Goal: Answer question/provide support: Share knowledge or assist other users

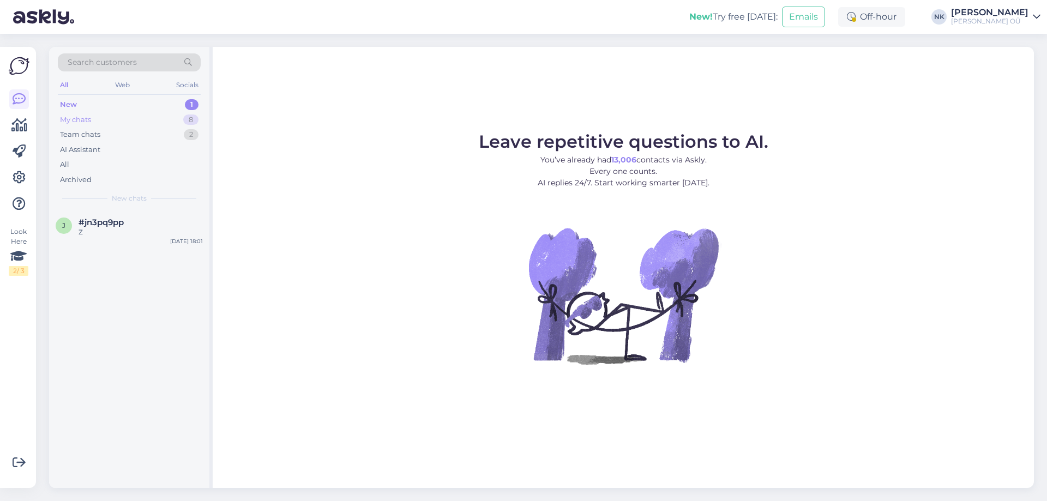
click at [169, 118] on div "My chats 8" at bounding box center [129, 119] width 143 height 15
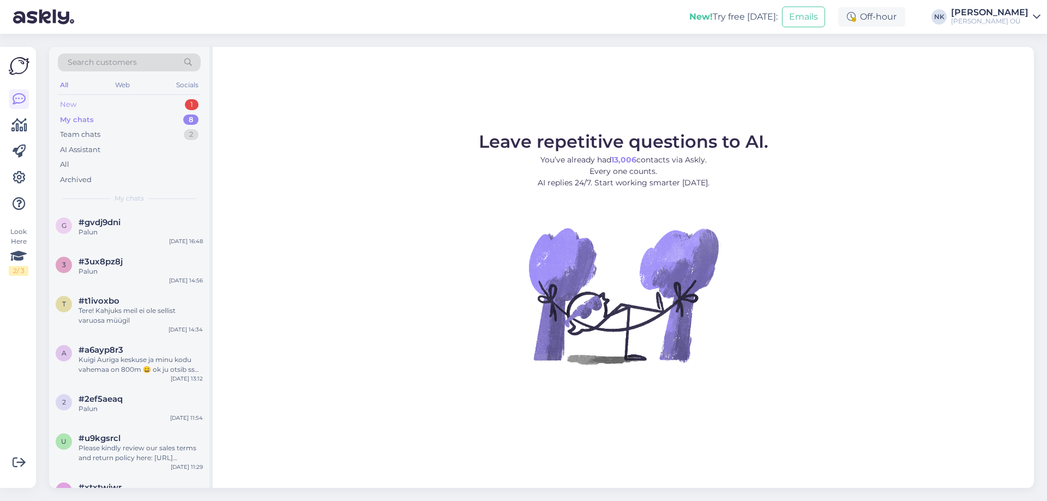
click at [169, 105] on div "New 1" at bounding box center [129, 104] width 143 height 15
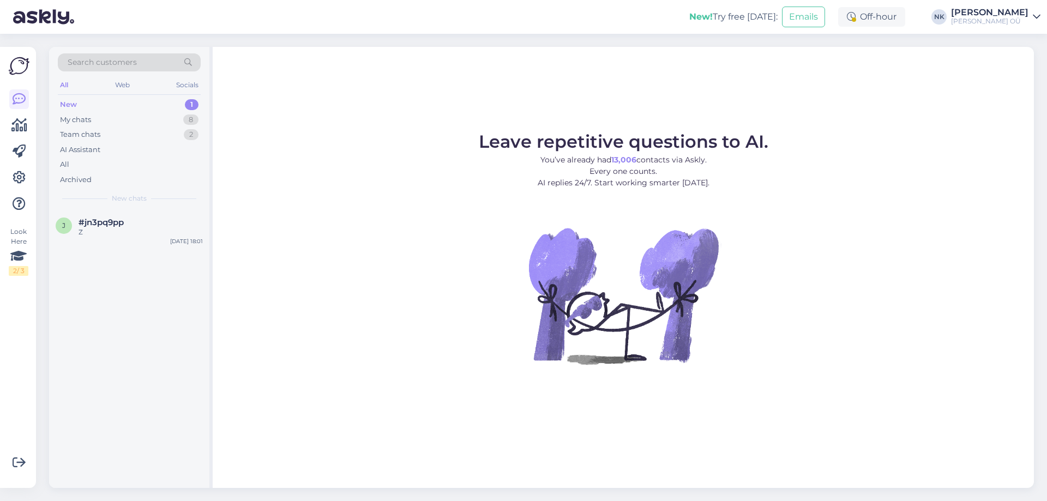
click at [146, 237] on div "Z" at bounding box center [141, 232] width 124 height 10
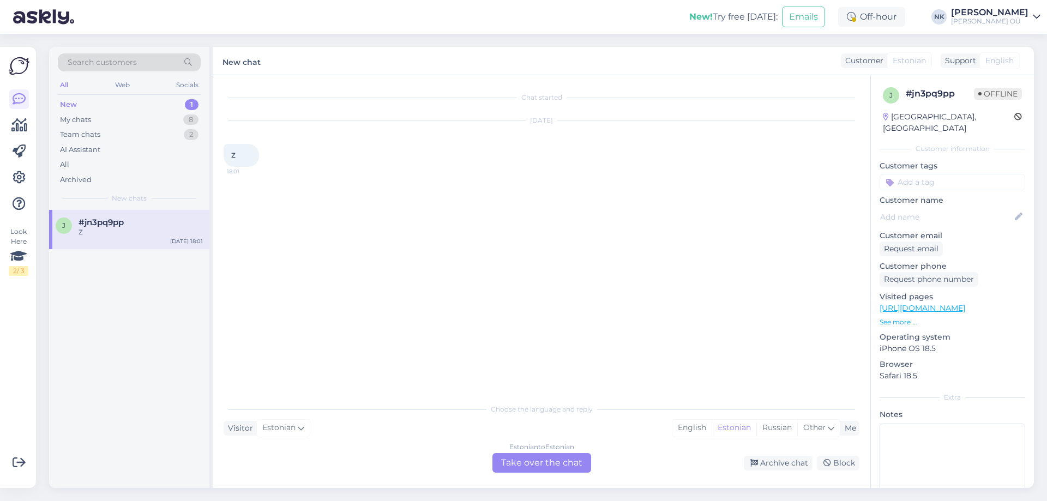
click at [549, 469] on div "Estonian to Estonian Take over the chat" at bounding box center [541, 463] width 99 height 20
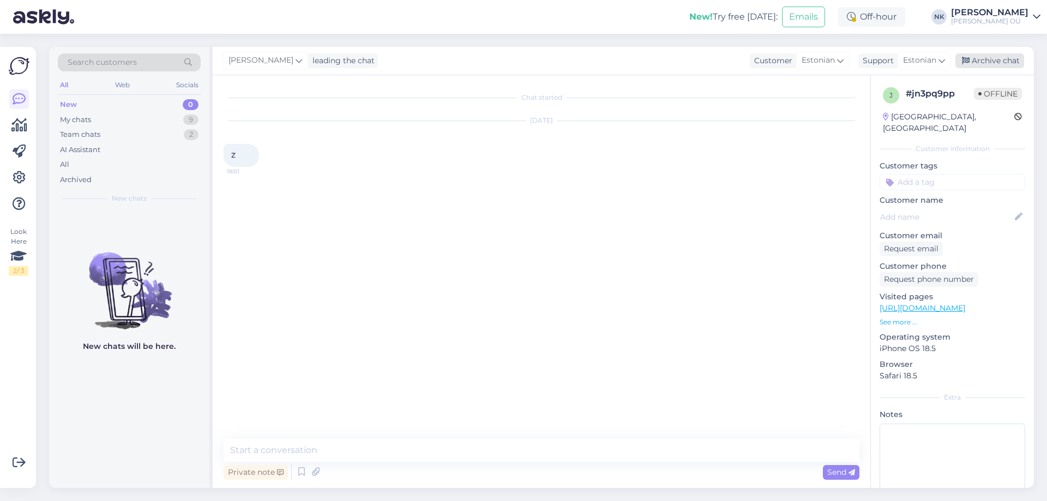
click at [1016, 63] on div "Archive chat" at bounding box center [989, 60] width 69 height 15
click at [156, 115] on div "My chats 8" at bounding box center [129, 119] width 143 height 15
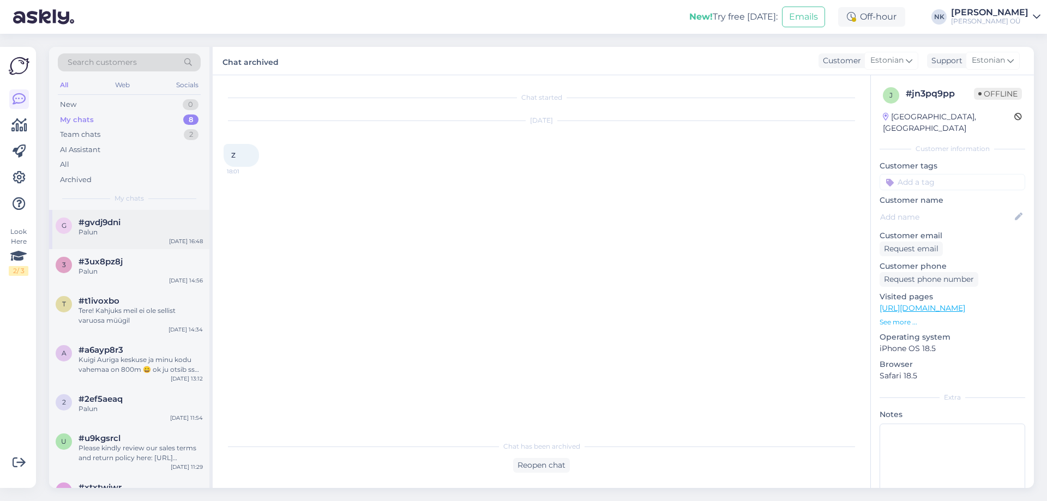
click at [155, 237] on div "Palun" at bounding box center [141, 232] width 124 height 10
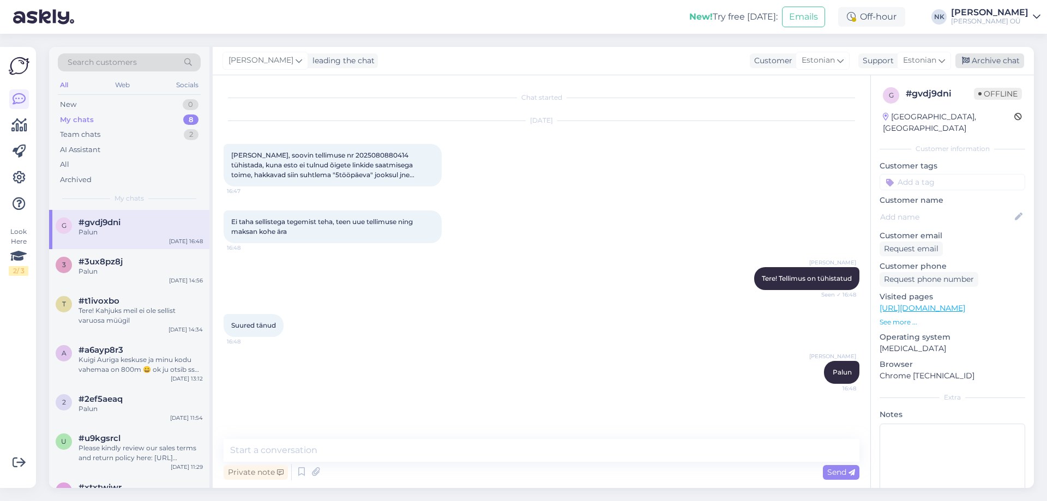
click at [997, 64] on div "Archive chat" at bounding box center [989, 60] width 69 height 15
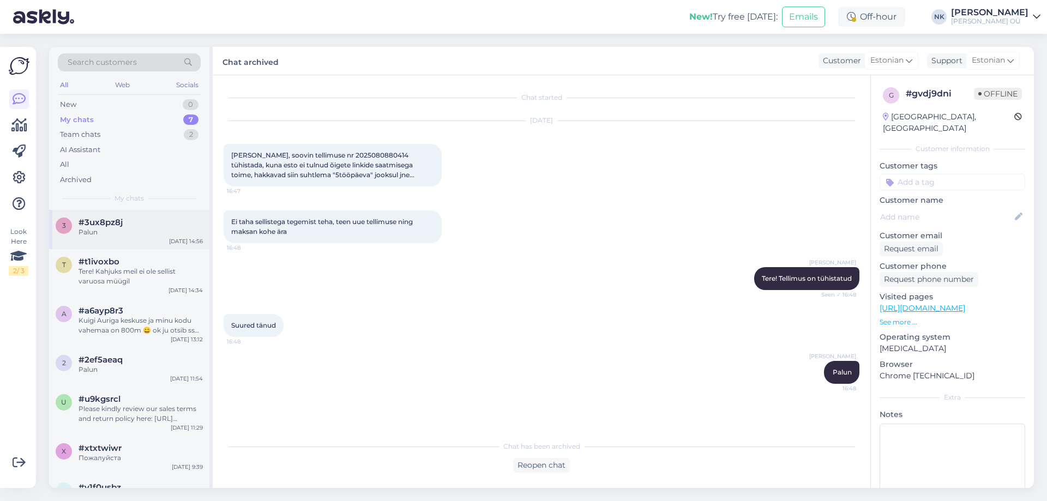
click at [147, 225] on div "#3ux8pz8j" at bounding box center [141, 223] width 124 height 10
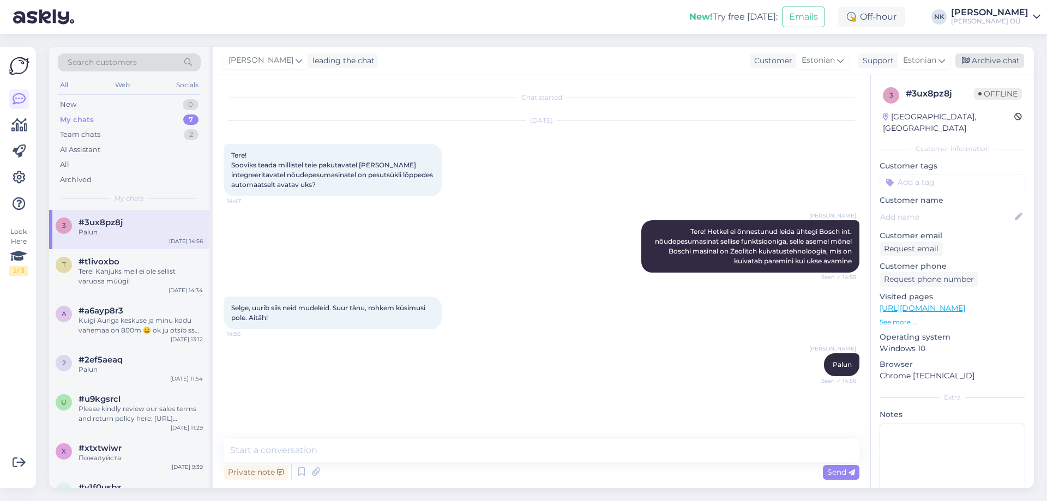
click at [1001, 57] on div "Archive chat" at bounding box center [989, 60] width 69 height 15
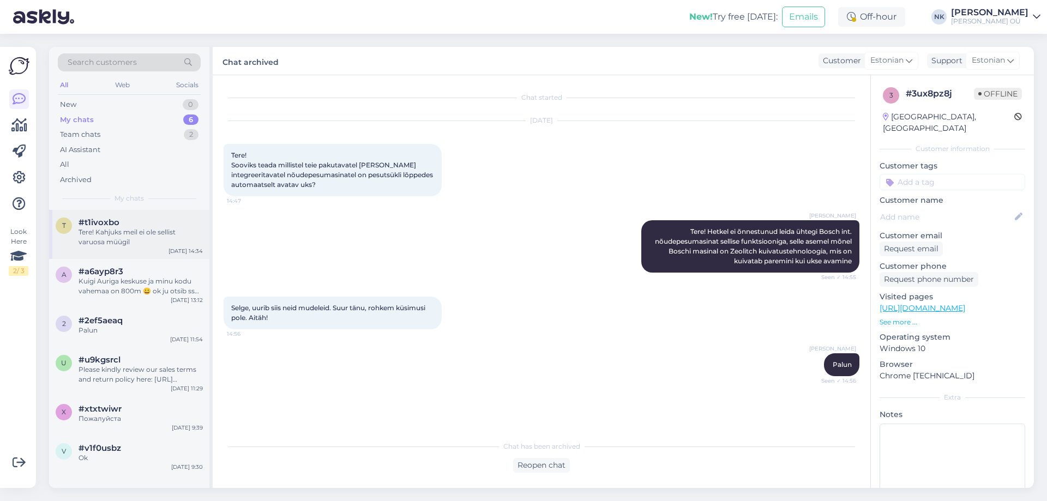
click at [136, 230] on div "Tere! Kahjuks meil ei ole sellist varuosa müügil" at bounding box center [141, 237] width 124 height 20
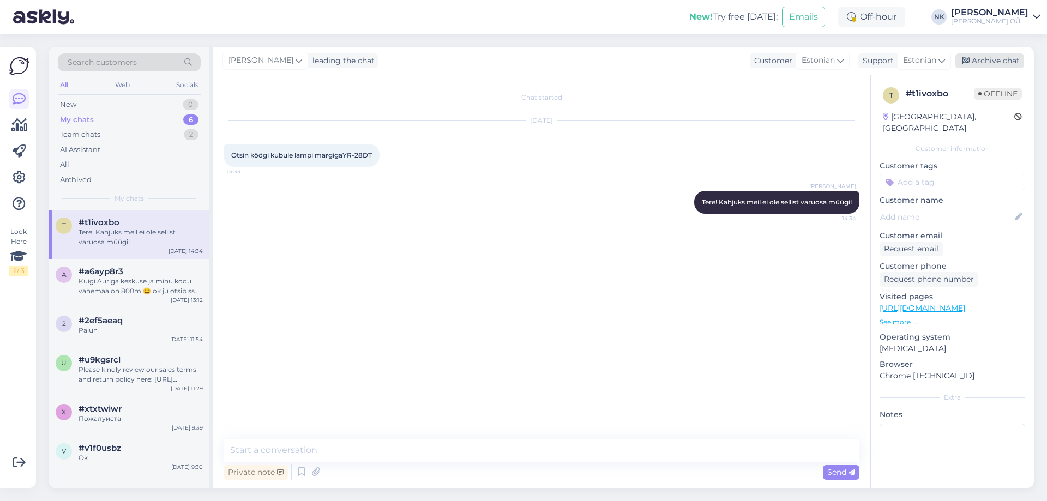
click at [993, 57] on div "Archive chat" at bounding box center [989, 60] width 69 height 15
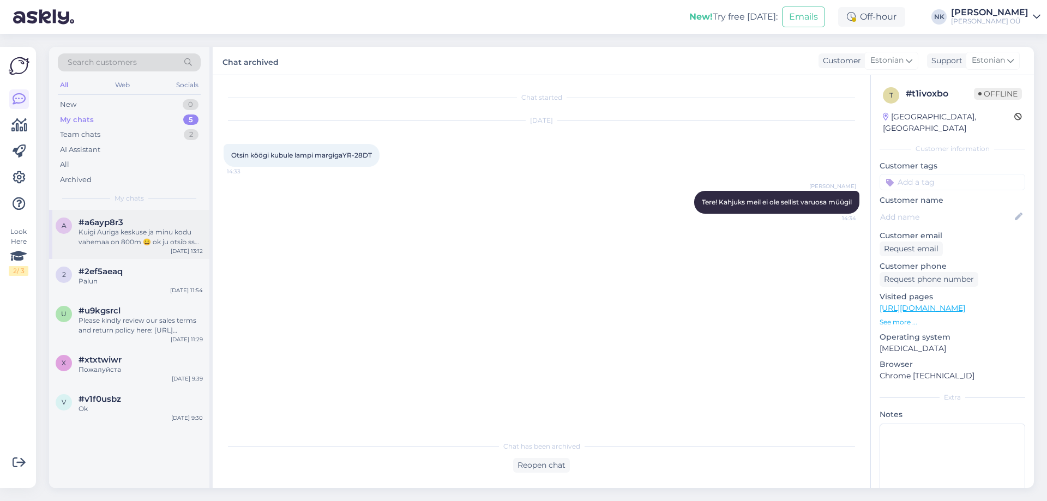
click at [193, 225] on div "#a6ayp8r3" at bounding box center [141, 223] width 124 height 10
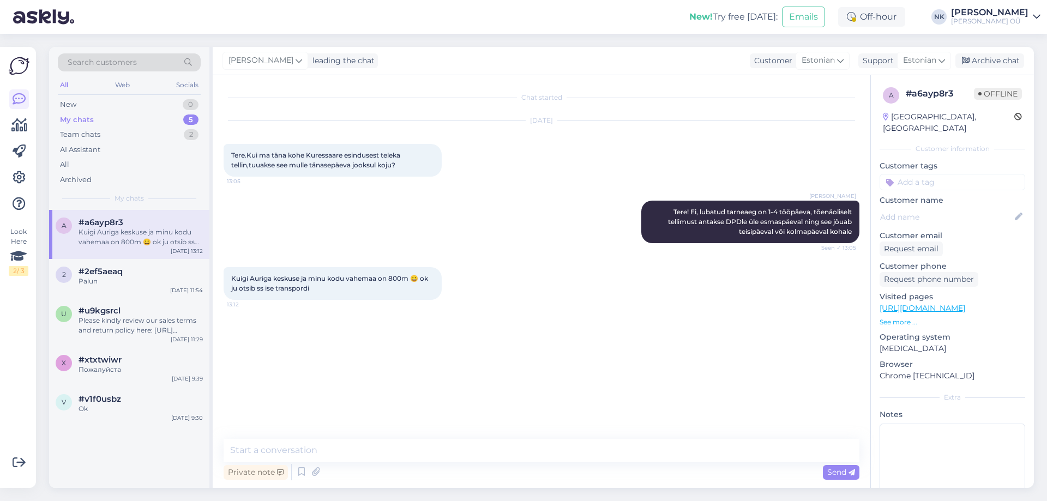
click at [997, 52] on div "[PERSON_NAME] leading the chat Customer Estonian Support Estonian Archive chat" at bounding box center [623, 61] width 821 height 28
click at [995, 59] on div "Archive chat" at bounding box center [989, 60] width 69 height 15
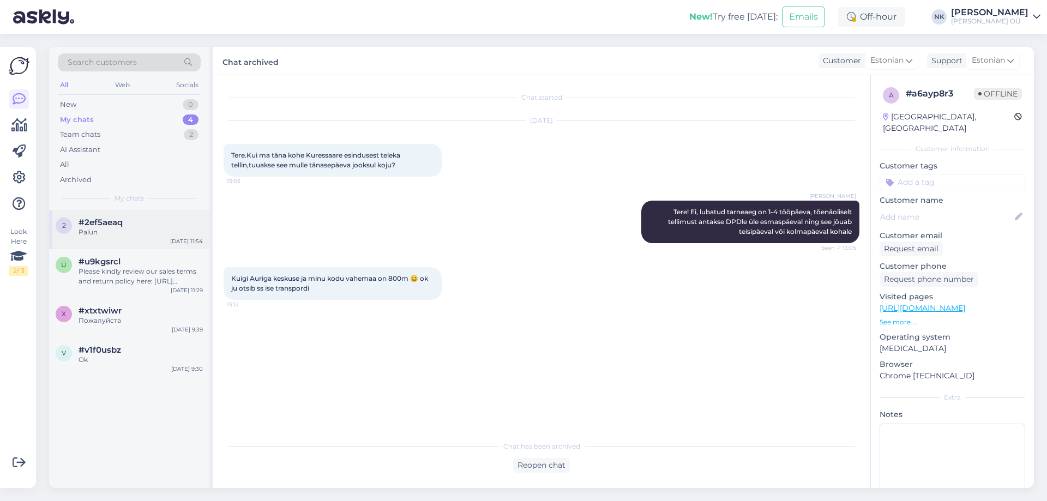
click at [157, 228] on div "Palun" at bounding box center [141, 232] width 124 height 10
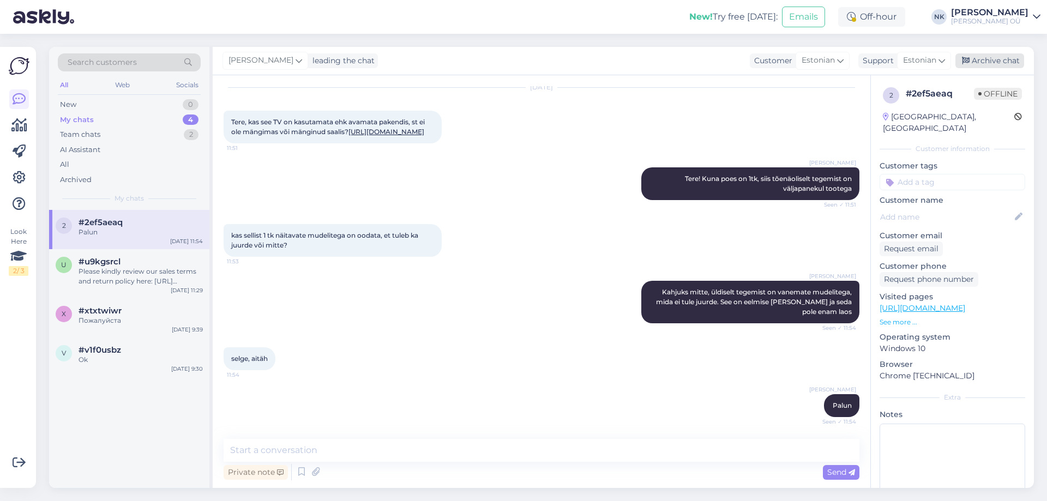
click at [1004, 56] on div "Archive chat" at bounding box center [989, 60] width 69 height 15
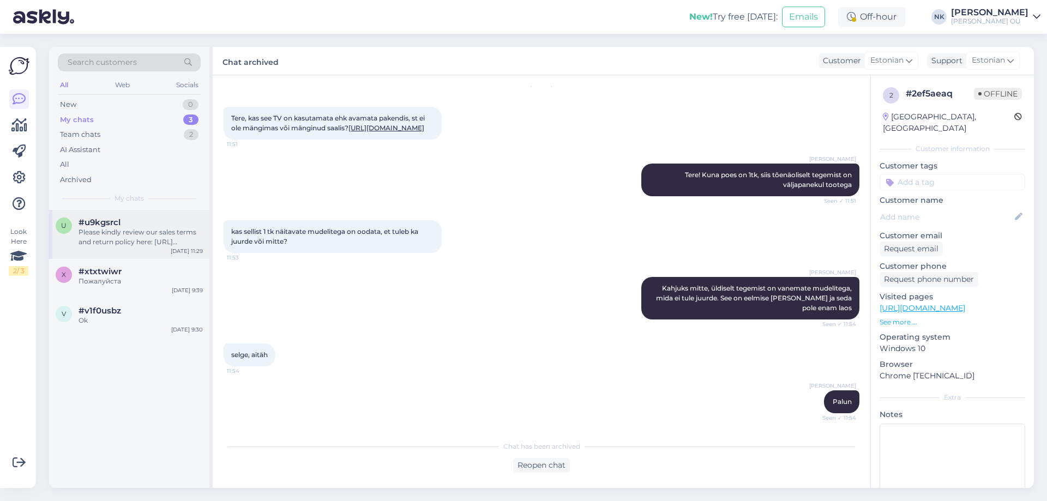
click at [135, 230] on div "Please kindly review our sales terms and return policy here: [URL][DOMAIN_NAME]…" at bounding box center [141, 237] width 124 height 20
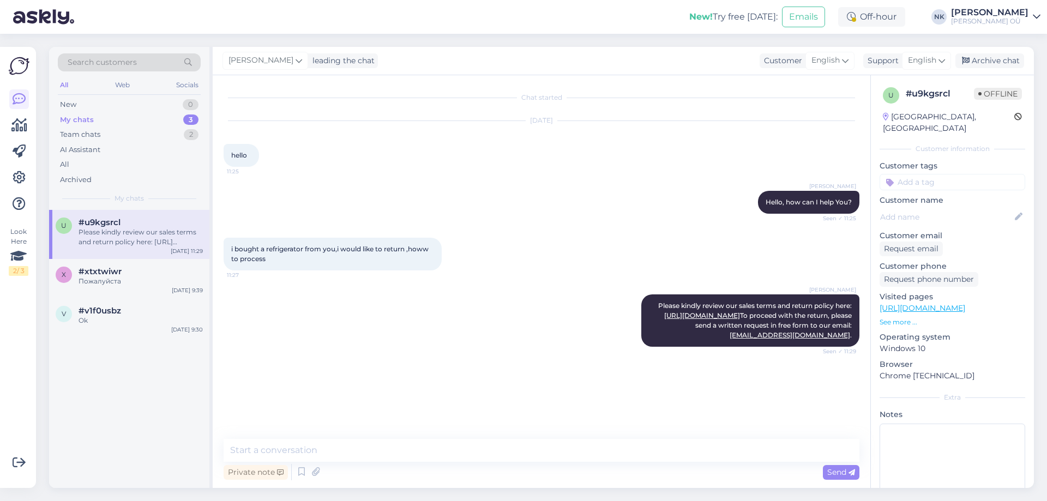
scroll to position [0, 0]
click at [993, 59] on div "Archive chat" at bounding box center [989, 60] width 69 height 15
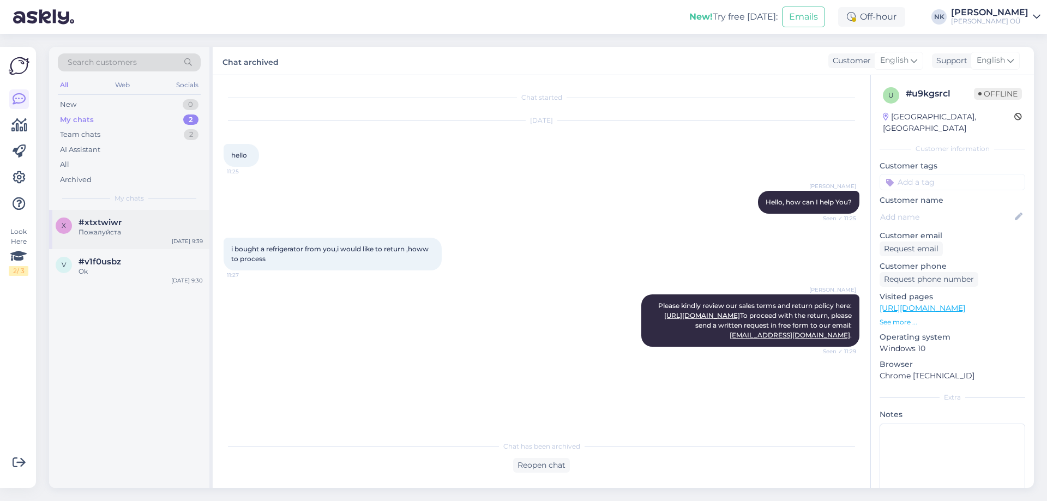
click at [140, 233] on div "Пожалуйста" at bounding box center [141, 232] width 124 height 10
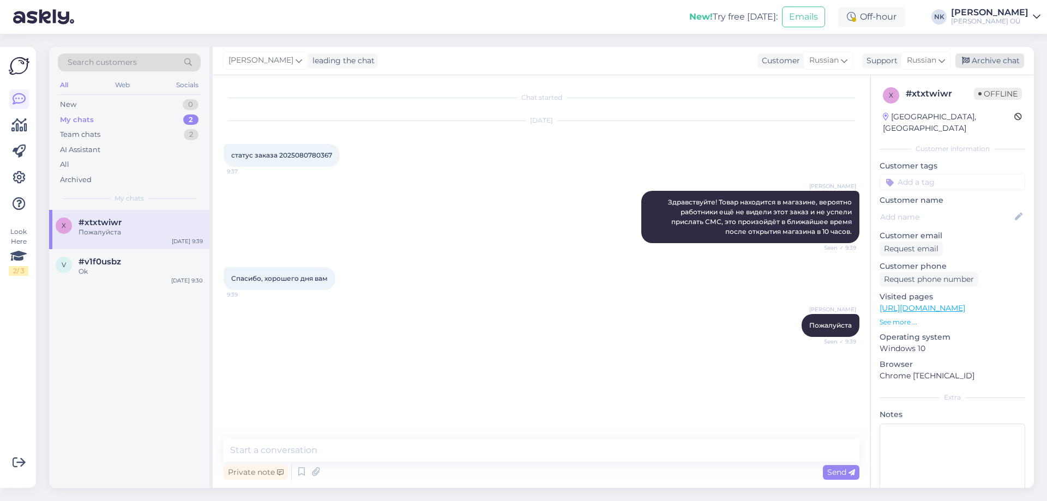
click at [997, 65] on div "Archive chat" at bounding box center [989, 60] width 69 height 15
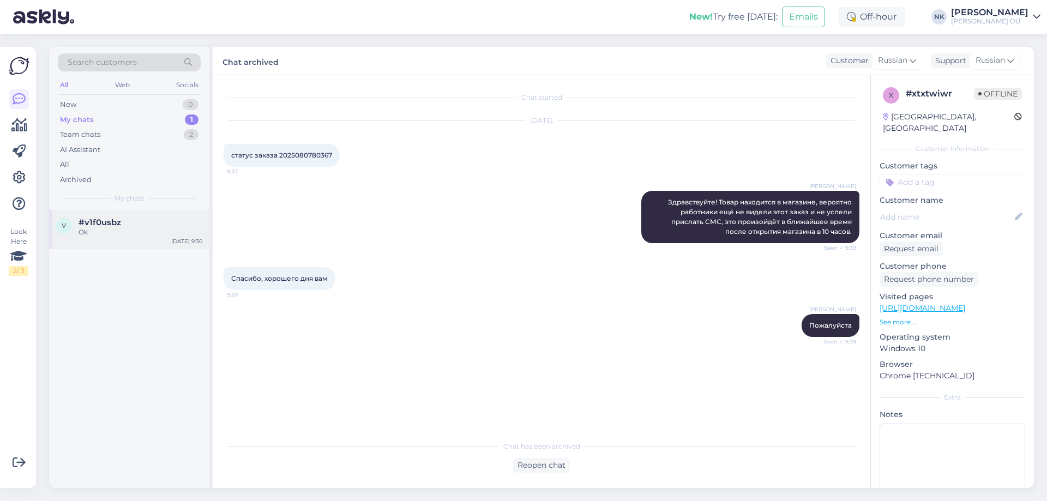
click at [148, 247] on div "v #v1f0usbz Ok [DATE] 9:30" at bounding box center [129, 229] width 160 height 39
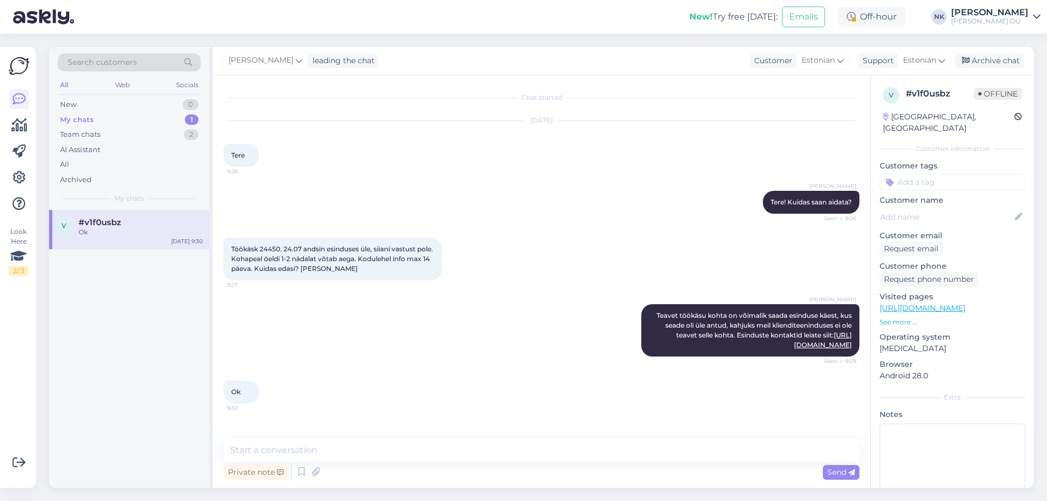
click at [148, 232] on div "Ok" at bounding box center [141, 232] width 124 height 10
click at [1006, 58] on div "Archive chat" at bounding box center [989, 60] width 69 height 15
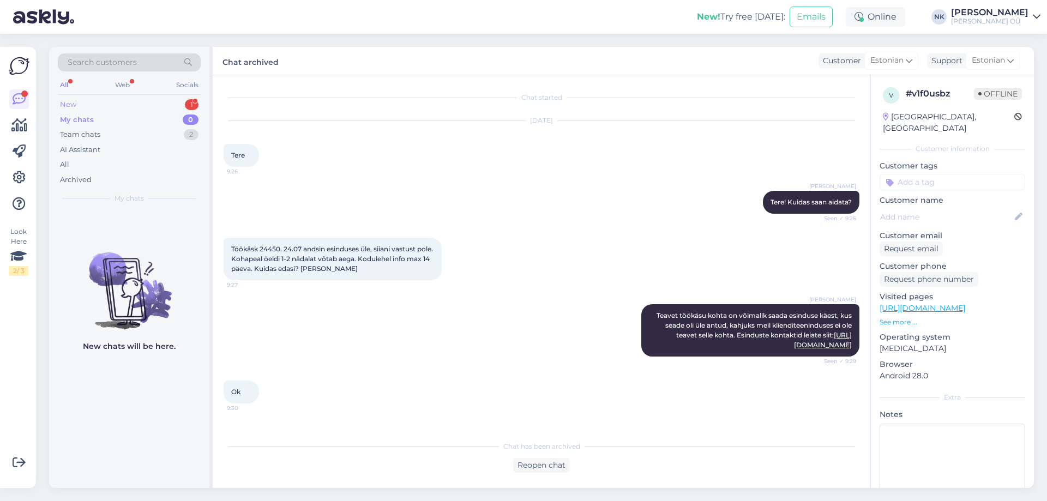
click at [121, 108] on div "New 1" at bounding box center [129, 104] width 143 height 15
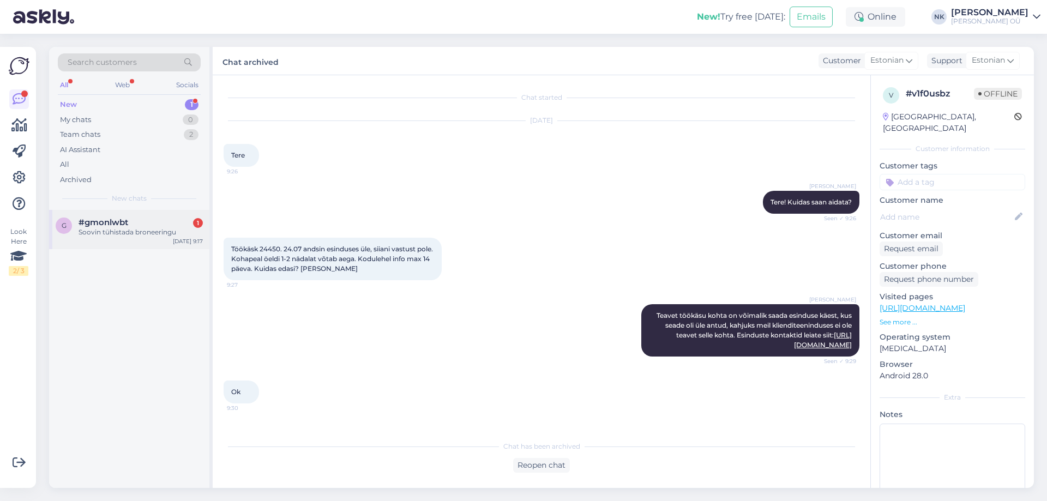
click at [153, 246] on div "g #gmonlwbt 1 Soovin tühistada broneeringu [DATE] 9:17" at bounding box center [129, 229] width 160 height 39
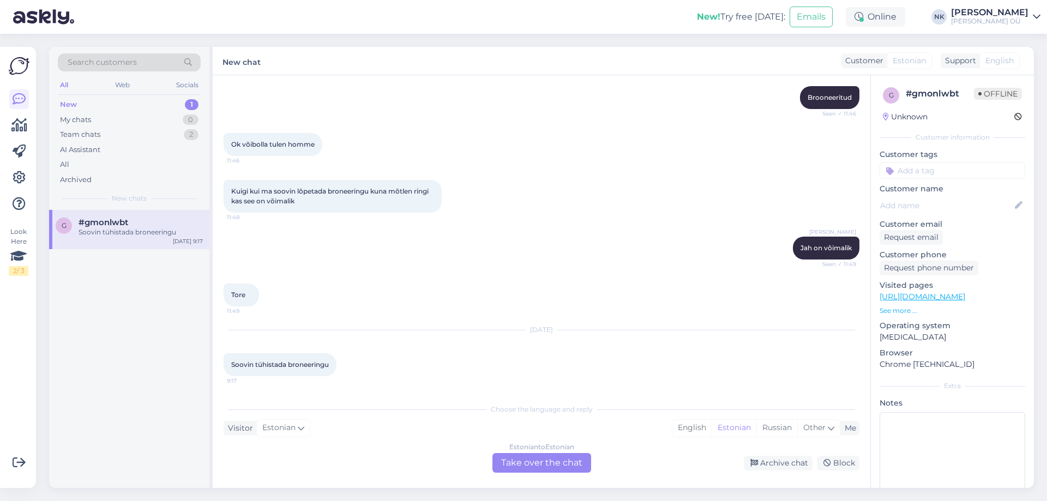
click at [550, 468] on div "Estonian to Estonian Take over the chat" at bounding box center [541, 463] width 99 height 20
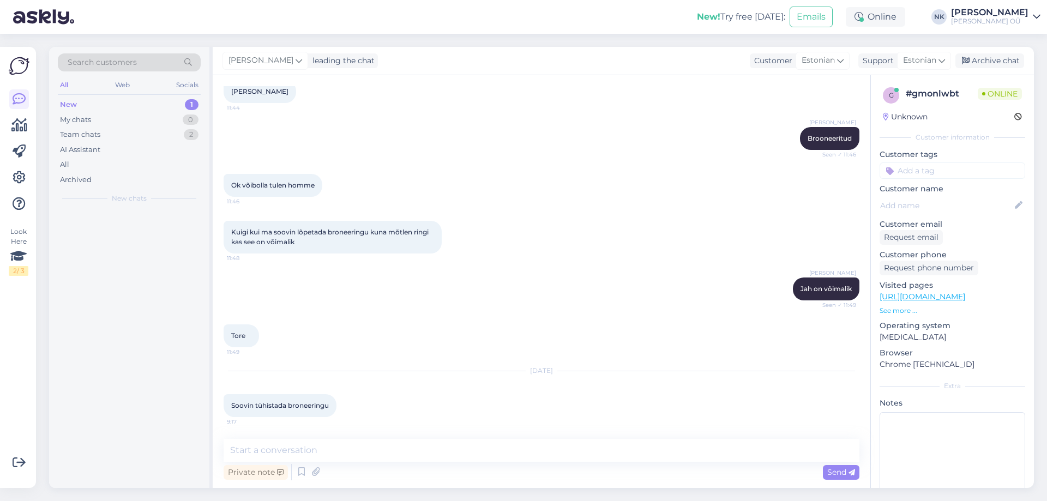
scroll to position [2676, 0]
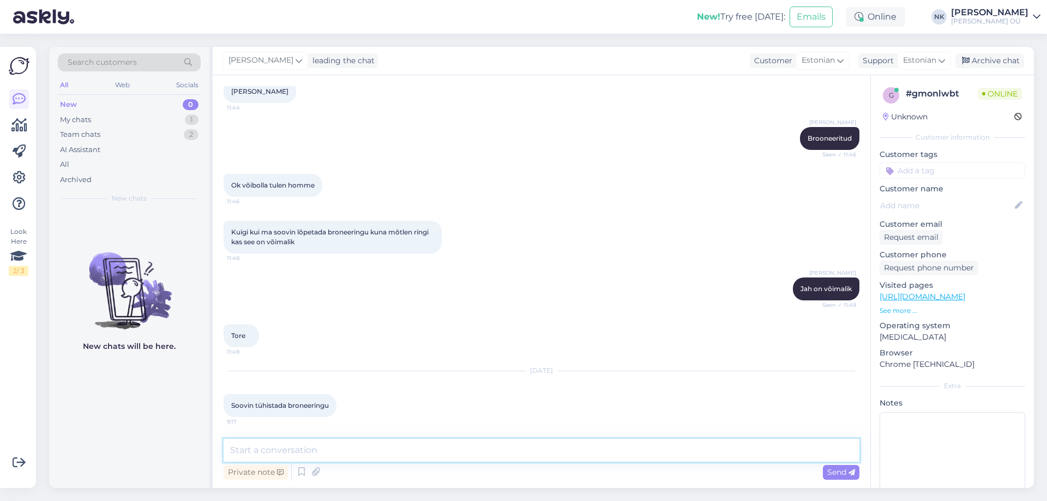
click at [524, 451] on textarea at bounding box center [542, 450] width 636 height 23
click at [290, 444] on textarea "Tere" at bounding box center [542, 450] width 636 height 23
type textarea "Tere, palun täpsustage, kas tegite tellimuse e-poes?"
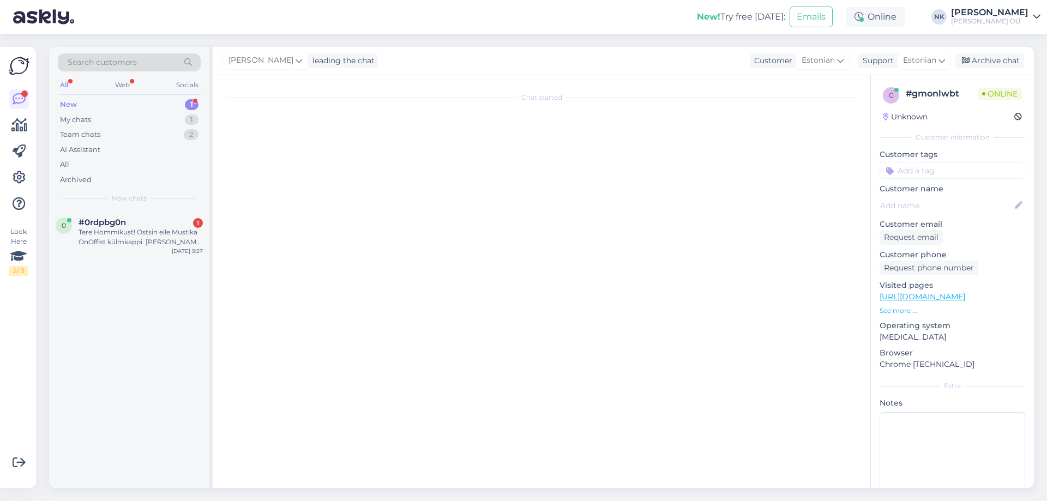
scroll to position [0, 0]
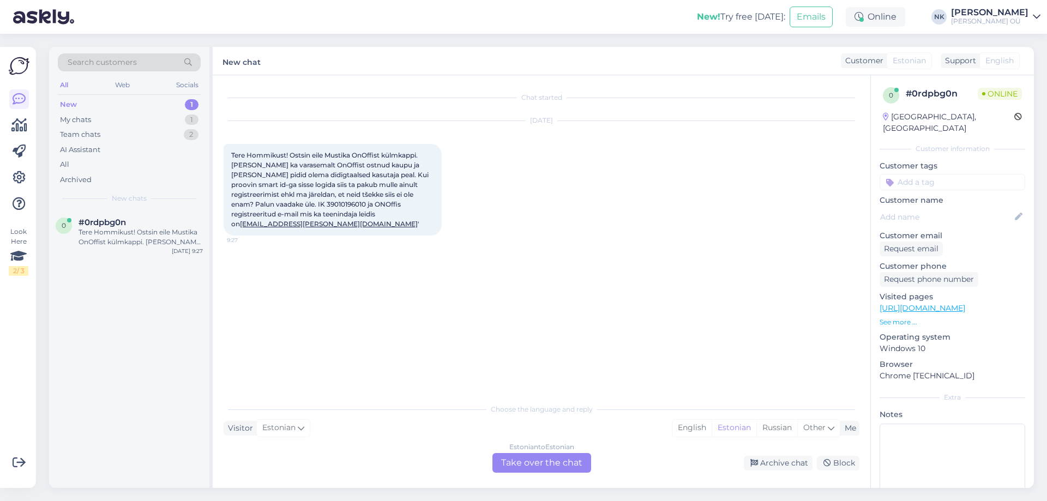
click at [263, 201] on span "Tere Hommikust! Ostsin eile Mustika OnOffist külmkappi. [PERSON_NAME] ka varase…" at bounding box center [330, 189] width 199 height 77
copy span "39010196010"
click at [551, 464] on div "Estonian to Estonian Take over the chat" at bounding box center [541, 463] width 99 height 20
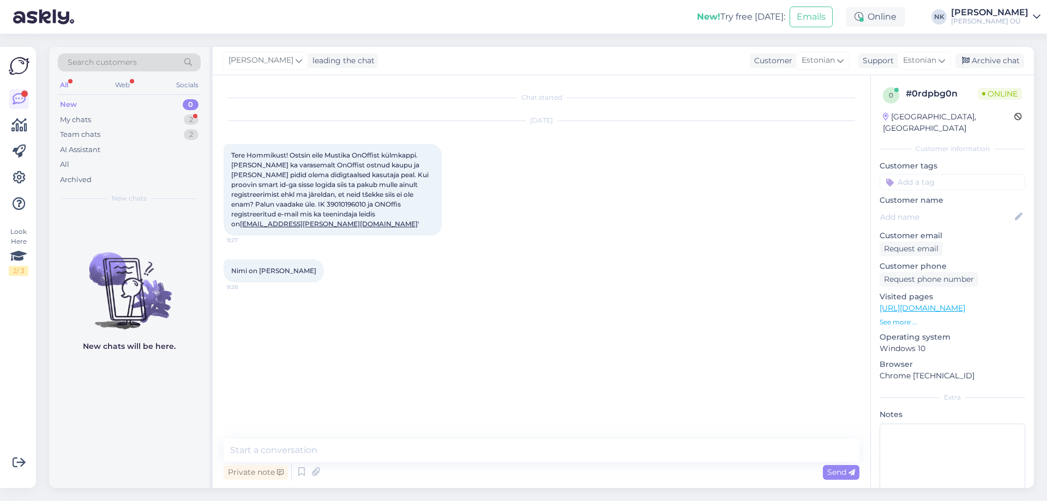
click at [486, 466] on div "Private note Send" at bounding box center [542, 472] width 636 height 21
click at [485, 455] on textarea at bounding box center [542, 450] width 636 height 23
click at [265, 201] on span "Tere Hommikust! Ostsin eile Mustika OnOffist külmkappi. [PERSON_NAME] ka varase…" at bounding box center [330, 189] width 199 height 77
copy span "39010196010"
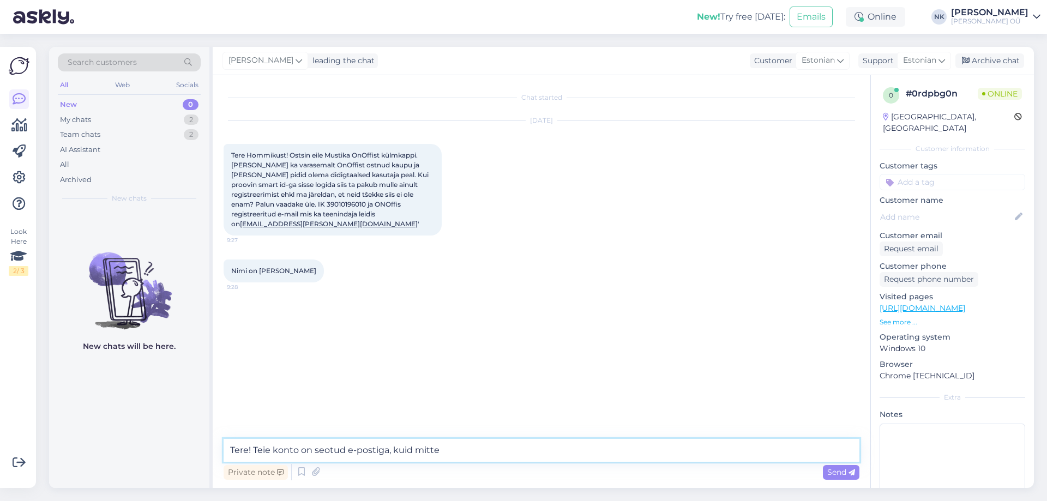
click at [465, 452] on textarea "Tere! Teie konto on seotud e-postiga, kuid mitte" at bounding box center [542, 450] width 636 height 23
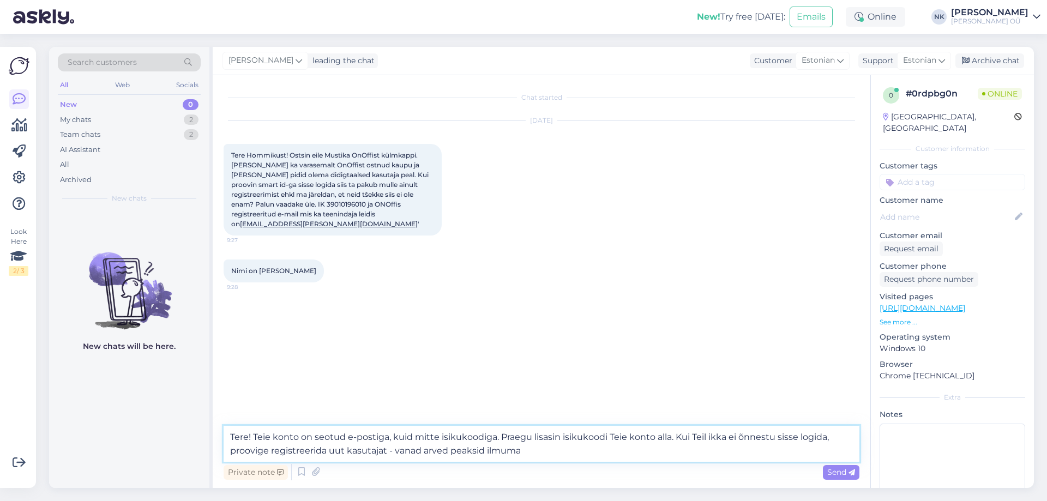
click at [393, 450] on textarea "Tere! Teie konto on seotud e-postiga, kuid mitte isikukoodiga. Praegu lisasin i…" at bounding box center [542, 444] width 636 height 36
click at [567, 460] on textarea "Tere! Teie konto on seotud e-postiga, kuid mitte isikukoodiga. Praegu lisasin i…" at bounding box center [542, 444] width 636 height 36
click at [578, 449] on textarea "Tere! Teie konto on seotud e-postiga, kuid mitte isikukoodiga. Praegu lisasin i…" at bounding box center [542, 444] width 636 height 36
type textarea "Tere! Teie konto on seotud e-postiga, kuid mitte isikukoodiga. Praegu lisasin i…"
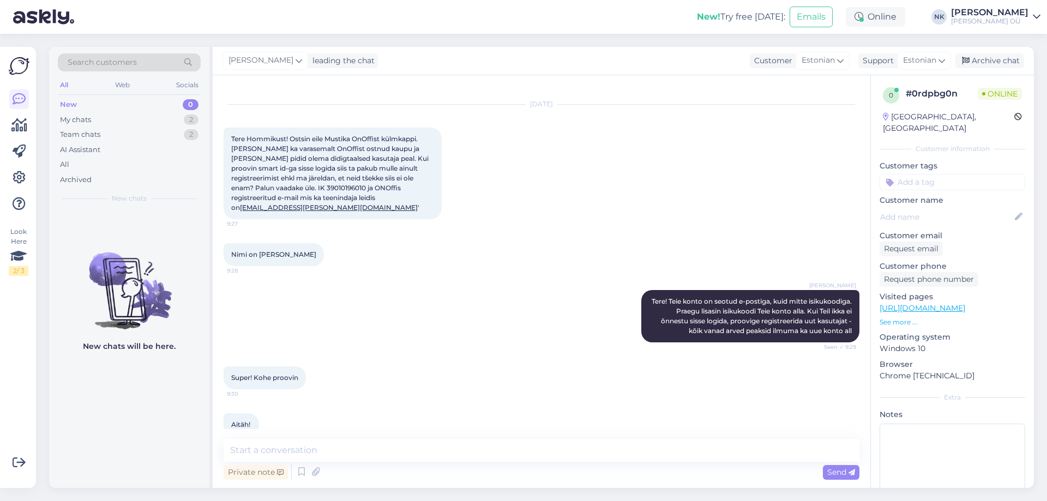
scroll to position [26, 0]
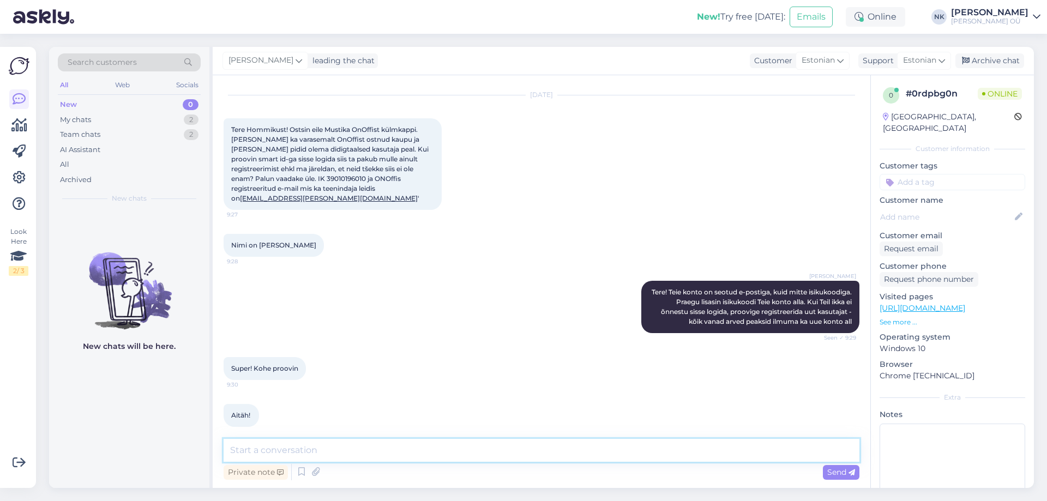
click at [502, 444] on textarea at bounding box center [542, 450] width 636 height 23
type textarea "Palun!"
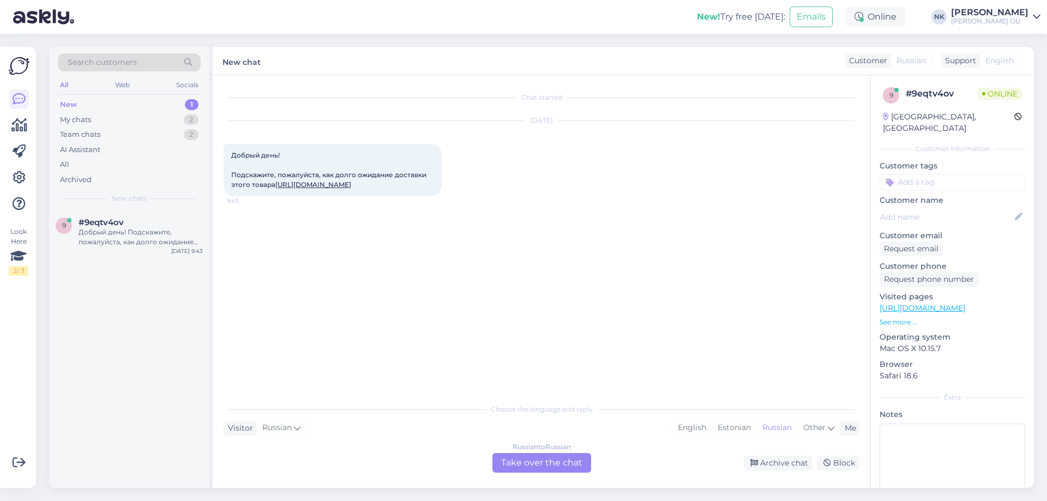
scroll to position [0, 0]
click at [333, 189] on link "[URL][DOMAIN_NAME]" at bounding box center [313, 184] width 76 height 8
drag, startPoint x: 536, startPoint y: 464, endPoint x: 546, endPoint y: 426, distance: 39.8
click at [536, 464] on div "Russian to Russian Take over the chat" at bounding box center [541, 463] width 99 height 20
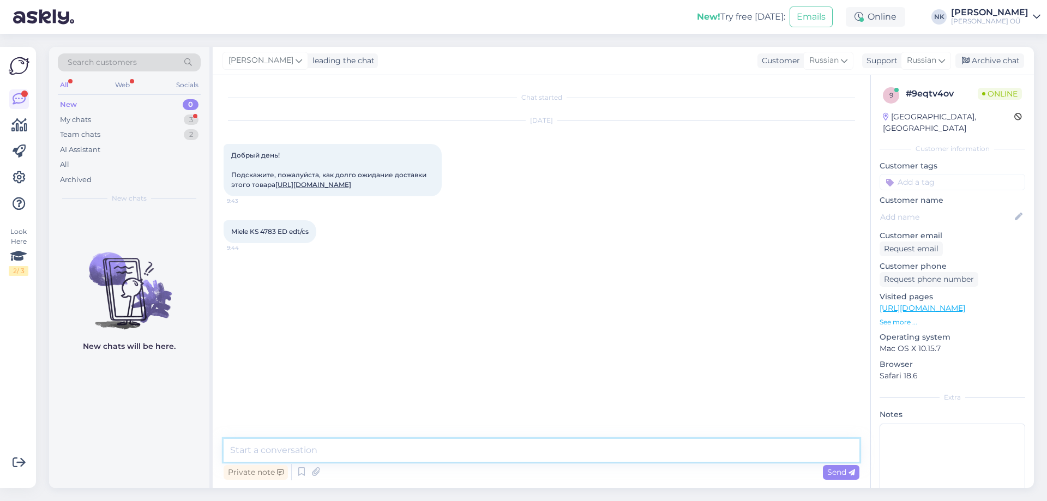
click at [512, 447] on textarea at bounding box center [542, 450] width 636 height 23
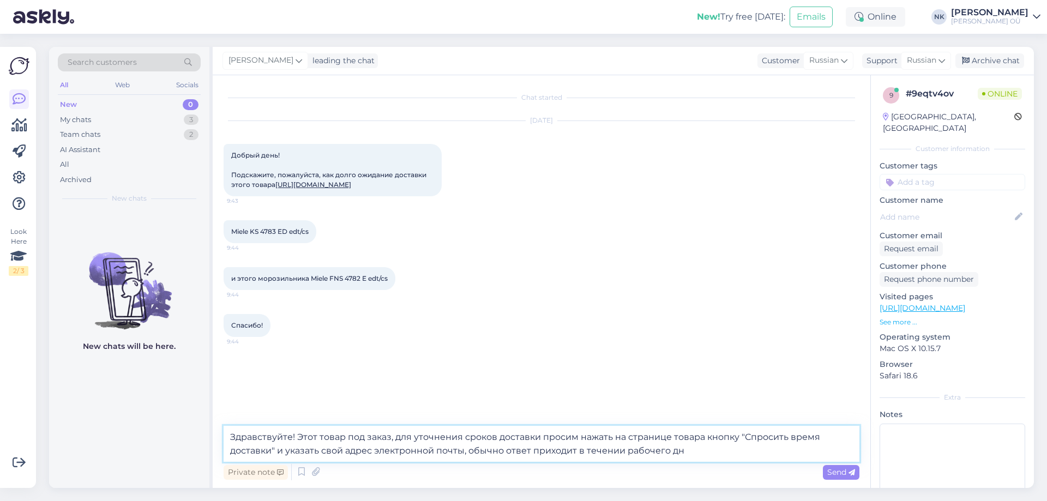
type textarea "Здравствуйте! Этот товар под заказ, для уточнения сроков доставки просим нажать…"
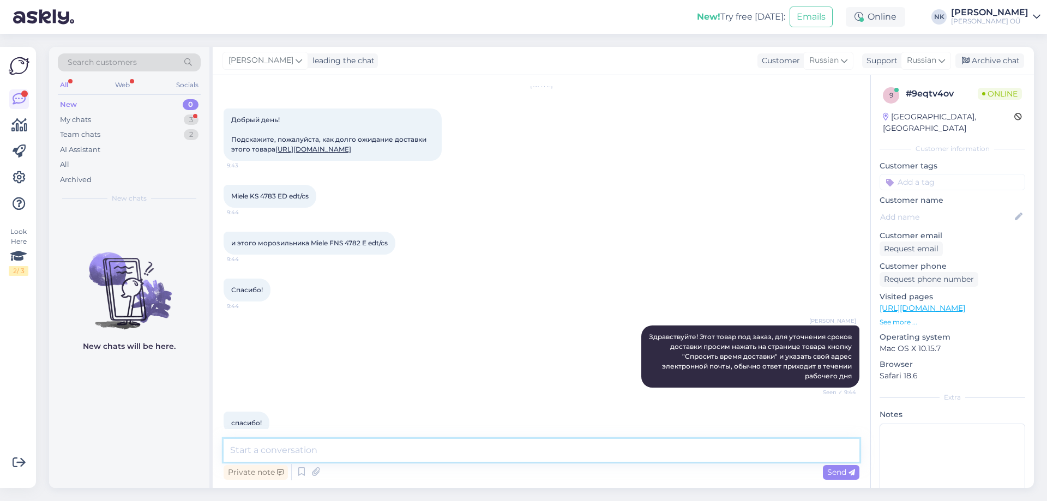
scroll to position [82, 0]
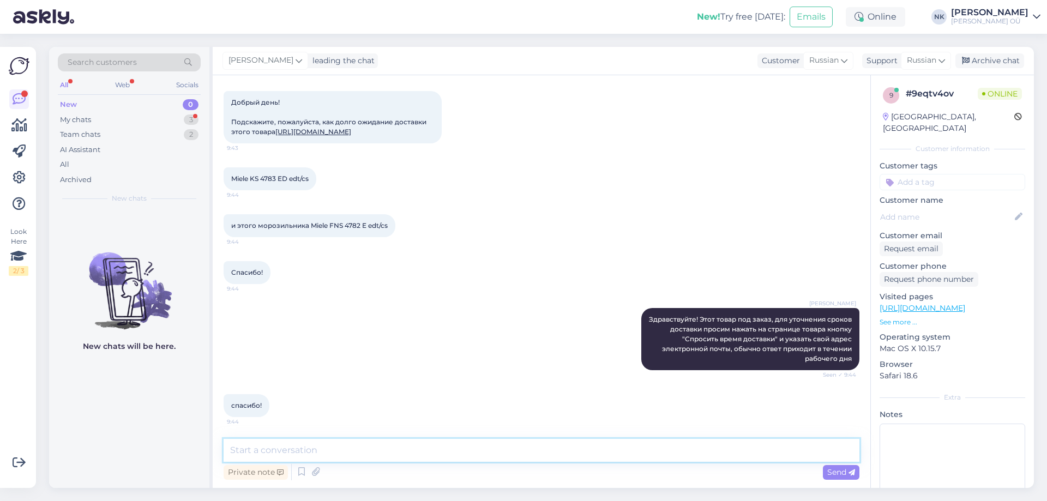
click at [419, 444] on textarea at bounding box center [542, 450] width 636 height 23
type textarea "Пожалуйста"
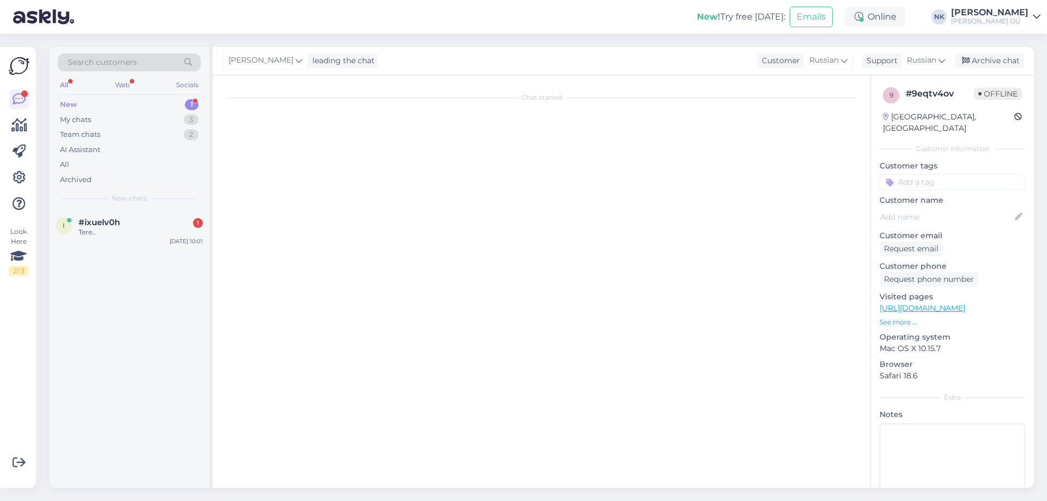
scroll to position [0, 0]
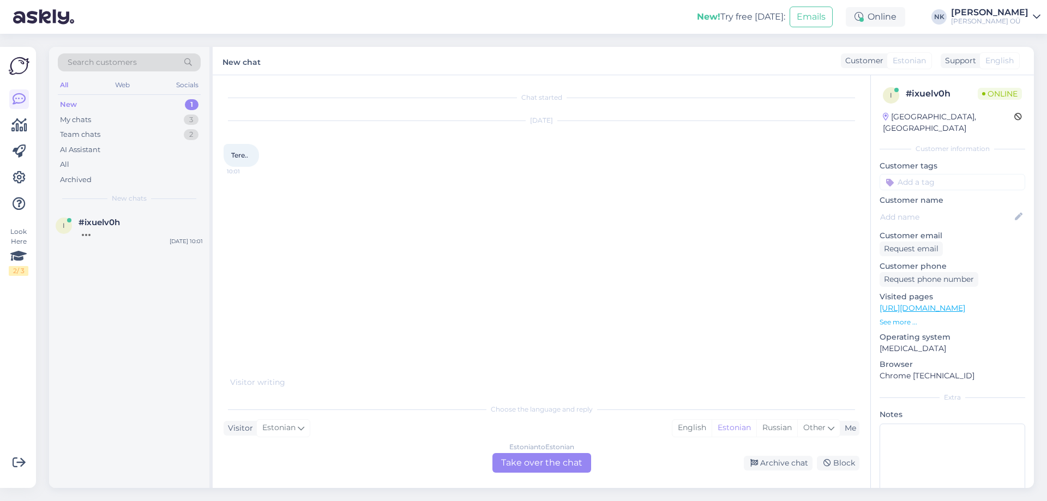
click at [564, 456] on div "Estonian to Estonian Take over the chat" at bounding box center [541, 463] width 99 height 20
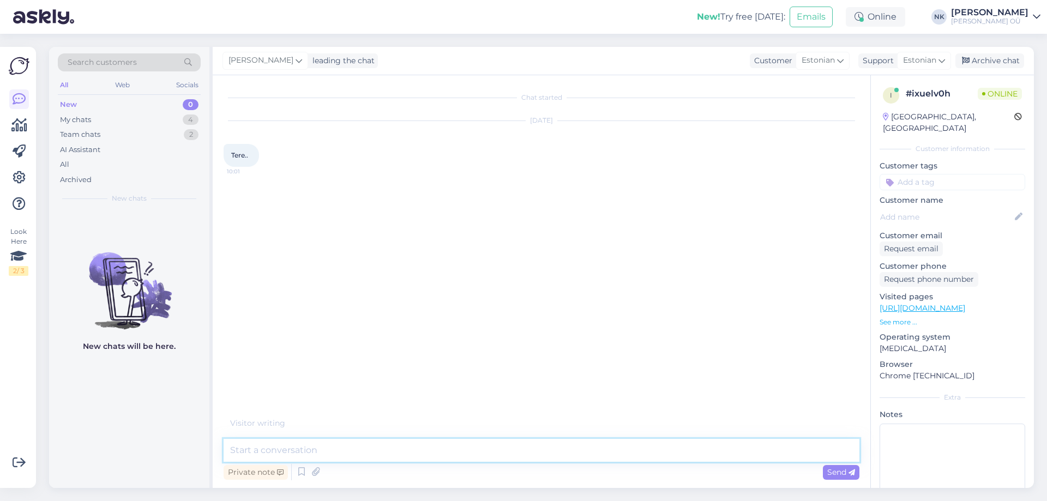
click at [519, 450] on textarea at bounding box center [542, 450] width 636 height 23
type textarea "Tere! Kuidas saan aidata?"
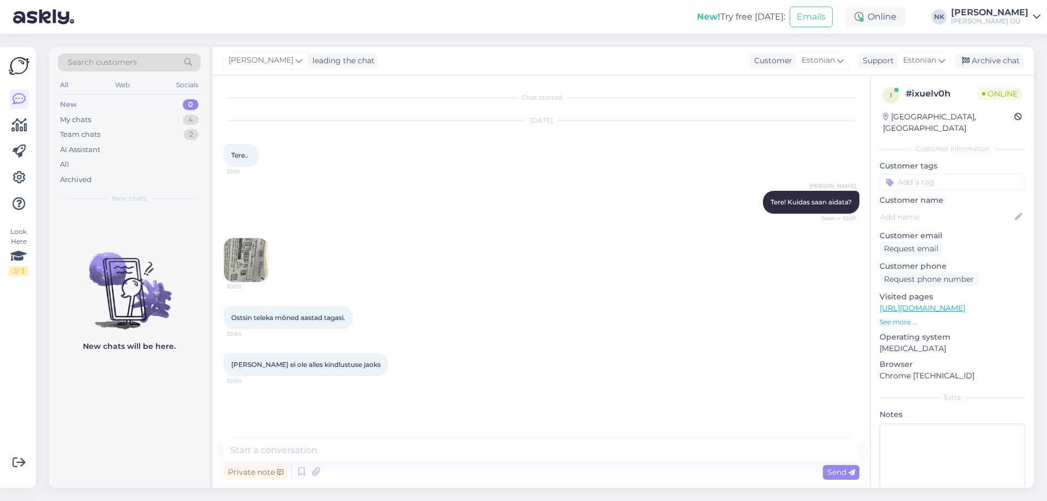
click at [257, 268] on img at bounding box center [246, 260] width 44 height 44
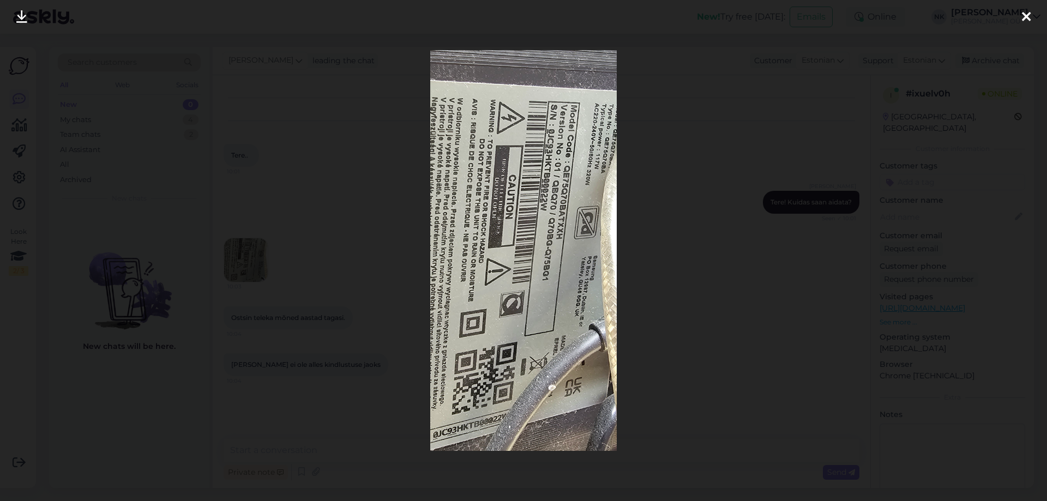
click at [727, 224] on div at bounding box center [523, 250] width 1047 height 501
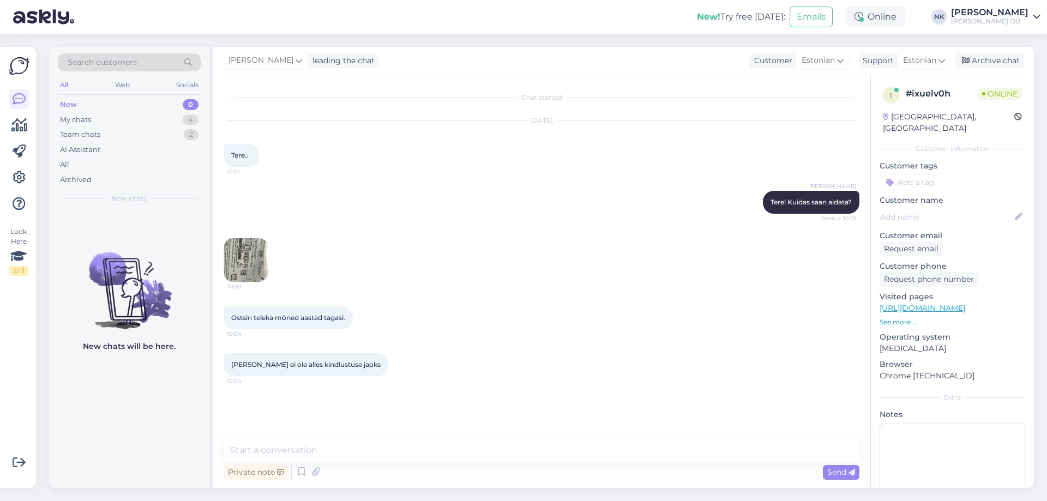
click at [405, 462] on div "Private note Send" at bounding box center [542, 472] width 636 height 21
click at [411, 450] on textarea at bounding box center [542, 450] width 636 height 23
type textarea "O"
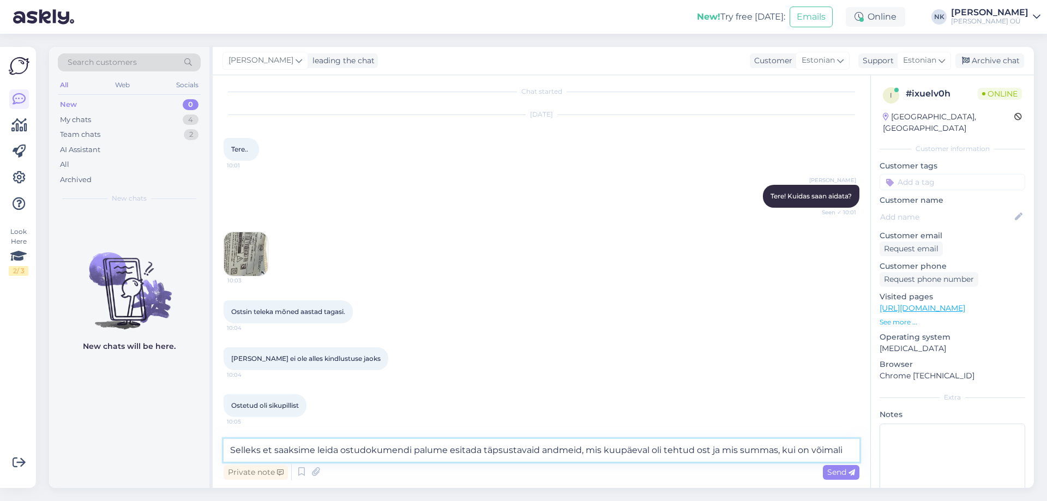
type textarea "Selleks et saaksime leida ostudokumendi palume esitada täpsustavaid andmeid, mi…"
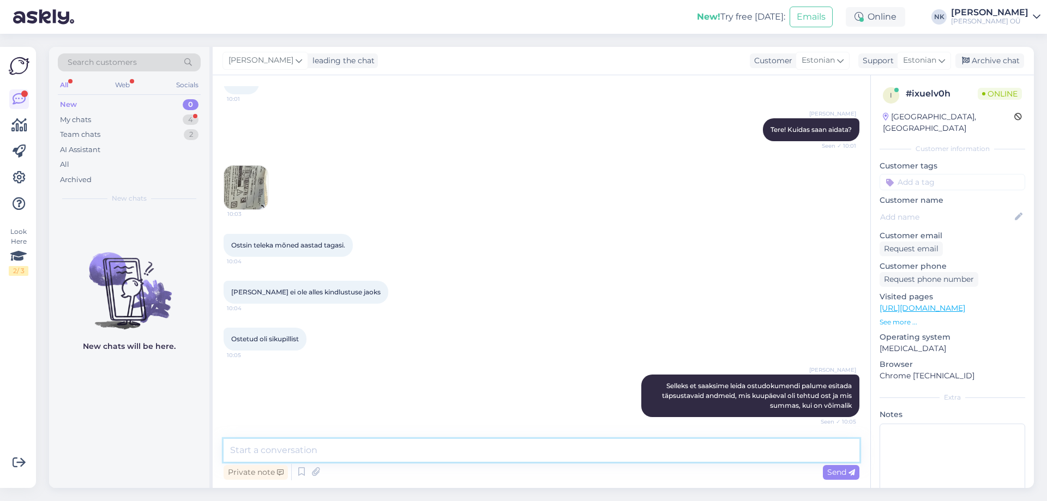
scroll to position [119, 0]
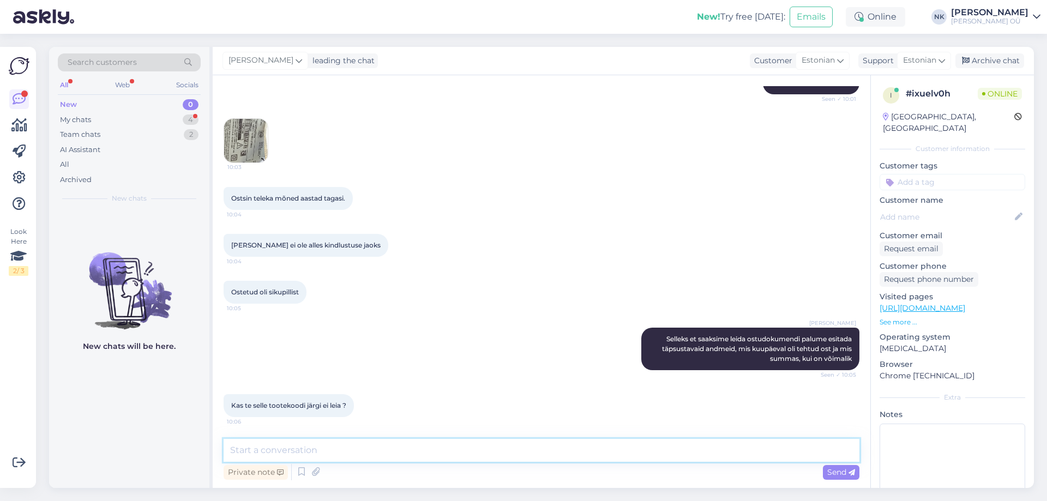
click at [378, 445] on textarea at bounding box center [542, 450] width 636 height 23
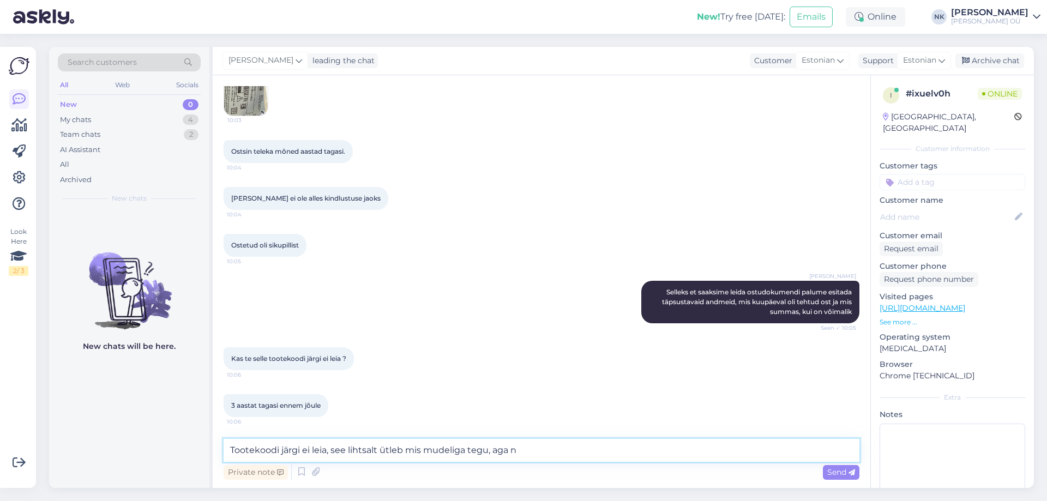
scroll to position [166, 0]
type textarea "Tootekoodi järgi ei leia, see lihtsalt ütleb mis mudeliga tegu"
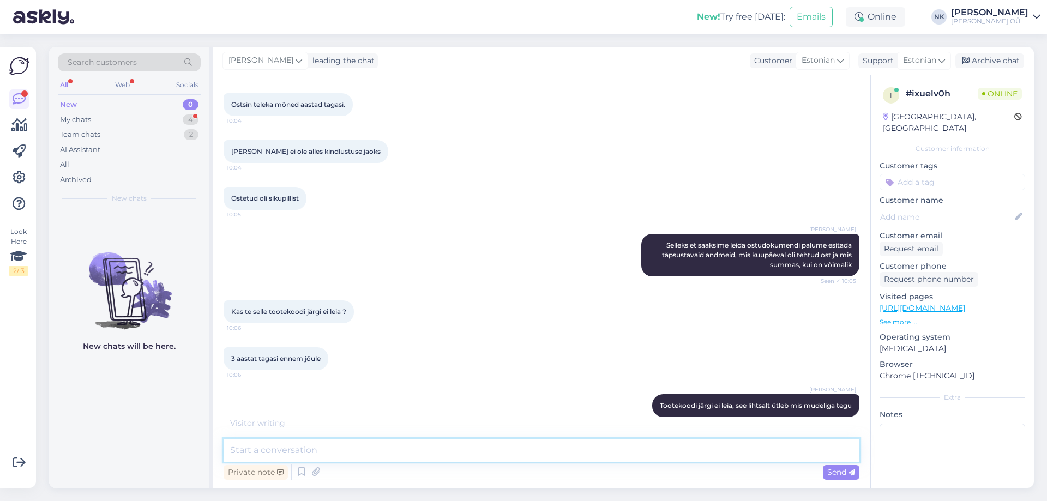
scroll to position [260, 0]
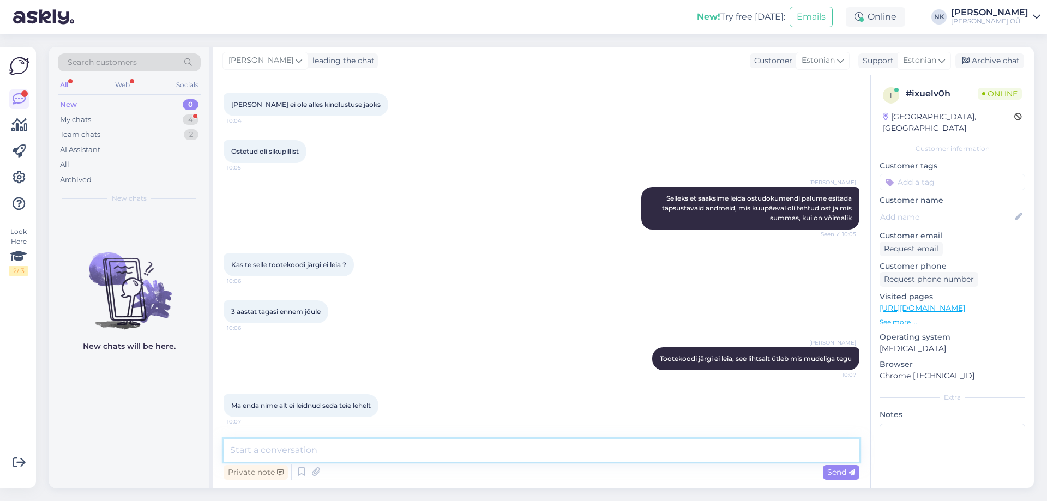
click at [376, 439] on textarea at bounding box center [542, 450] width 636 height 23
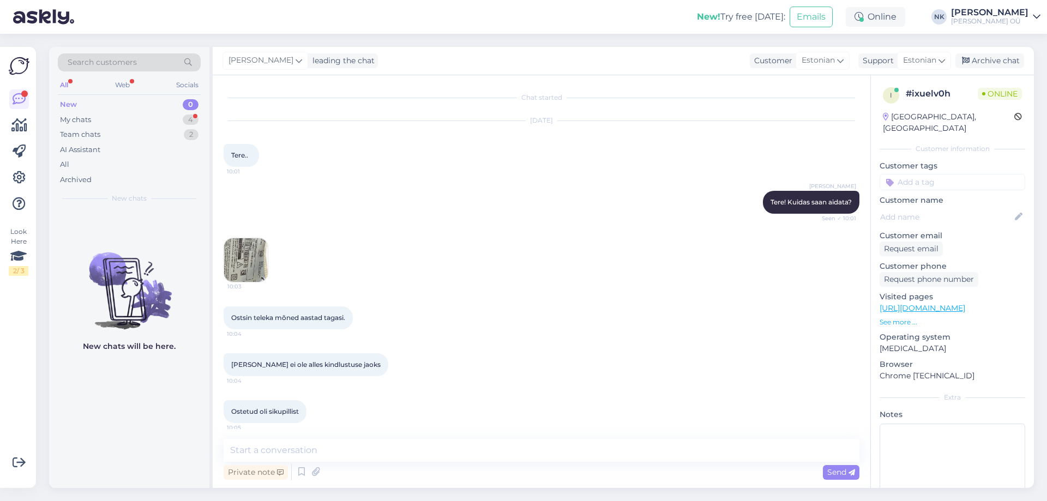
click at [154, 110] on div "New 0" at bounding box center [129, 104] width 143 height 15
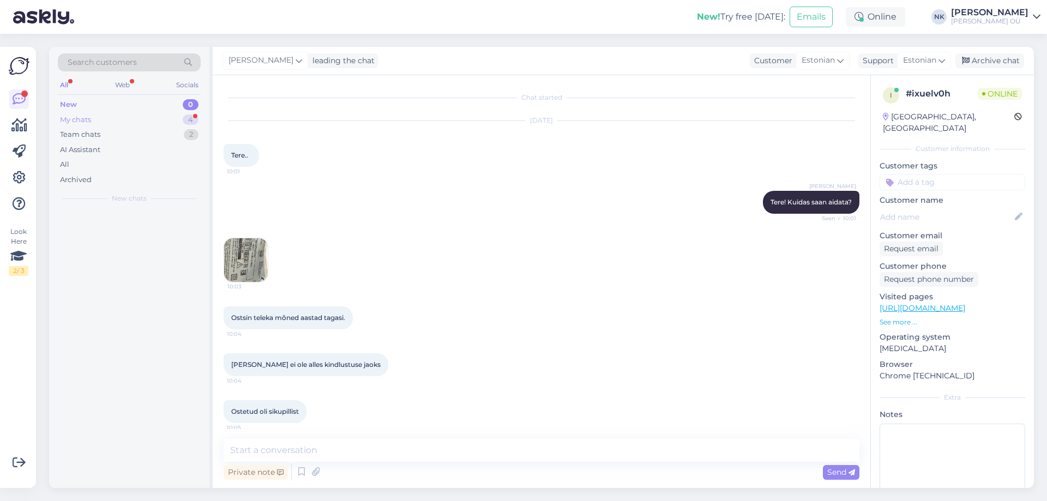
click at [155, 115] on div "My chats 4" at bounding box center [129, 119] width 143 height 15
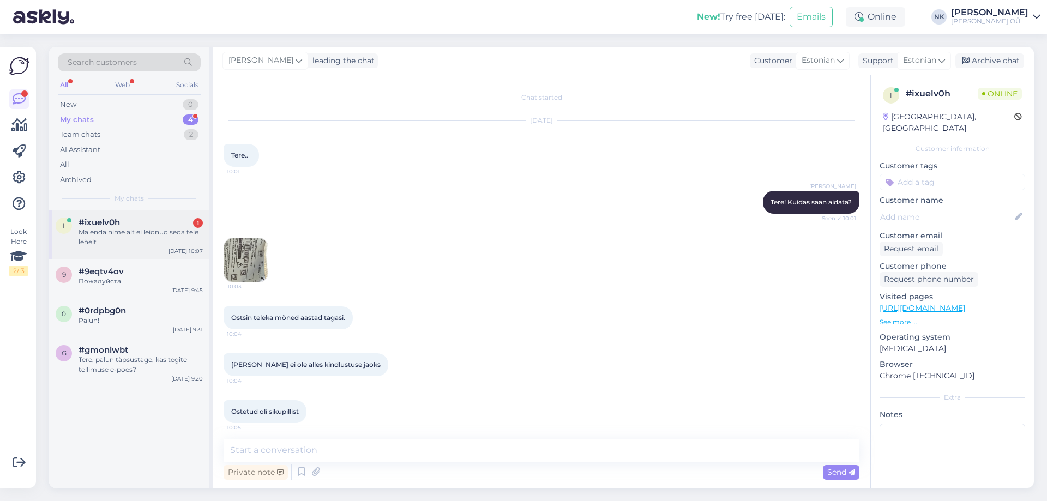
click at [176, 226] on div "#ixuelv0h 1" at bounding box center [141, 223] width 124 height 10
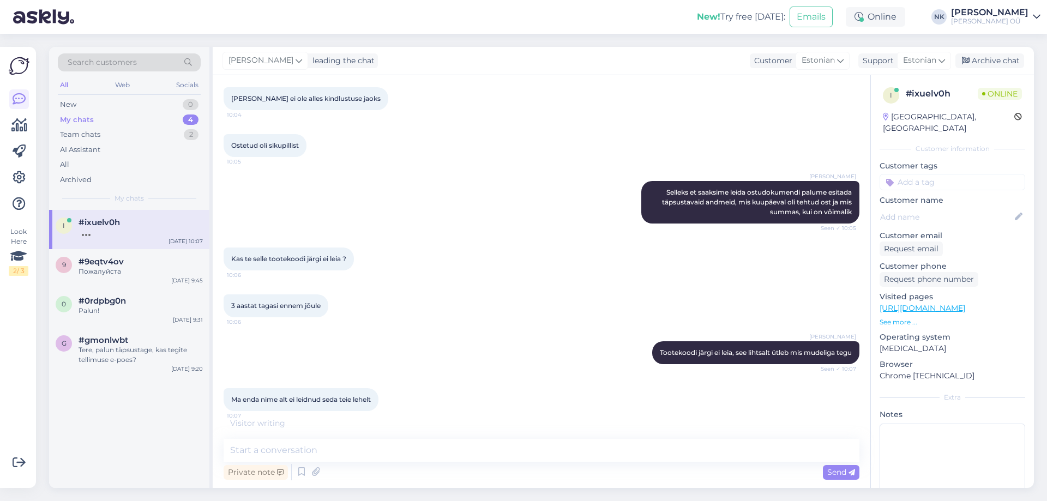
scroll to position [271, 0]
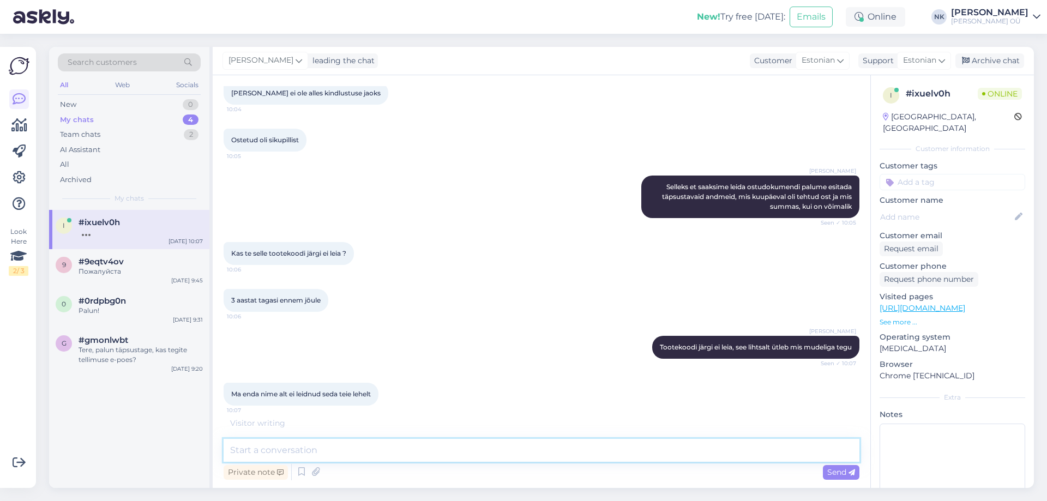
click at [340, 448] on textarea at bounding box center [542, 450] width 636 height 23
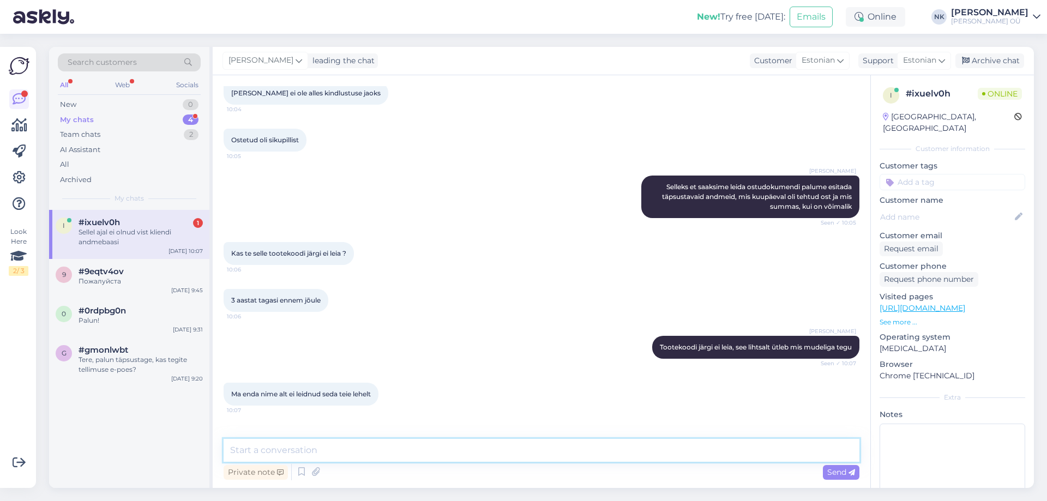
scroll to position [307, 0]
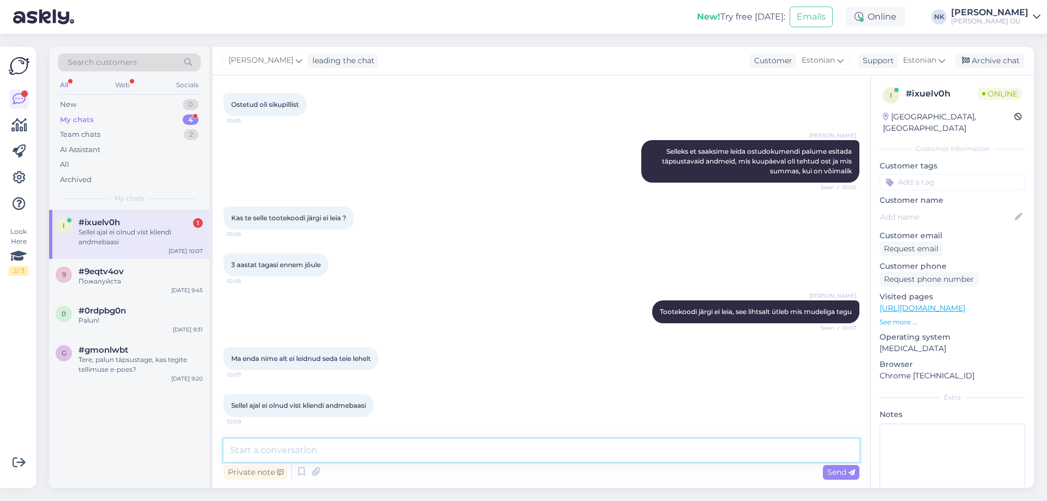
click at [415, 448] on textarea at bounding box center [542, 450] width 636 height 23
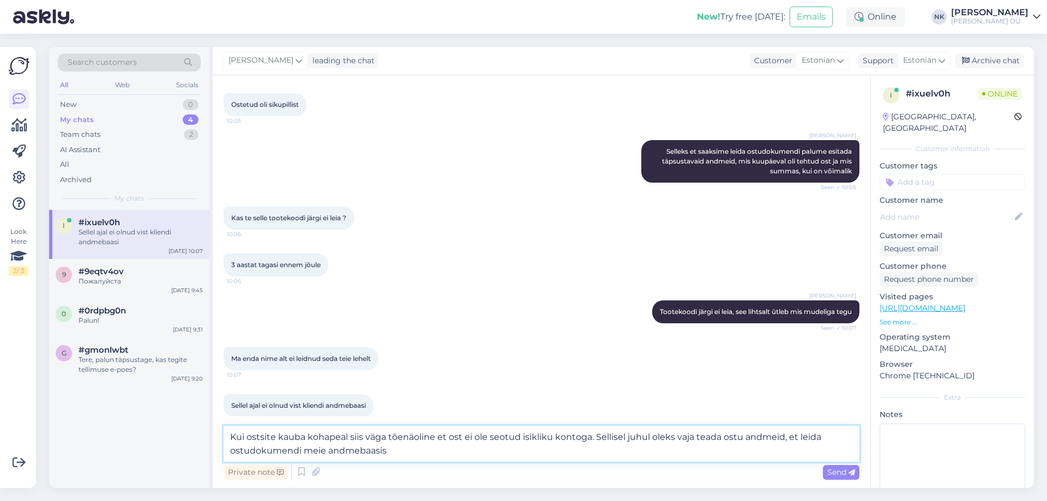
type textarea "Kui ostsite kauba kohapeal siis väga tõenäoline et ost ei ole seotud isikliku k…"
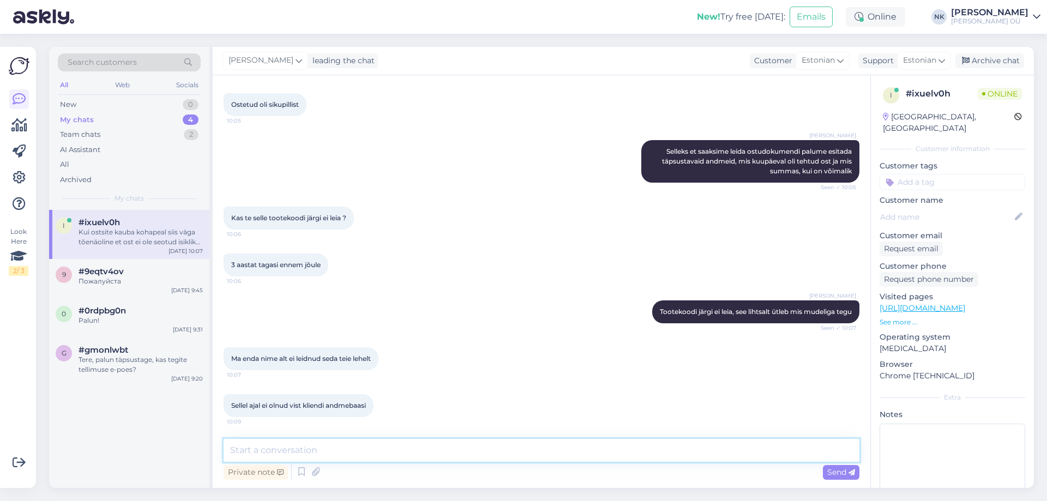
scroll to position [373, 0]
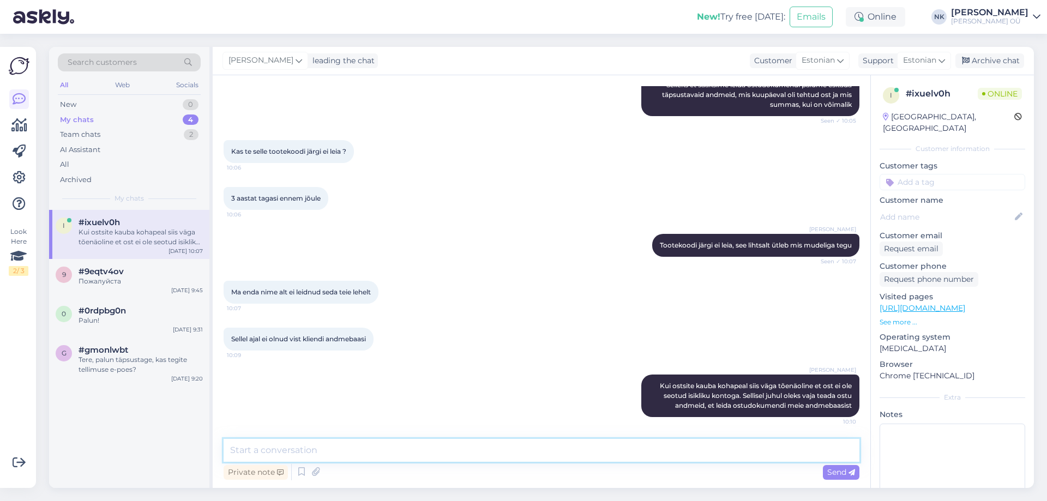
click at [398, 449] on textarea at bounding box center [542, 450] width 636 height 23
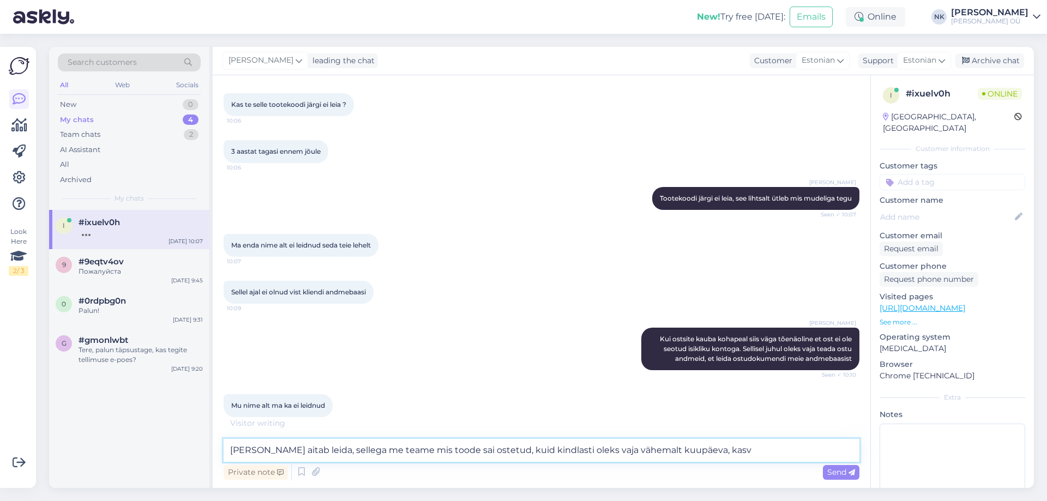
scroll to position [432, 0]
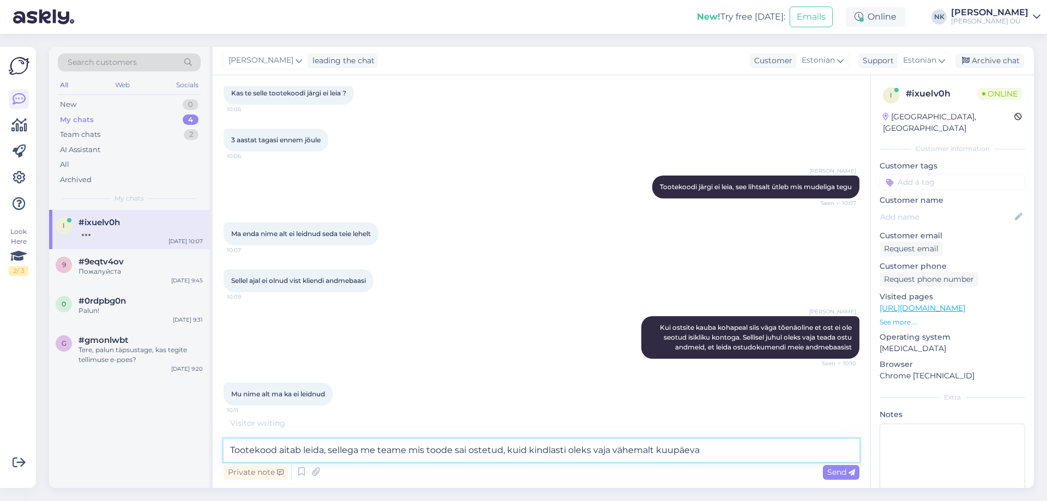
click at [607, 449] on textarea "Tootekood aitab leida, sellega me teame mis toode sai ostetud, kuid kindlasti o…" at bounding box center [542, 450] width 636 height 23
type textarea "[PERSON_NAME] aitab leida, sellega me teame mis toode sai ostetud, kuid kindlas…"
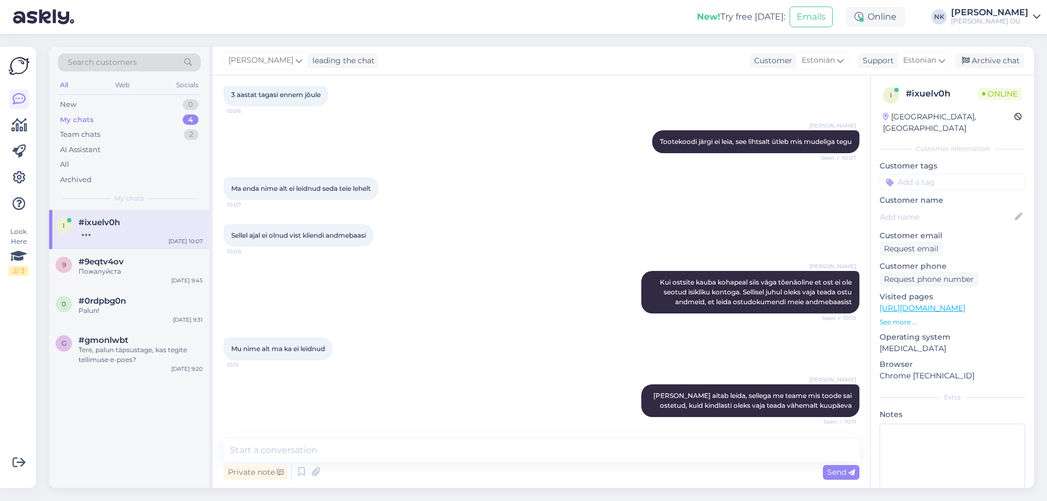
scroll to position [524, 0]
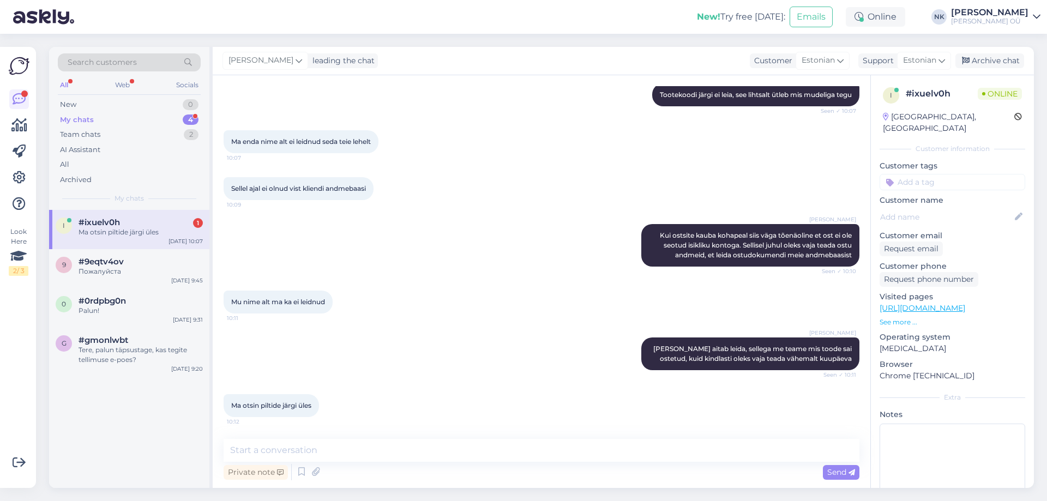
click at [168, 236] on div "Ma otsin piltide järgi üles" at bounding box center [141, 232] width 124 height 10
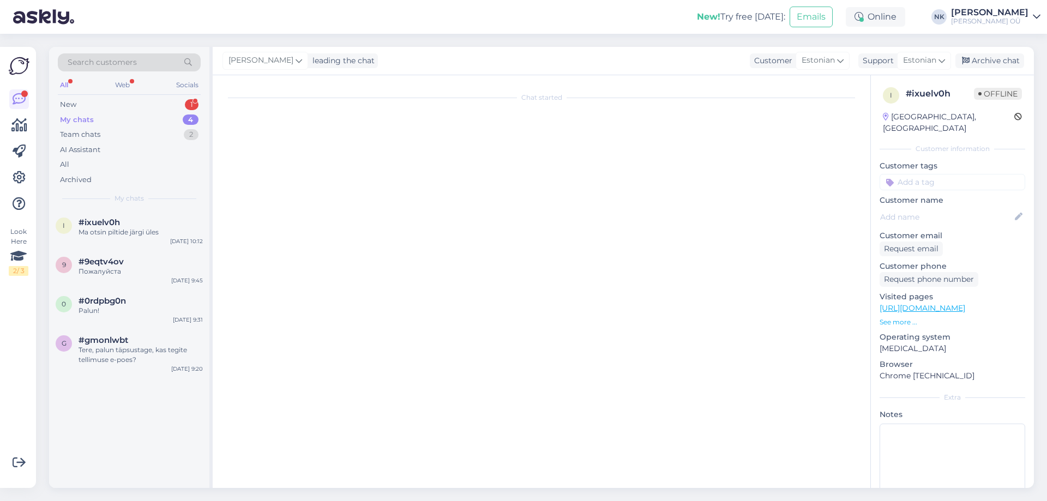
scroll to position [283, 0]
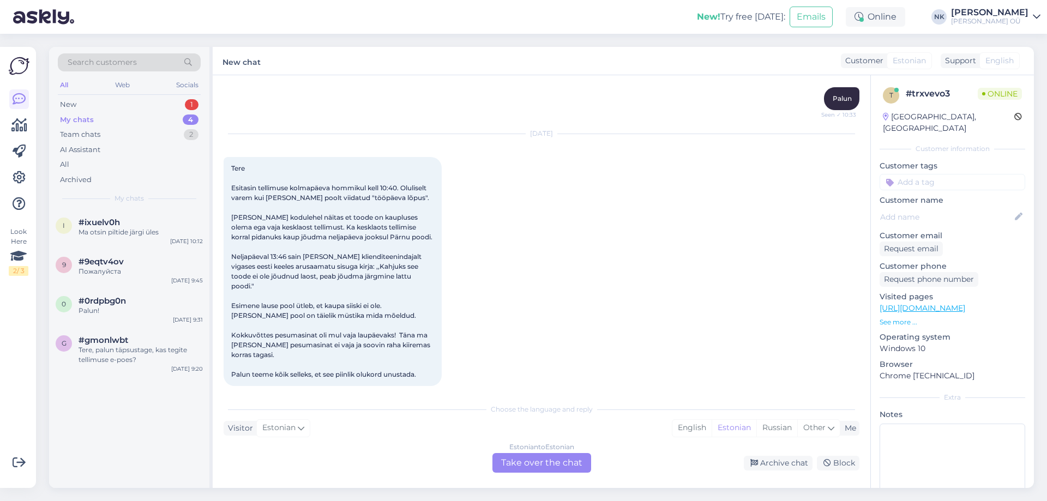
click at [544, 467] on div "Estonian to Estonian Take over the chat" at bounding box center [541, 463] width 99 height 20
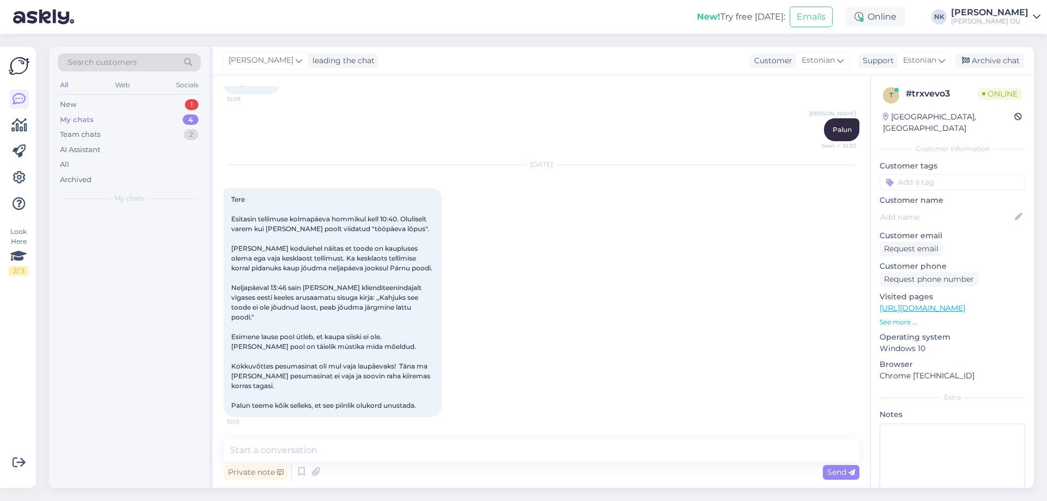
scroll to position [243, 0]
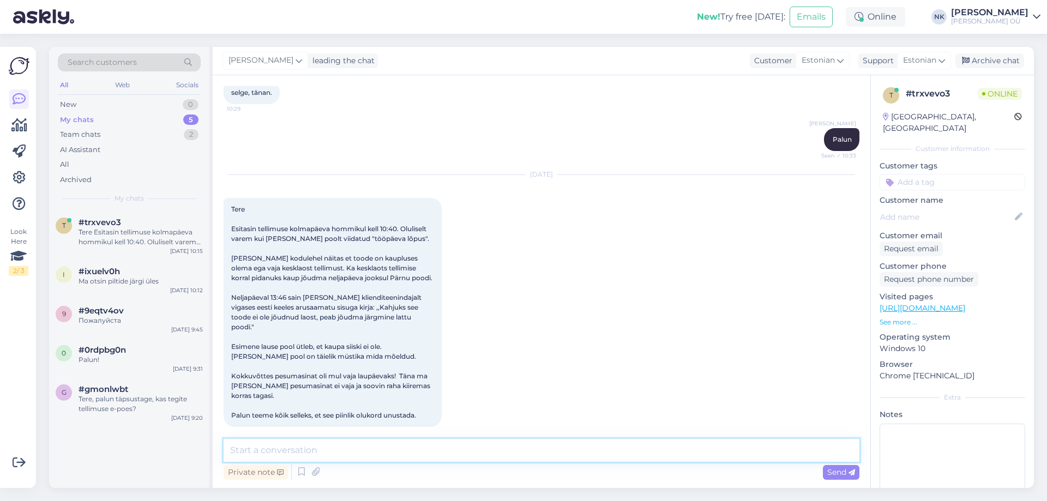
click at [394, 449] on textarea at bounding box center [542, 450] width 636 height 23
click at [371, 448] on textarea at bounding box center [542, 450] width 636 height 23
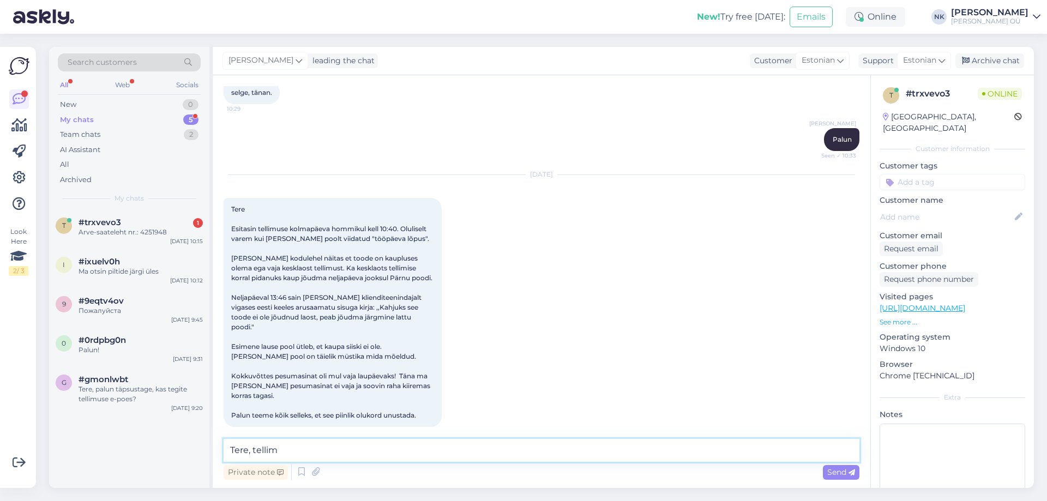
scroll to position [289, 0]
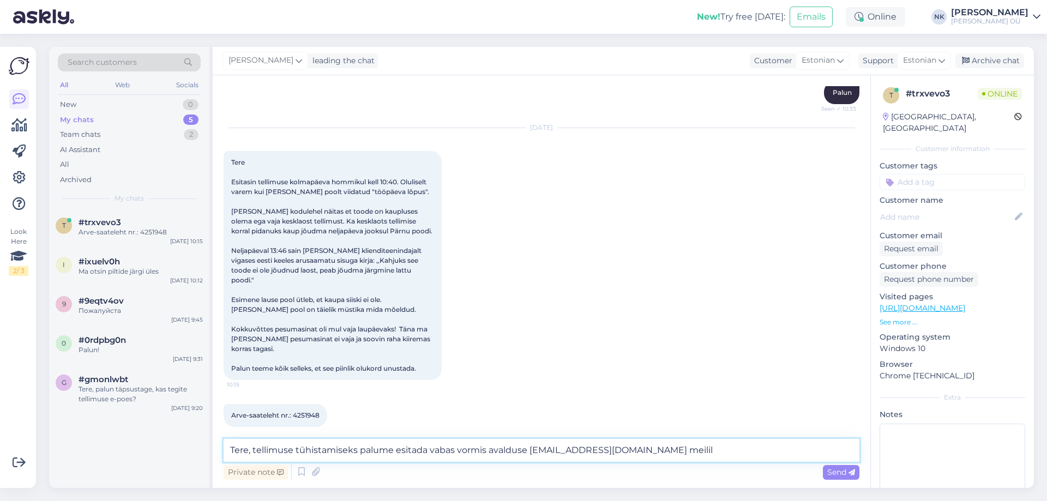
type textarea "Tere, tellimuse tühistamiseks palume esitada vabas vormis avalduse [EMAIL_ADDRE…"
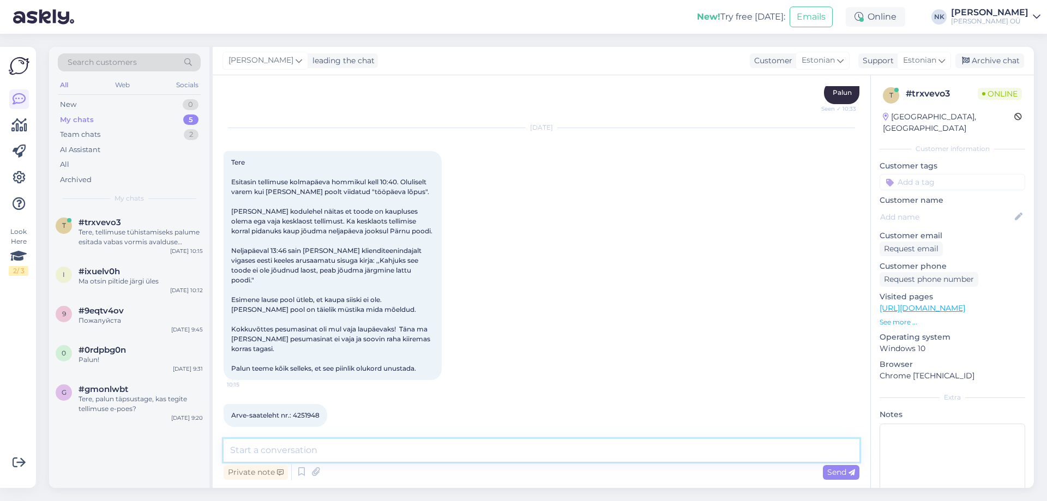
scroll to position [346, 0]
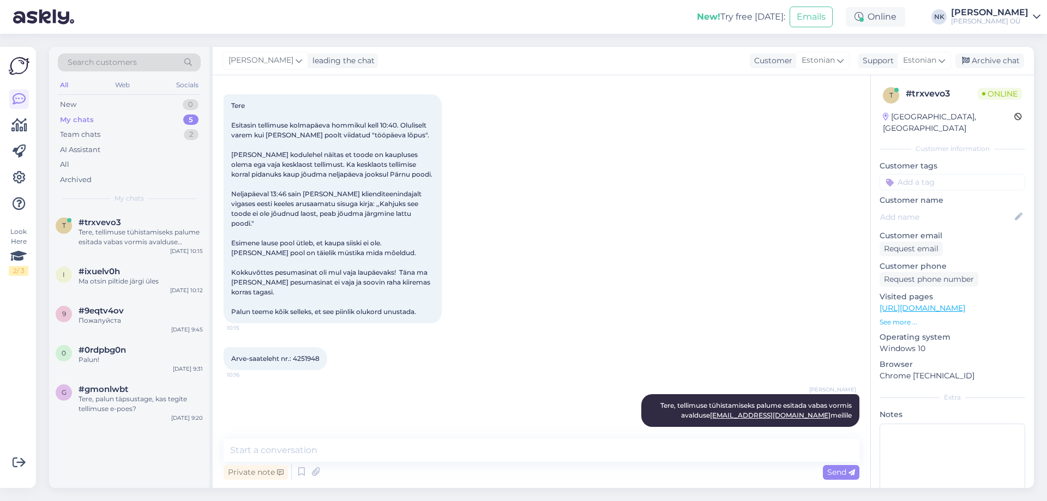
click at [311, 354] on span "Arve-saateleht nr.: 4251948" at bounding box center [275, 358] width 88 height 8
copy div "4251948 10:16"
click at [814, 206] on div "[DATE] Tere Esitasin tellimuse kolmapäeva hommikul kell 10:40. Oluliselt varem …" at bounding box center [542, 197] width 636 height 276
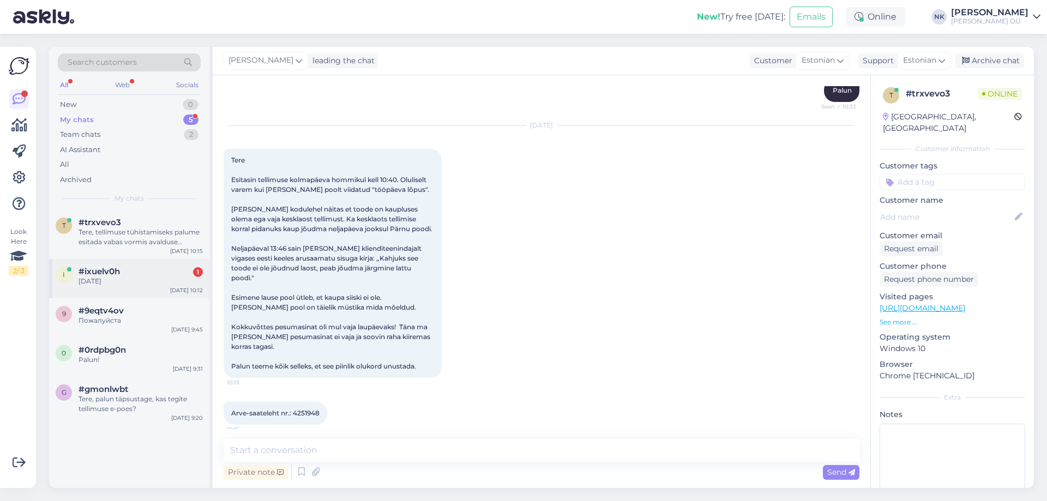
click at [172, 283] on div "[DATE]" at bounding box center [141, 281] width 124 height 10
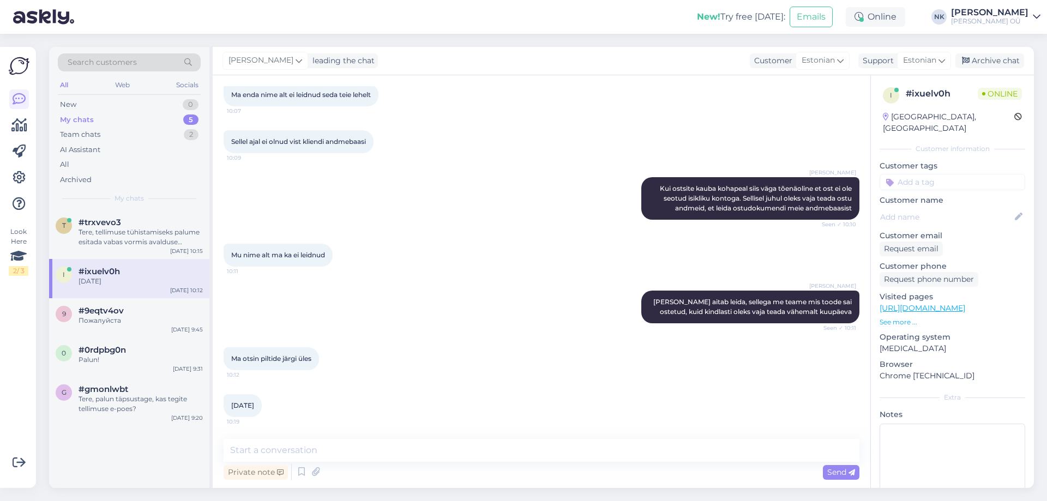
drag, startPoint x: 417, startPoint y: 442, endPoint x: 417, endPoint y: 449, distance: 7.1
click at [417, 442] on div "Chat started [DATE] Tere.. 10:01 [PERSON_NAME] Tere! Kuidas saan aidata? Seen ✓…" at bounding box center [541, 281] width 657 height 413
click at [417, 450] on textarea at bounding box center [542, 450] width 636 height 23
type textarea "[PERSON_NAME]"
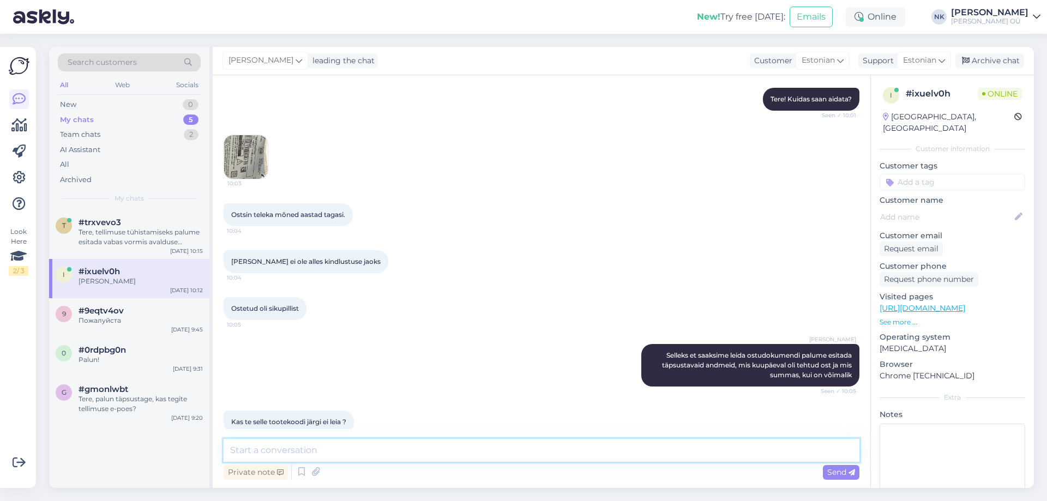
scroll to position [0, 0]
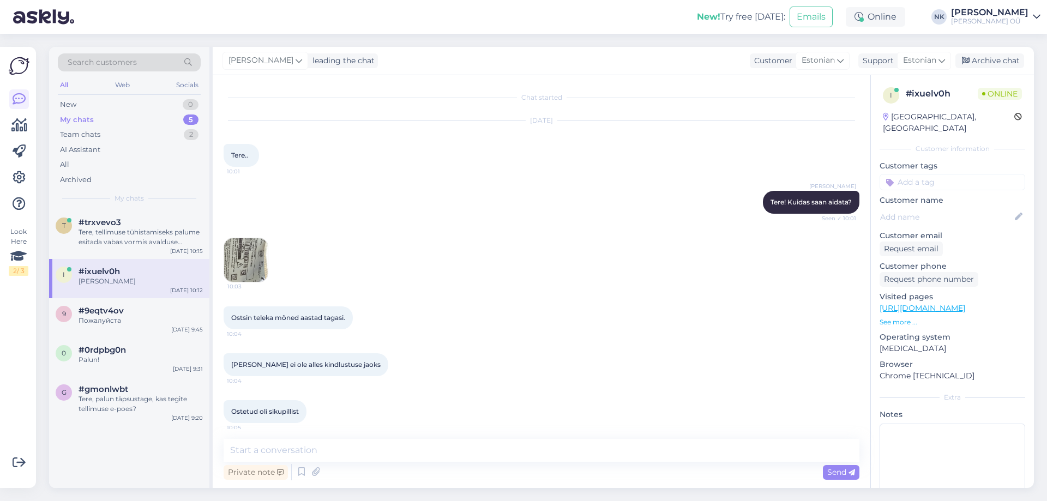
click at [269, 264] on div "10:03" at bounding box center [542, 260] width 636 height 69
click at [259, 264] on img at bounding box center [246, 260] width 44 height 44
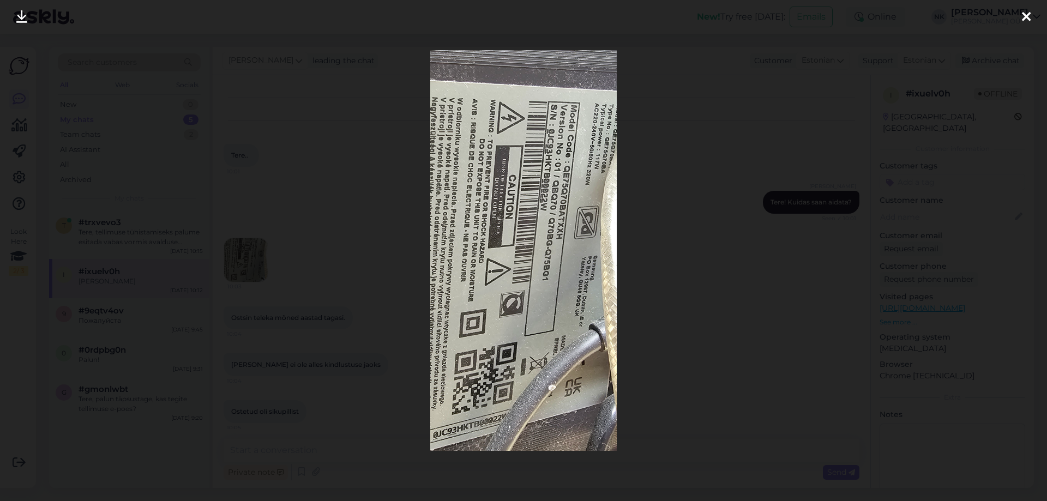
click at [958, 90] on div at bounding box center [523, 250] width 1047 height 501
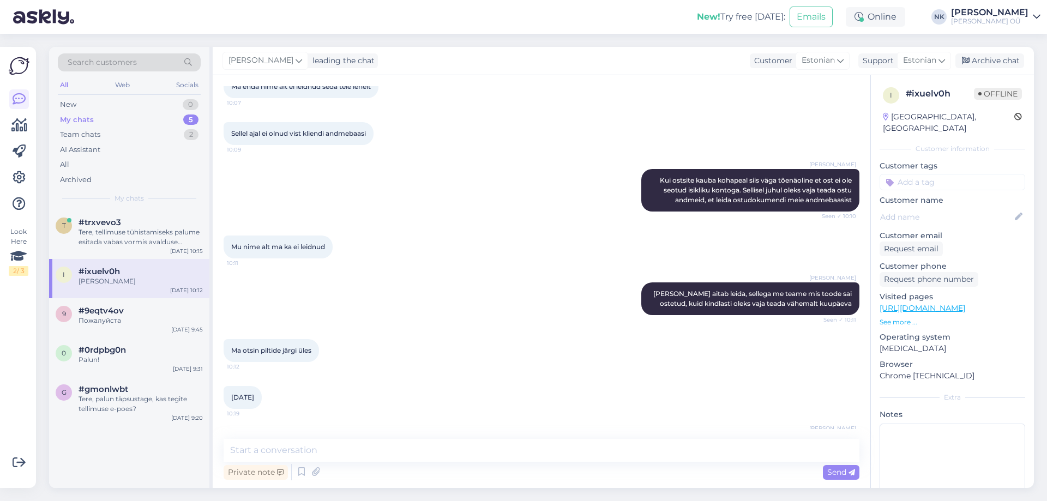
scroll to position [618, 0]
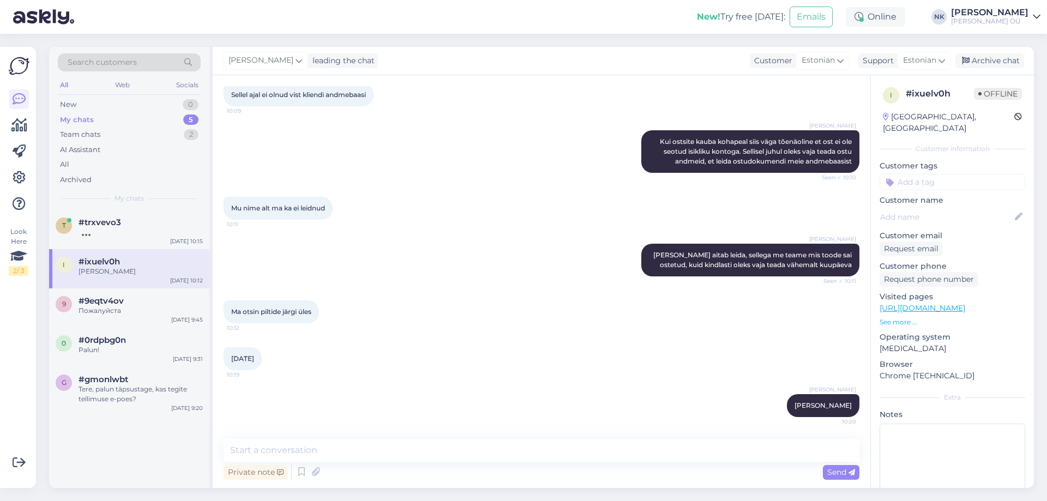
click at [618, 122] on div "[PERSON_NAME] Kui ostsite kauba kohapeal siis väga tõenäoline et ost ei ole seo…" at bounding box center [542, 151] width 636 height 67
click at [127, 240] on div "t #trxvevo3 [DATE] 10:15" at bounding box center [129, 229] width 160 height 39
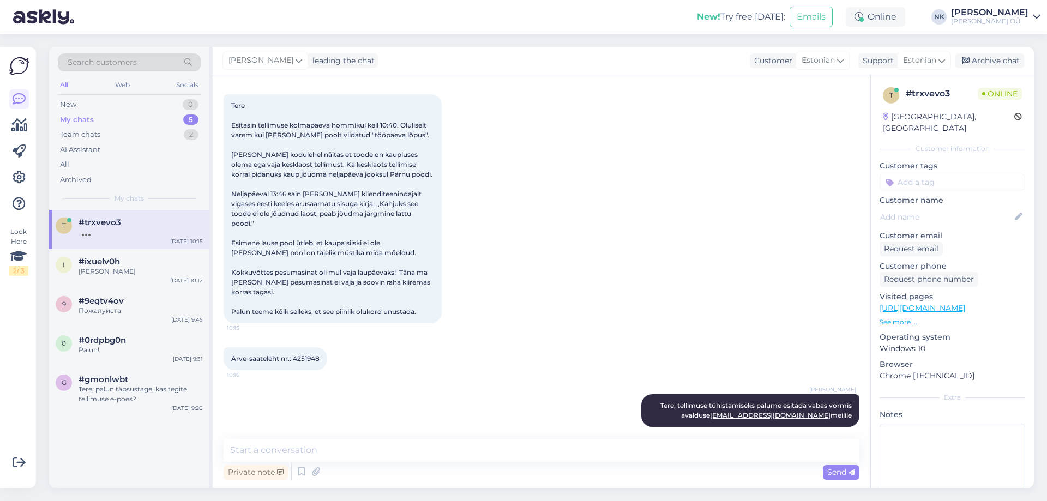
scroll to position [393, 0]
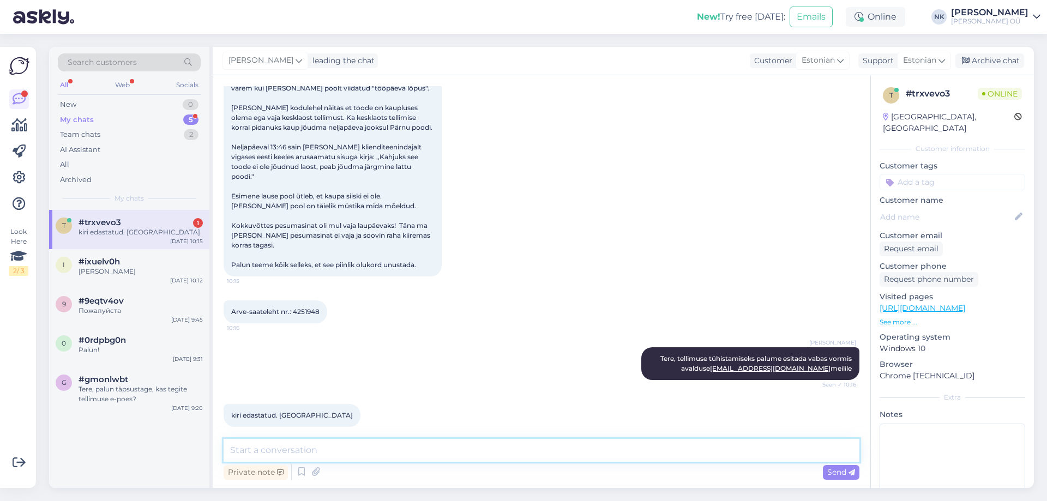
click at [552, 459] on textarea at bounding box center [542, 450] width 636 height 23
click at [552, 455] on textarea at bounding box center [542, 450] width 636 height 23
type textarea "Palun"
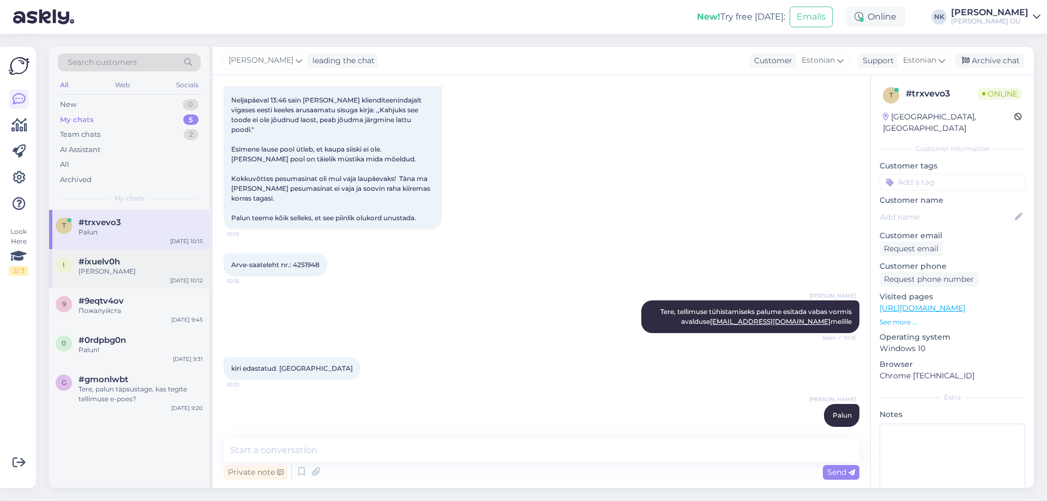
click at [109, 268] on div "[PERSON_NAME]" at bounding box center [141, 272] width 124 height 10
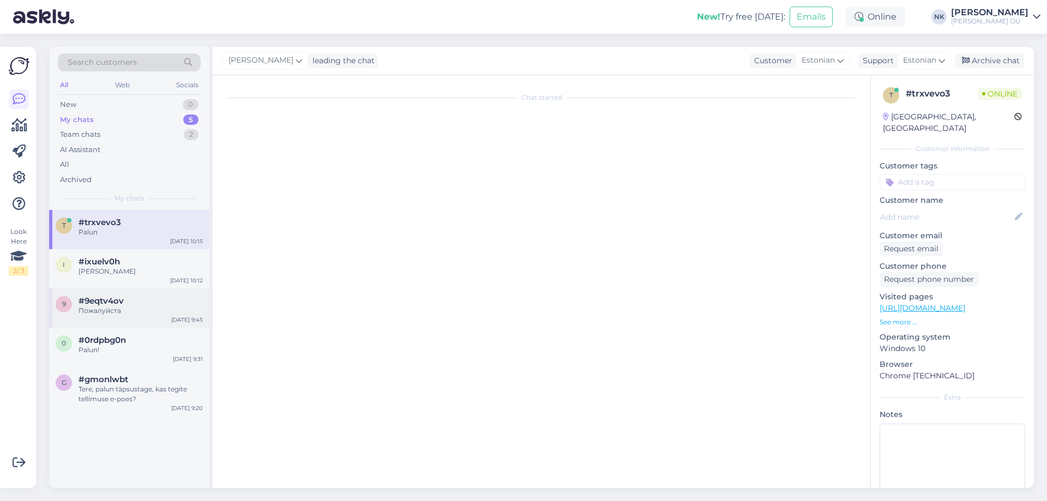
scroll to position [618, 0]
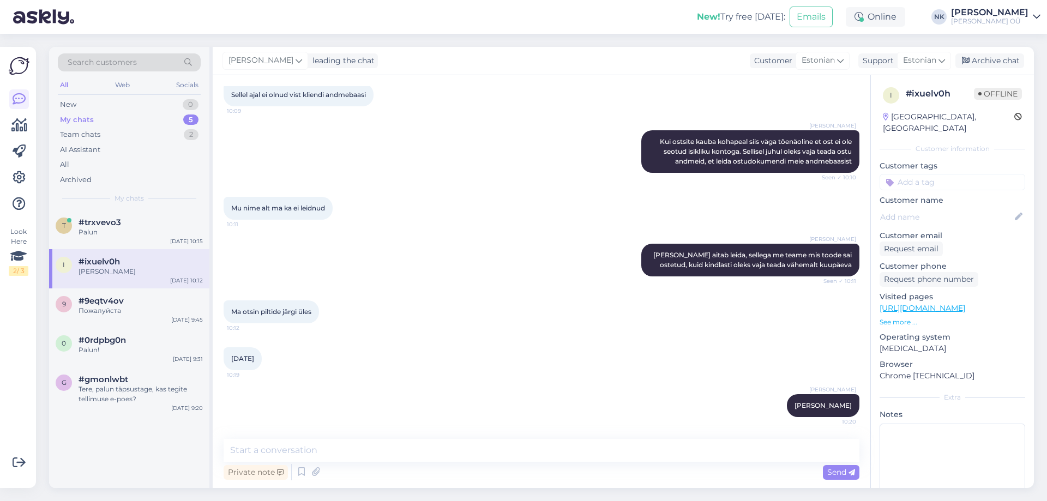
click at [324, 436] on div "Chat started [DATE] Tere.. 10:01 [PERSON_NAME] Tere! Kuidas saan aidata? Seen ✓…" at bounding box center [541, 281] width 657 height 413
click at [328, 443] on textarea at bounding box center [542, 450] width 636 height 23
click at [262, 443] on textarea at bounding box center [542, 450] width 636 height 23
click at [345, 450] on textarea "Ja palun öelge" at bounding box center [542, 450] width 636 height 23
type textarea "Ja palun öelge kelle nimele oli tehtud ost"
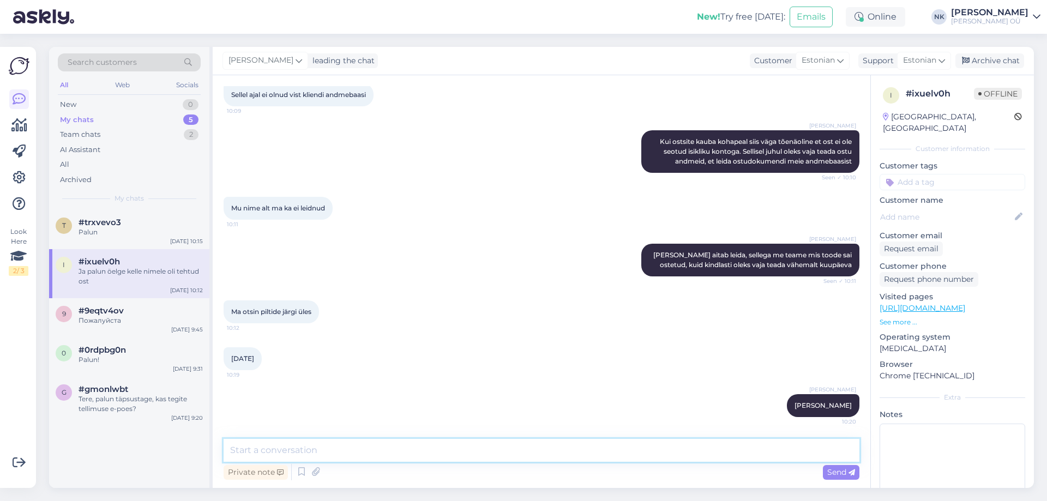
scroll to position [665, 0]
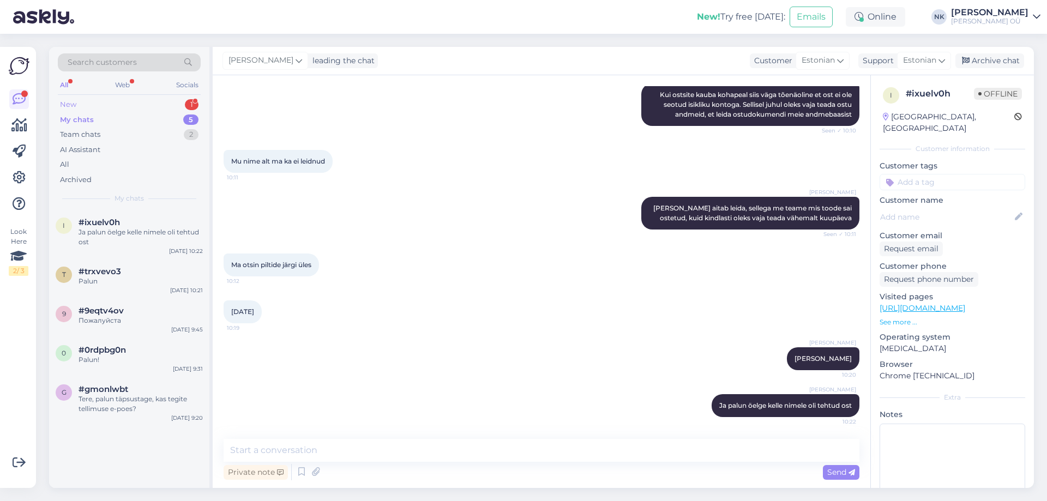
click at [154, 98] on div "New 1" at bounding box center [129, 104] width 143 height 15
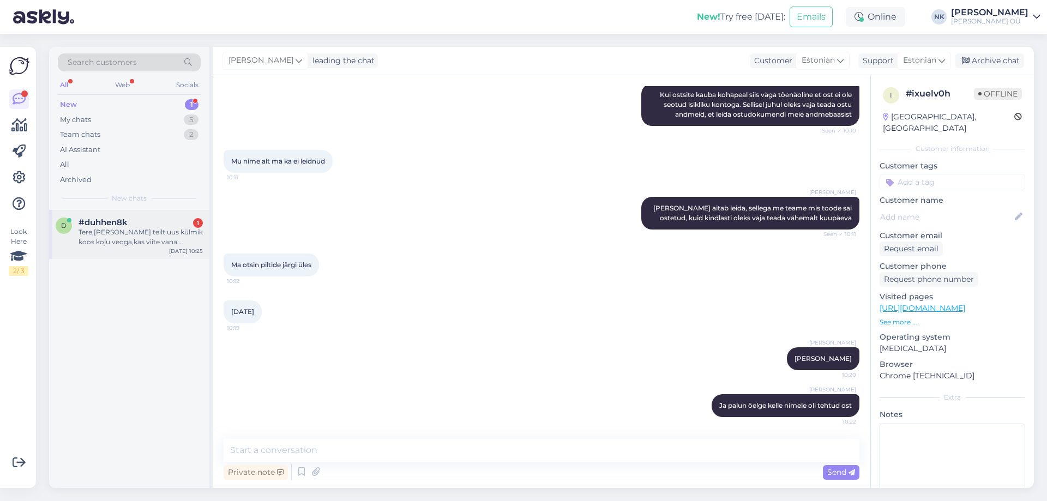
click at [141, 220] on div "#duhhen8k 1" at bounding box center [141, 223] width 124 height 10
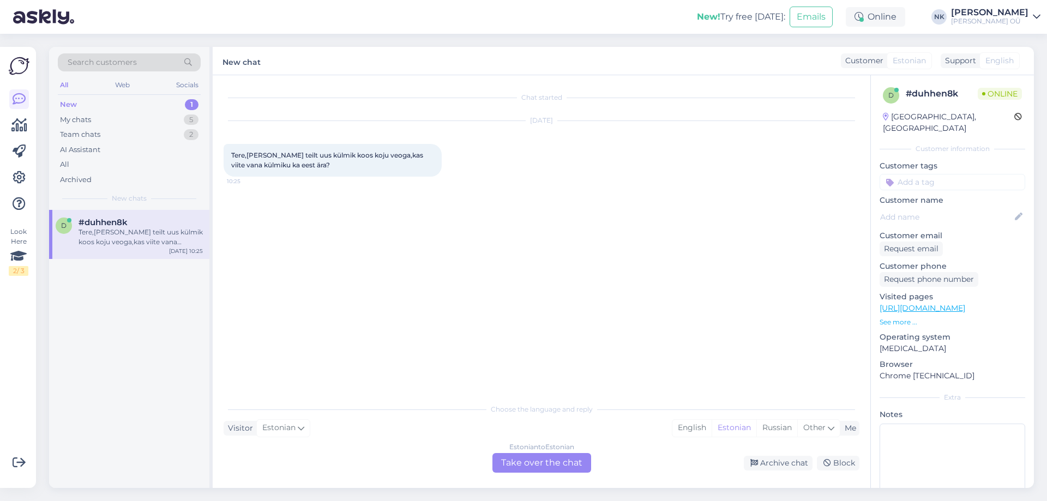
scroll to position [0, 0]
click at [533, 454] on div "Estonian to Estonian Take over the chat" at bounding box center [541, 463] width 99 height 20
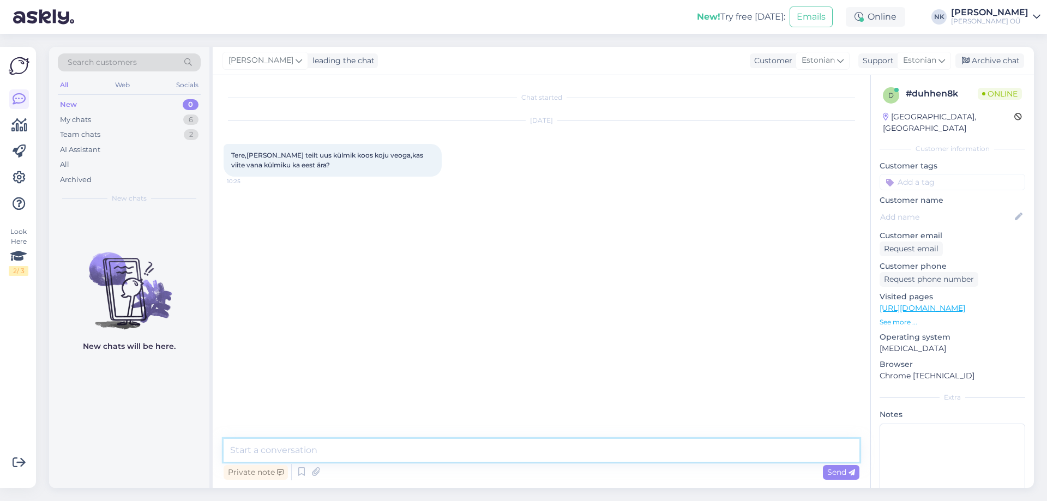
click at [512, 456] on textarea at bounding box center [542, 450] width 636 height 23
click at [509, 452] on textarea at bounding box center [542, 450] width 636 height 23
type textarea "Tere, vana seadme äraveo teenus on meil olemas [GEOGRAPHIC_DATA] ja lähiümbruse…"
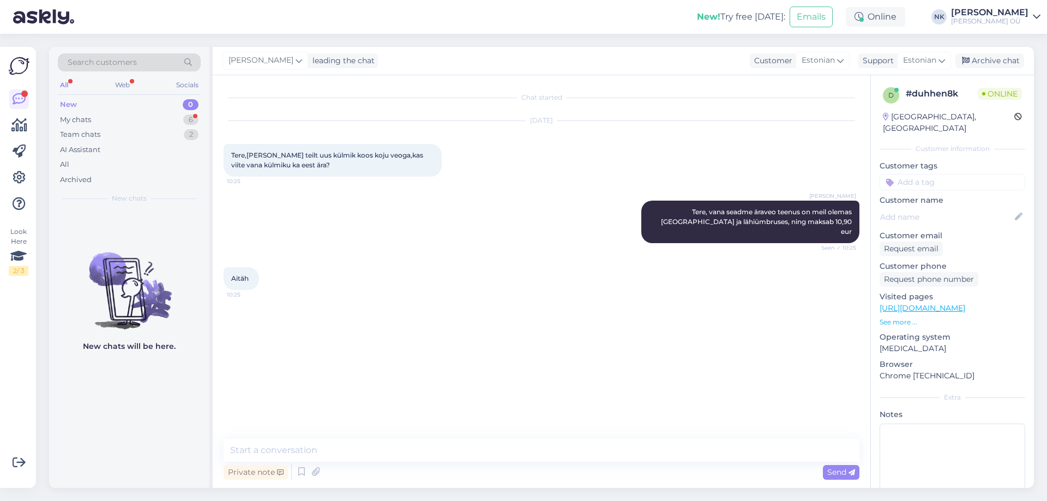
click at [348, 485] on div "Chat started [DATE] Tere,[PERSON_NAME] teilt uus külmik koos koju veoga,kas vii…" at bounding box center [541, 281] width 657 height 413
click at [343, 468] on div "Private note Send" at bounding box center [542, 472] width 636 height 21
click at [346, 456] on textarea at bounding box center [542, 450] width 636 height 23
type textarea "Palun"
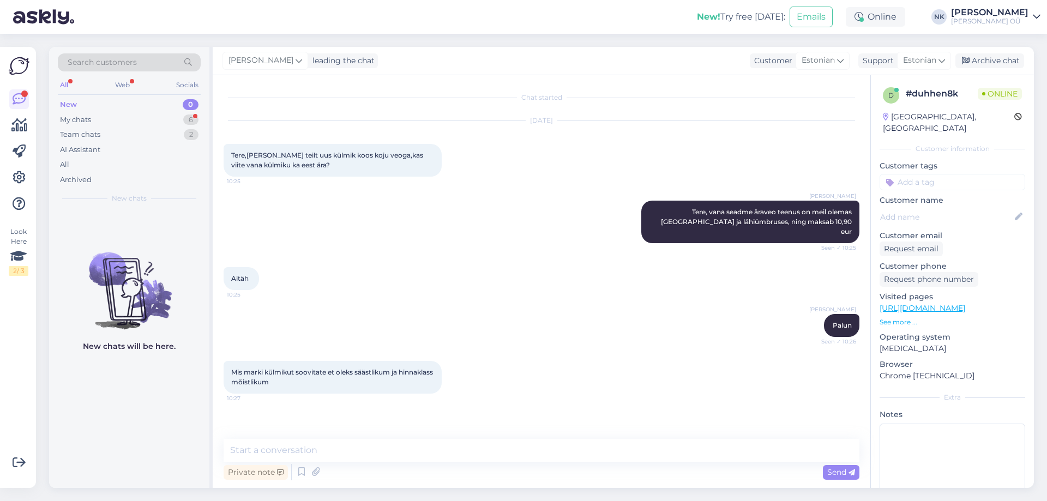
click at [958, 303] on link "[URL][DOMAIN_NAME]" at bounding box center [922, 308] width 86 height 10
click at [465, 438] on div "Chat started [DATE] Tere,[PERSON_NAME] teilt uus külmik koos koju veoga,kas vii…" at bounding box center [541, 281] width 657 height 413
click at [465, 440] on textarea at bounding box center [542, 450] width 636 height 23
drag, startPoint x: 316, startPoint y: 375, endPoint x: 229, endPoint y: 360, distance: 87.8
click at [229, 361] on div "Mis marki külmikut soovitate et oleks säästlikum ja hinnaklass mõistlikum 10:27" at bounding box center [333, 377] width 218 height 33
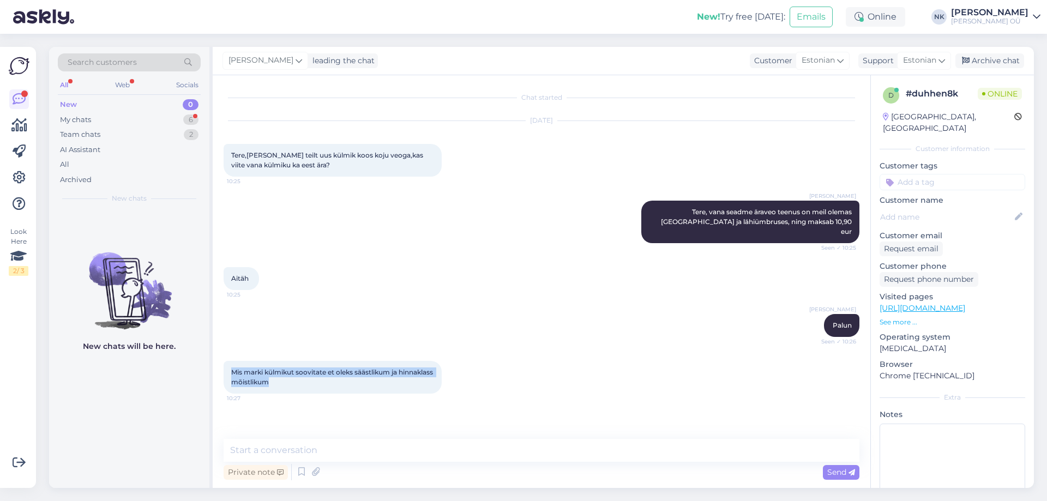
copy span "Mis marki külmikut soovitate et oleks säästlikum ja hinnaklass mõistlikum"
click at [294, 455] on textarea at bounding box center [542, 450] width 636 height 23
paste textarea "Säästlikkuse ja mõistliku hinnaklassi osas võiksin soovitada mõned mudelid. LG …"
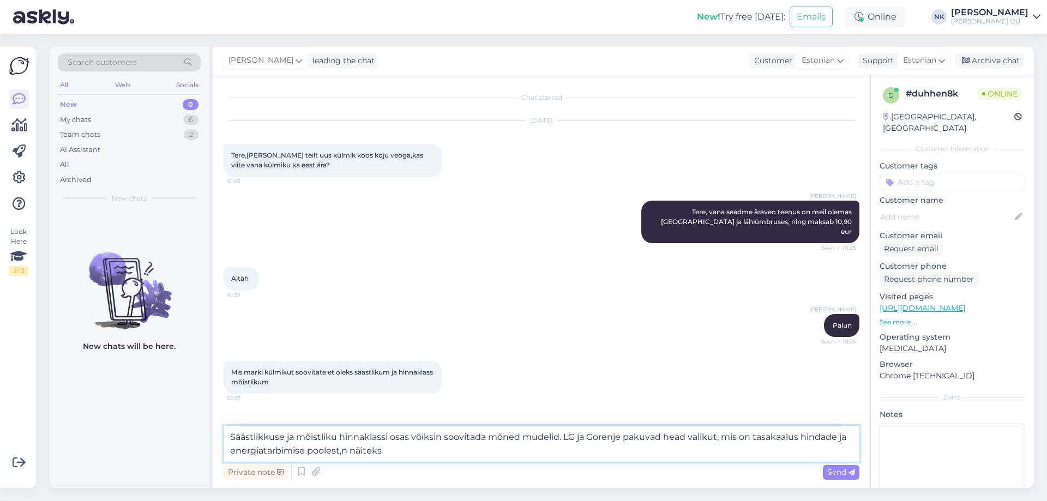
click at [346, 452] on textarea "Säästlikkuse ja mõistliku hinnaklassi osas võiksin soovitada mõned mudelid. LG …" at bounding box center [542, 444] width 636 height 36
click at [426, 452] on textarea "Säästlikkuse ja mõistliku hinnaklassi osas võiksin soovitada mõned mudelid. LG …" at bounding box center [542, 444] width 636 height 36
paste textarea "[URL][DOMAIN_NAME]"
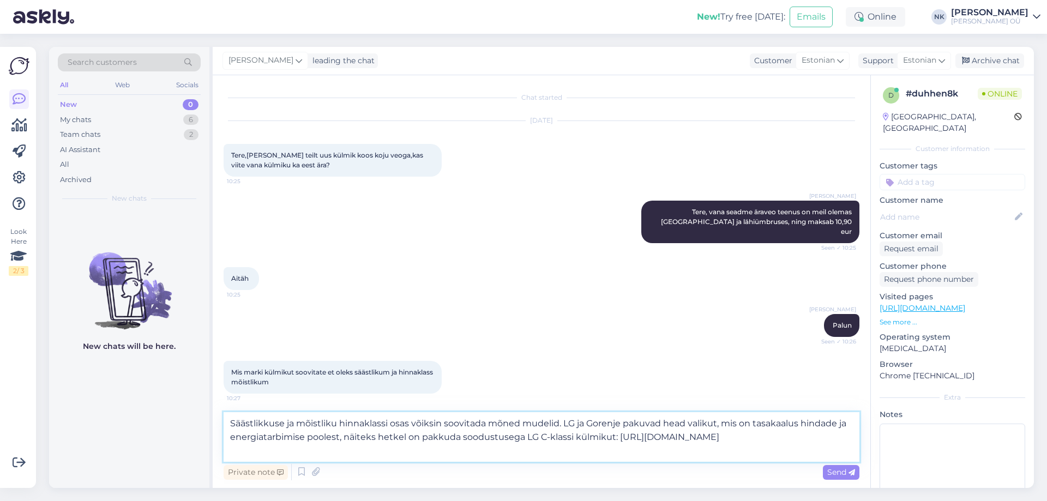
click at [548, 436] on textarea "Säästlikkuse ja mõistliku hinnaklassi osas võiksin soovitada mõned mudelid. LG …" at bounding box center [542, 437] width 636 height 50
type textarea "Säästlikkuse ja mõistliku hinnaklassi osas võiksin soovitada mõned mudelid. LG …"
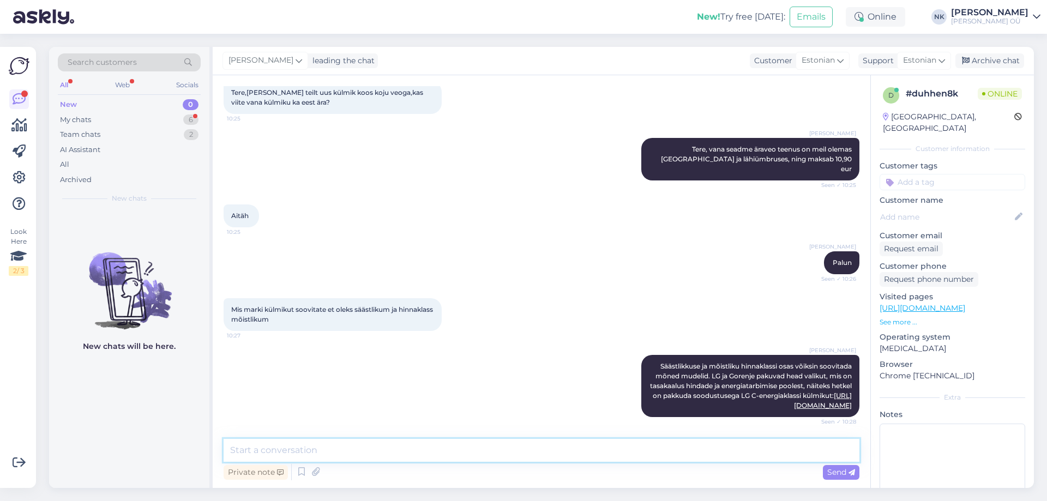
scroll to position [119, 0]
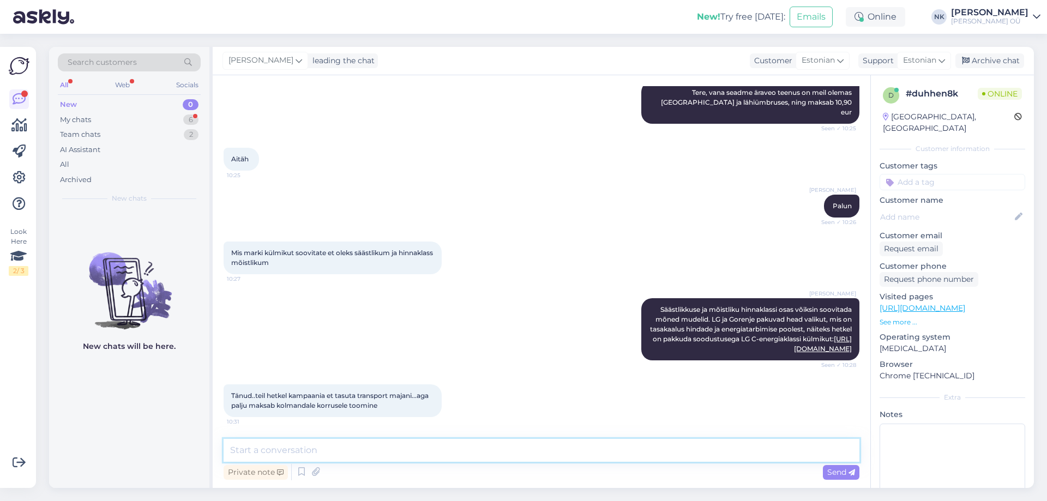
click at [345, 449] on textarea at bounding box center [542, 450] width 636 height 23
type textarea "Tuppa toomine on 10,90 eur samuti"
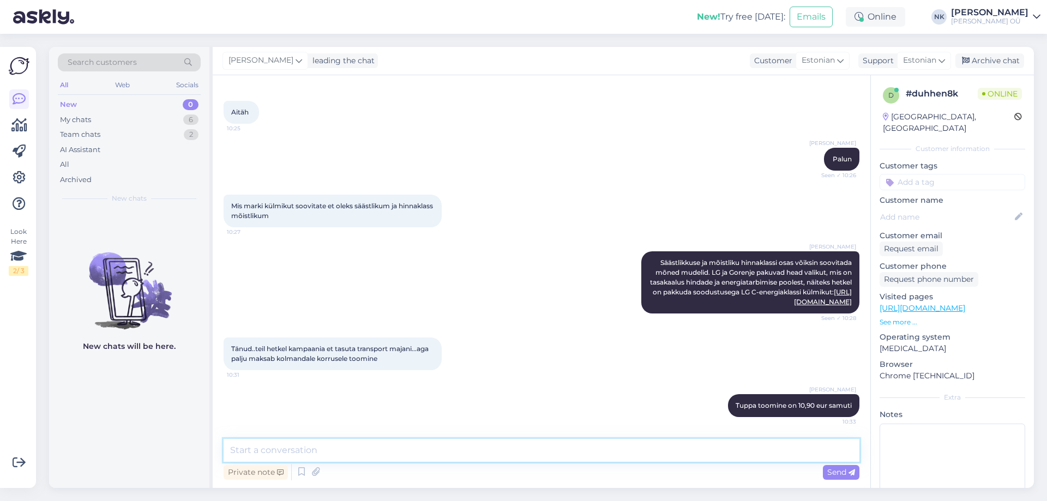
click at [474, 456] on textarea at bounding box center [542, 450] width 636 height 23
click at [253, 449] on textarea "Olenemata korrusest" at bounding box center [542, 450] width 636 height 23
click at [257, 450] on textarea "Olenemata korrusest" at bounding box center [542, 450] width 636 height 23
type textarea "Olenemata korrusest"
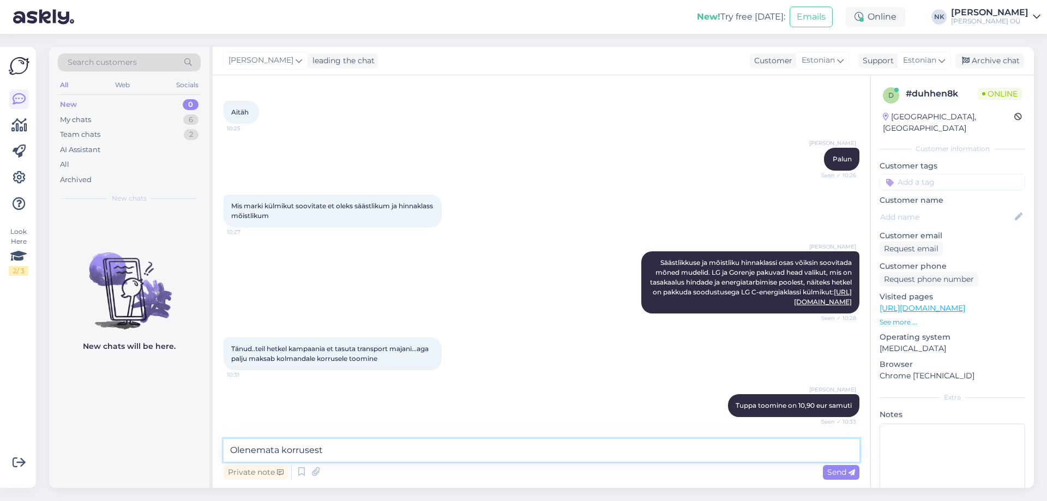
click at [307, 450] on textarea "Olenemata korrusest" at bounding box center [542, 450] width 636 height 23
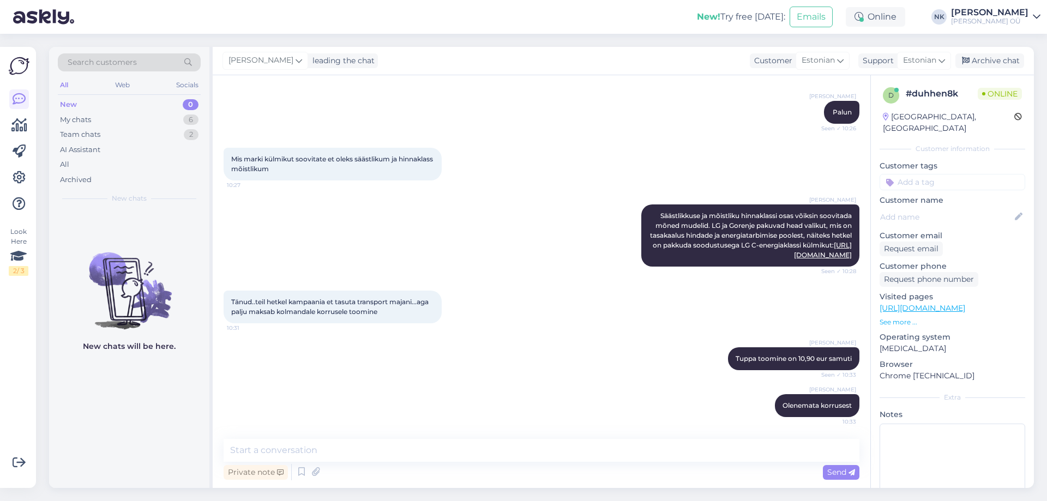
click at [734, 102] on div "[PERSON_NAME] Palun Seen ✓ 10:26" at bounding box center [542, 112] width 636 height 47
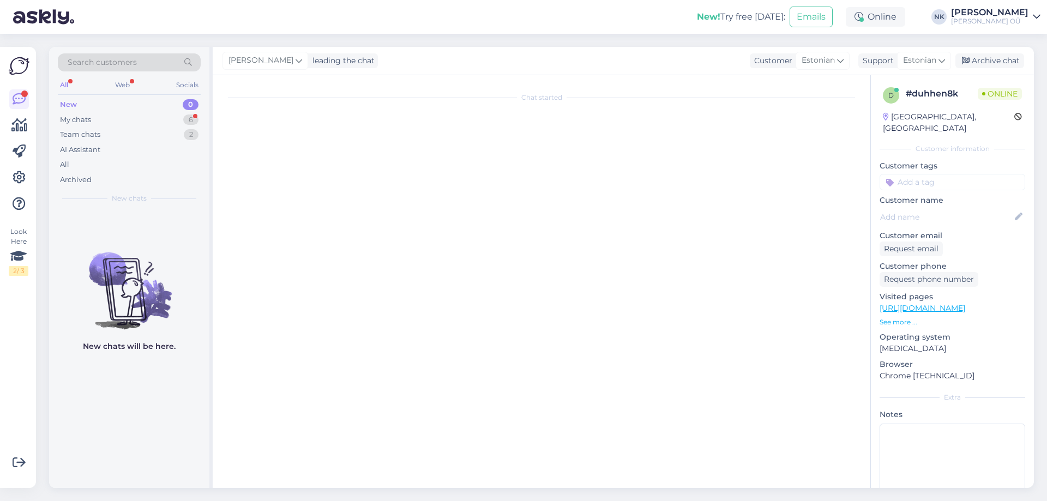
scroll to position [0, 0]
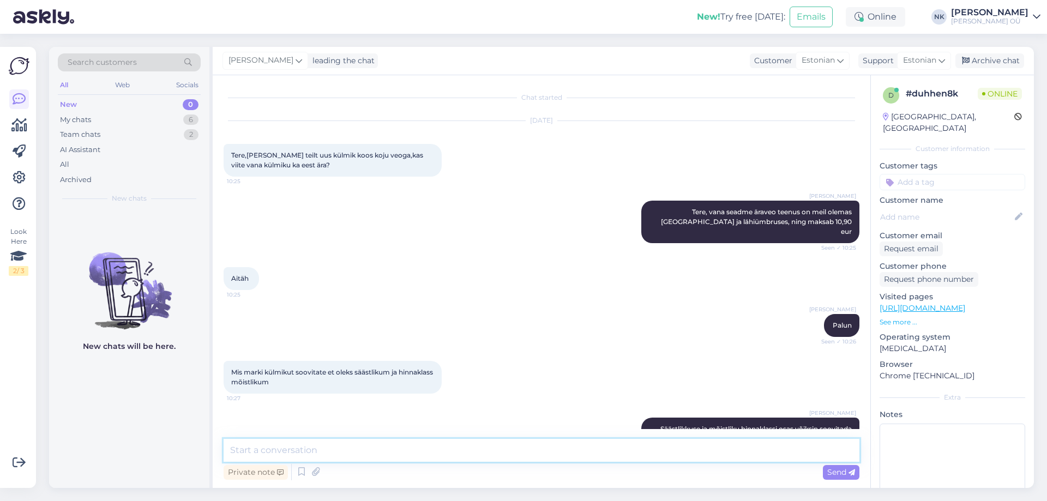
click at [434, 453] on textarea at bounding box center [542, 450] width 636 height 23
type textarea "P"
click at [537, 452] on textarea at bounding box center [542, 450] width 636 height 23
type textarea "Palun"
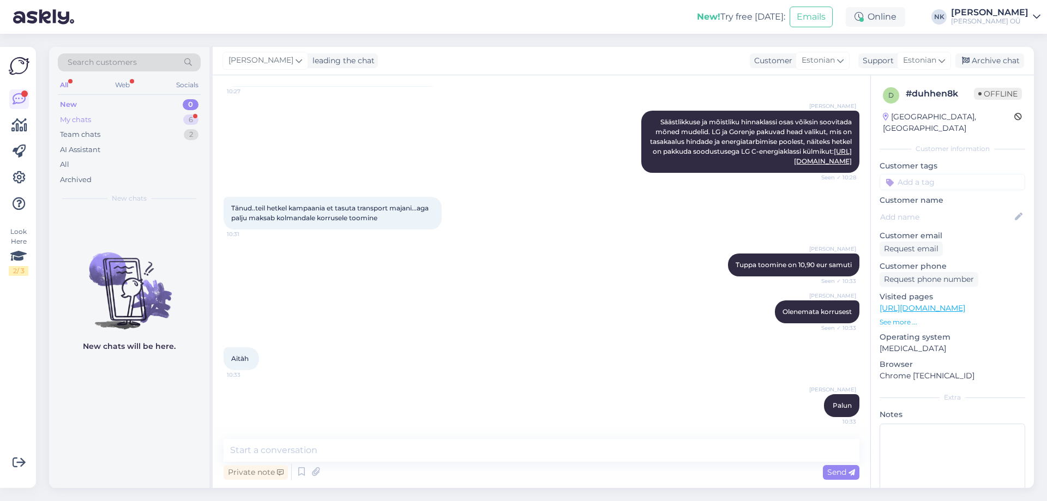
click at [161, 124] on div "My chats 6" at bounding box center [129, 119] width 143 height 15
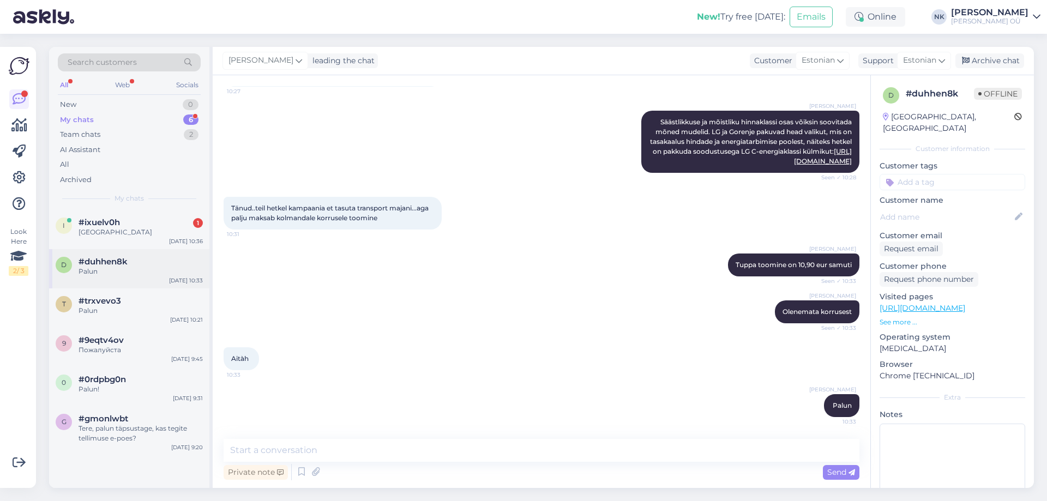
click at [148, 240] on div "i #ixuelv0h 1 [GEOGRAPHIC_DATA] [DATE] 10:36" at bounding box center [129, 229] width 160 height 39
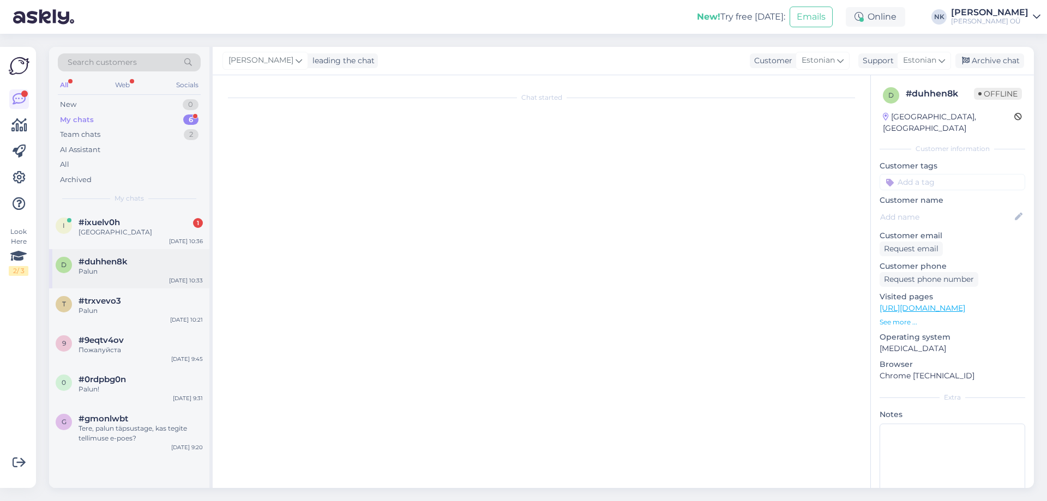
scroll to position [711, 0]
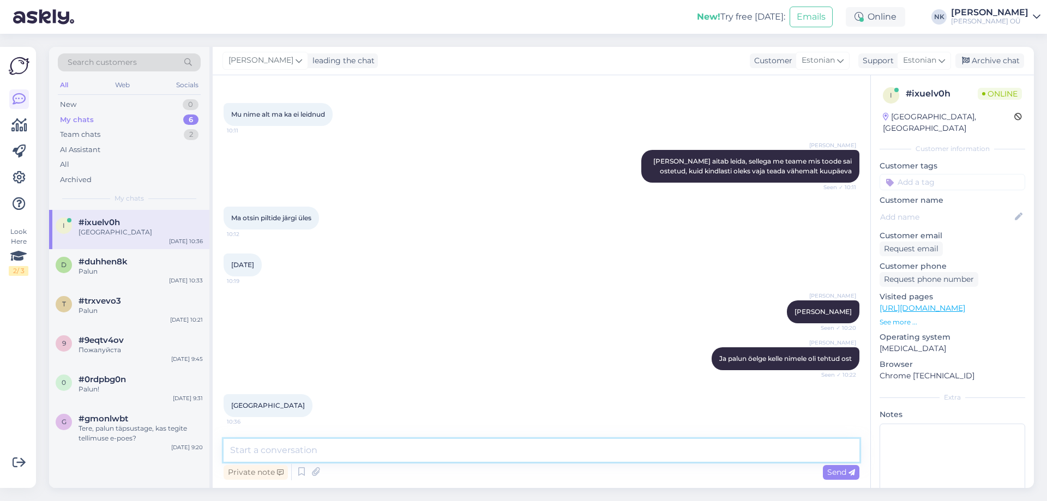
click at [357, 452] on textarea at bounding box center [542, 450] width 636 height 23
click at [313, 472] on icon at bounding box center [315, 472] width 15 height 16
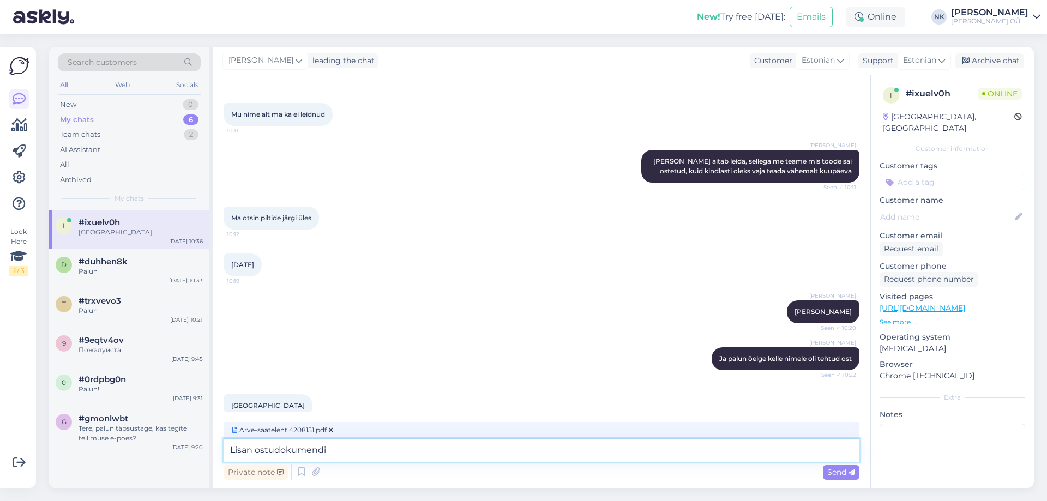
click at [349, 450] on textarea "Lisan ostudokumendi" at bounding box center [542, 450] width 636 height 23
click at [319, 452] on textarea "Lisan ostudokumendi" at bounding box center [542, 450] width 636 height 23
type textarea "Lisan ostudokumenti"
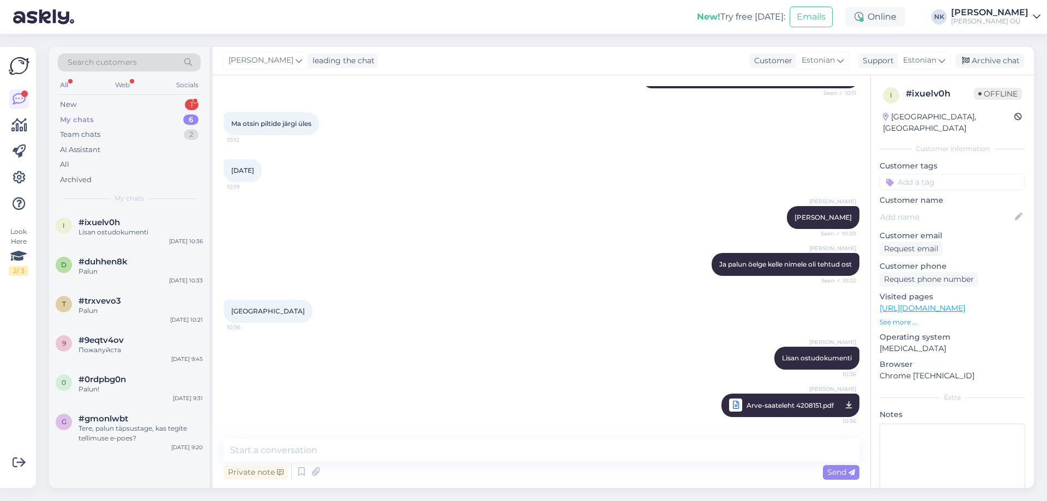
click at [155, 112] on div "My chats 6" at bounding box center [129, 119] width 143 height 15
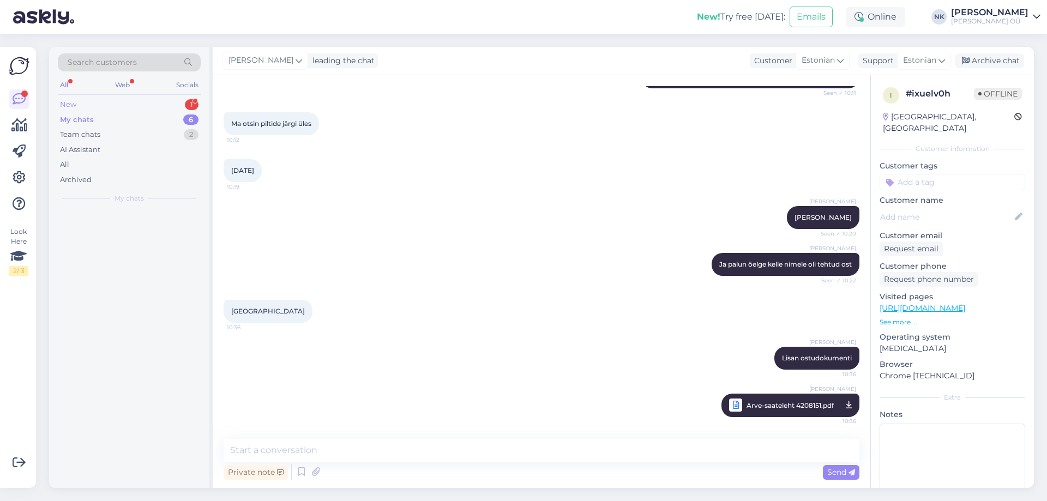
click at [154, 106] on div "New 1" at bounding box center [129, 104] width 143 height 15
click at [143, 216] on div "e #epa747i7 1 Tere, kas kompressoriga 12 V külmikuid on füüsiliselt kaupluses o…" at bounding box center [129, 234] width 160 height 49
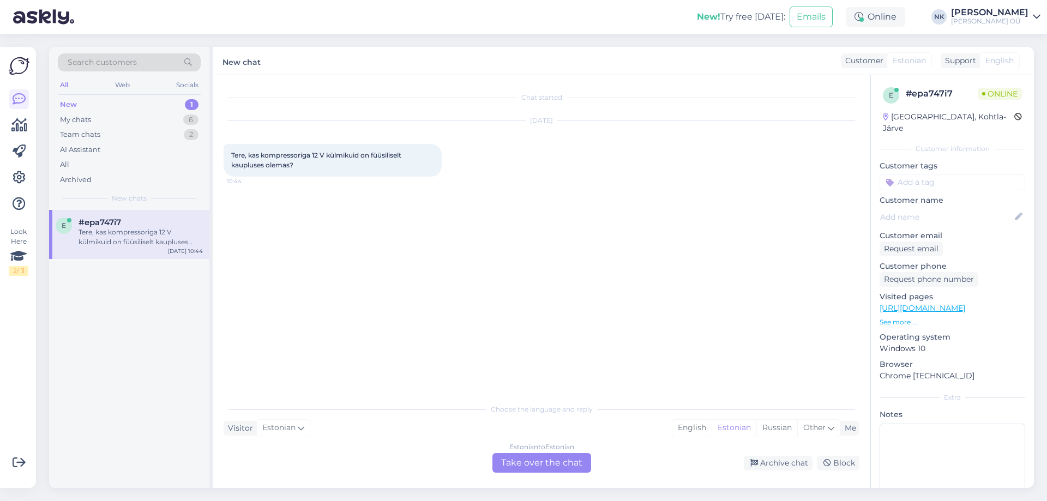
scroll to position [0, 0]
click at [539, 463] on div "Estonian to Estonian Take over the chat" at bounding box center [541, 463] width 99 height 20
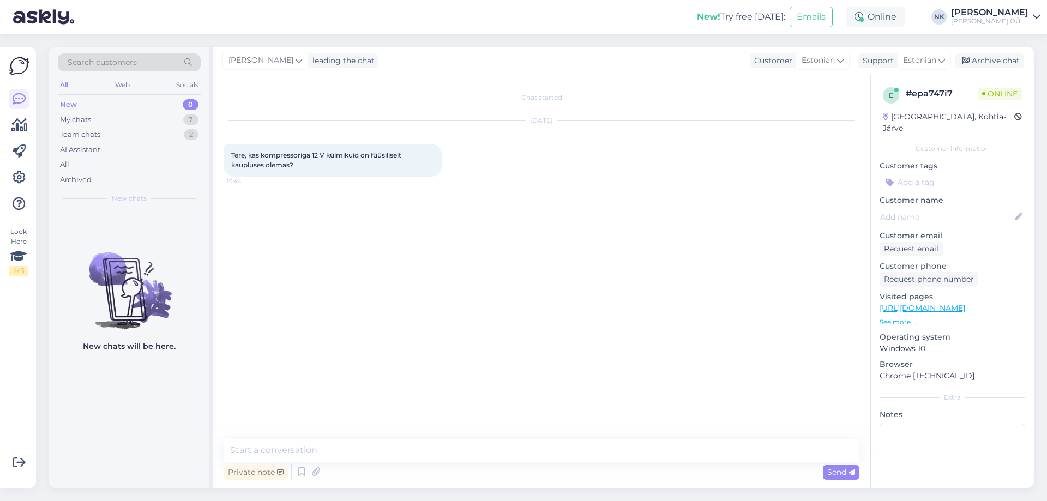
click at [940, 303] on link "[URL][DOMAIN_NAME]" at bounding box center [922, 308] width 86 height 10
drag, startPoint x: 305, startPoint y: 165, endPoint x: 231, endPoint y: 153, distance: 75.6
click at [231, 153] on div "Tere, kas kompressoriga 12 V külmikuid on füüsiliselt kaupluses olemas? 10:44" at bounding box center [333, 160] width 218 height 33
copy span "Tere, kas kompressoriga 12 V külmikuid on füüsiliselt kaupluses olemas?"
click at [384, 464] on div "Private note Send" at bounding box center [542, 472] width 636 height 21
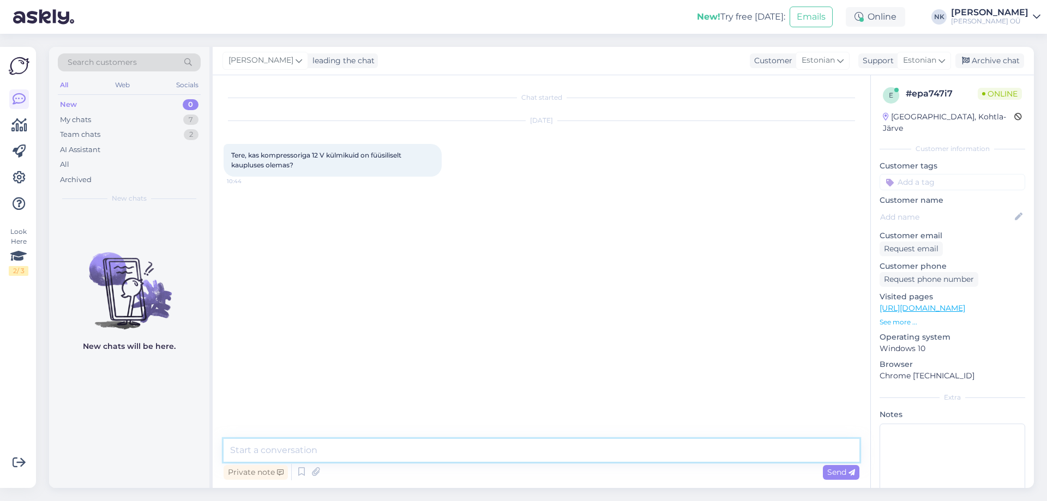
click at [385, 458] on textarea at bounding box center [542, 450] width 636 height 23
click at [388, 456] on textarea at bounding box center [542, 450] width 636 height 23
type textarea "Tere! Ei, kahjuks meie tootevalikus ei ole sellist kaupa"
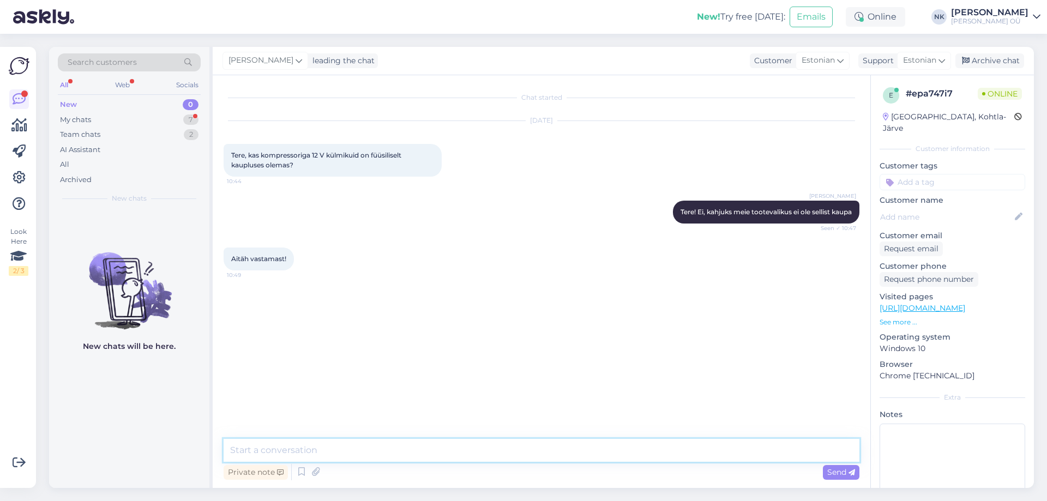
click at [352, 458] on textarea at bounding box center [542, 450] width 636 height 23
type textarea "Palun"
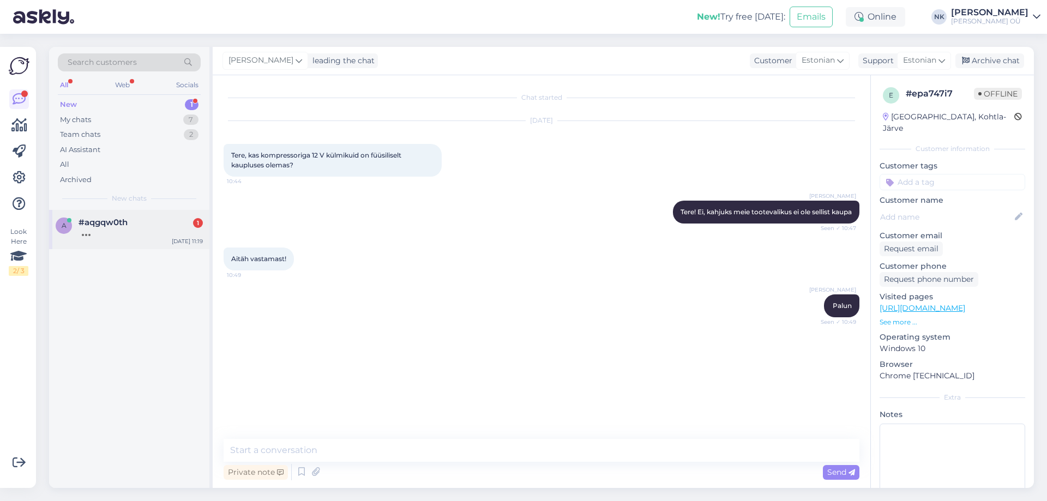
click at [175, 214] on div "a #aqgqw0th [DATE] 11:19" at bounding box center [129, 229] width 160 height 39
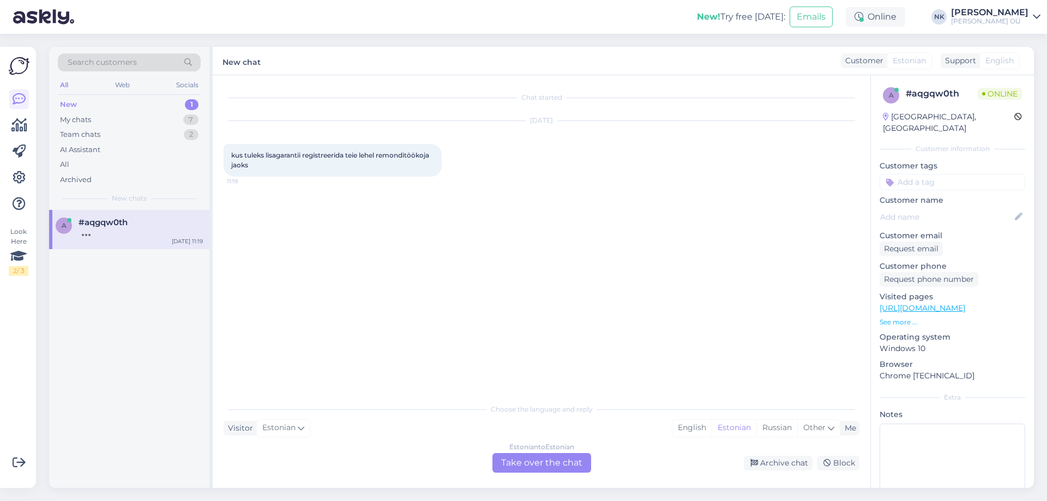
click at [932, 303] on link "[URL][DOMAIN_NAME]" at bounding box center [922, 308] width 86 height 10
click at [539, 472] on div "Estonian to Estonian Take over the chat" at bounding box center [541, 463] width 99 height 20
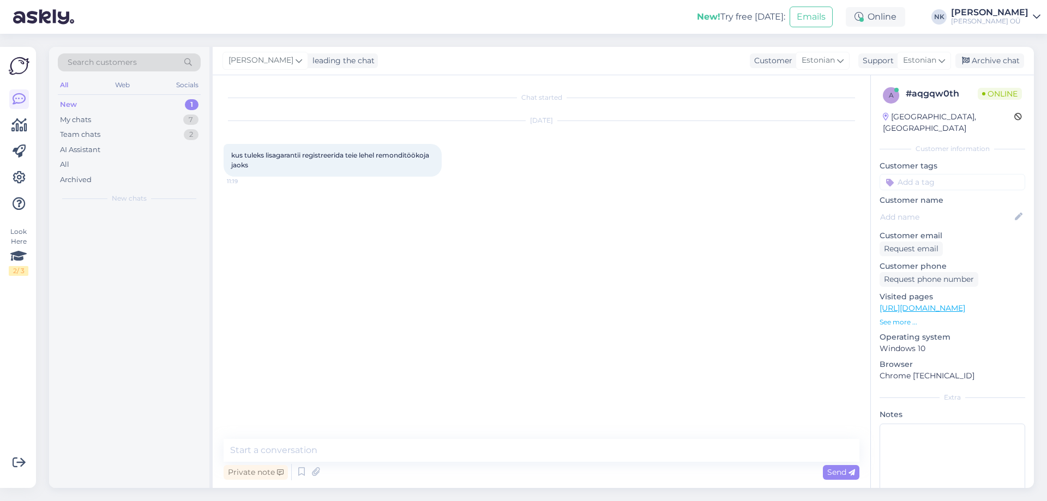
click at [540, 465] on div "Private note Send" at bounding box center [542, 472] width 636 height 21
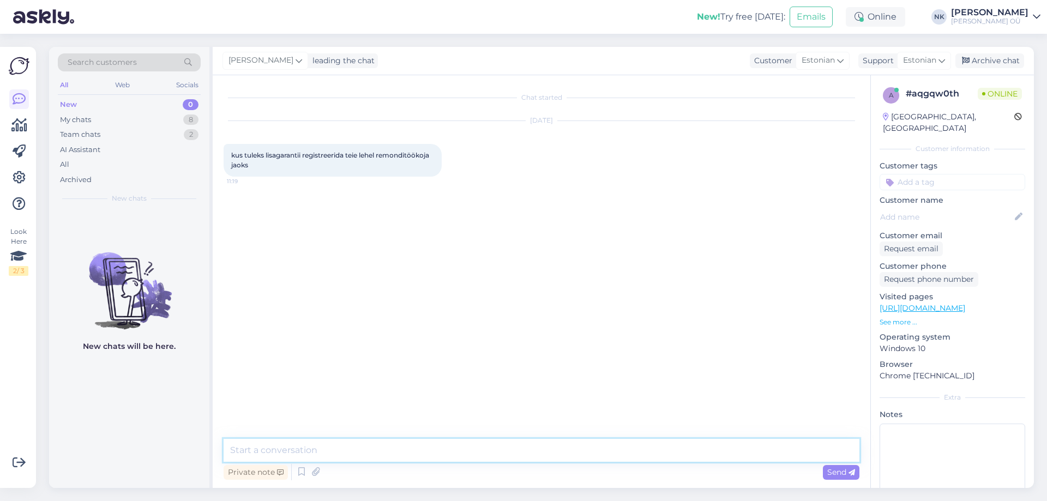
click at [523, 444] on textarea at bounding box center [542, 450] width 636 height 23
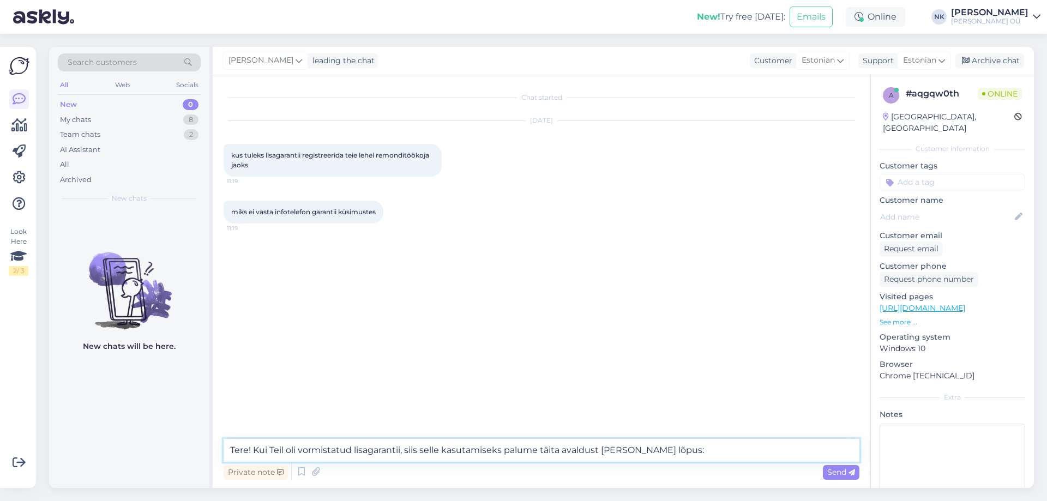
paste textarea "[URL][DOMAIN_NAME]"
type textarea "Tere! Kui Teil oli vormistatud lisagarantii, siis selle kasutamiseks palume täi…"
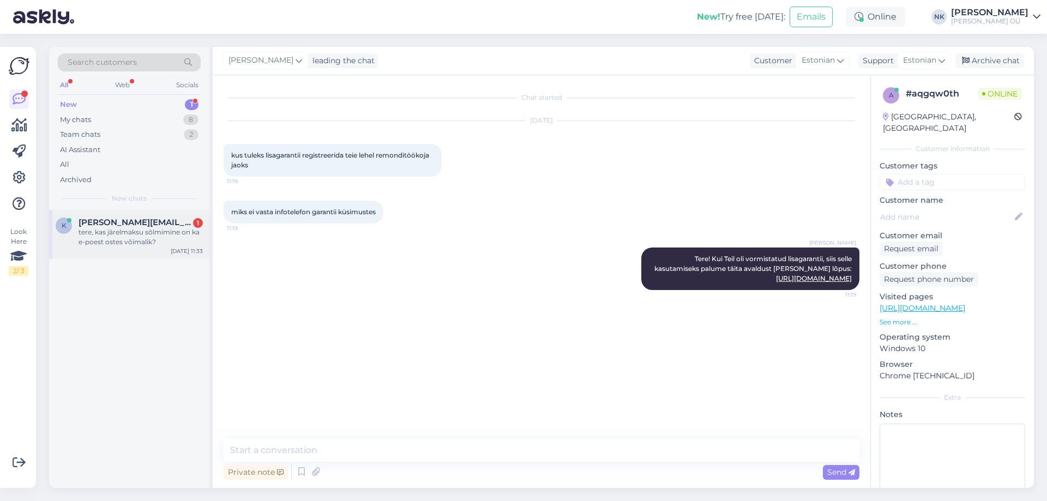
click at [149, 219] on span "[PERSON_NAME][EMAIL_ADDRESS][DOMAIN_NAME]" at bounding box center [135, 223] width 113 height 10
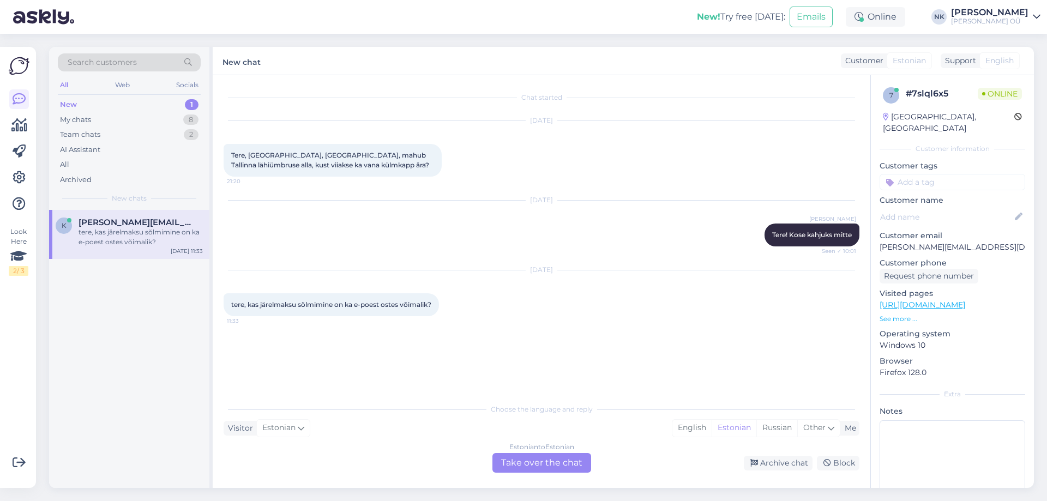
click at [560, 478] on div "Chat started [DATE] Tere, [GEOGRAPHIC_DATA], [GEOGRAPHIC_DATA], mahub [GEOGRAPH…" at bounding box center [541, 281] width 657 height 413
click at [560, 474] on div "Chat started [DATE] Tere, [GEOGRAPHIC_DATA], [GEOGRAPHIC_DATA], mahub [GEOGRAPH…" at bounding box center [541, 281] width 657 height 413
click at [560, 464] on div "Estonian to Estonian Take over the chat" at bounding box center [541, 463] width 99 height 20
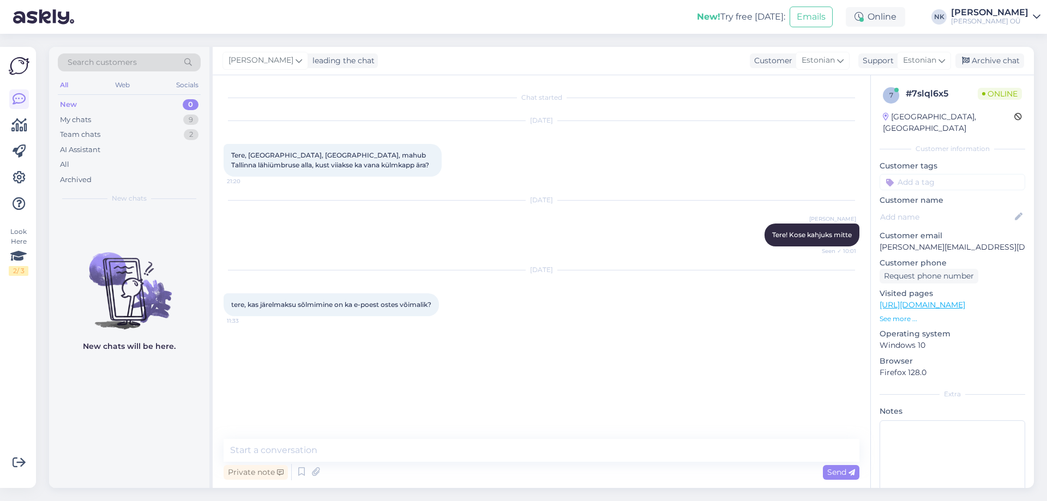
click at [496, 449] on textarea at bounding box center [542, 450] width 636 height 23
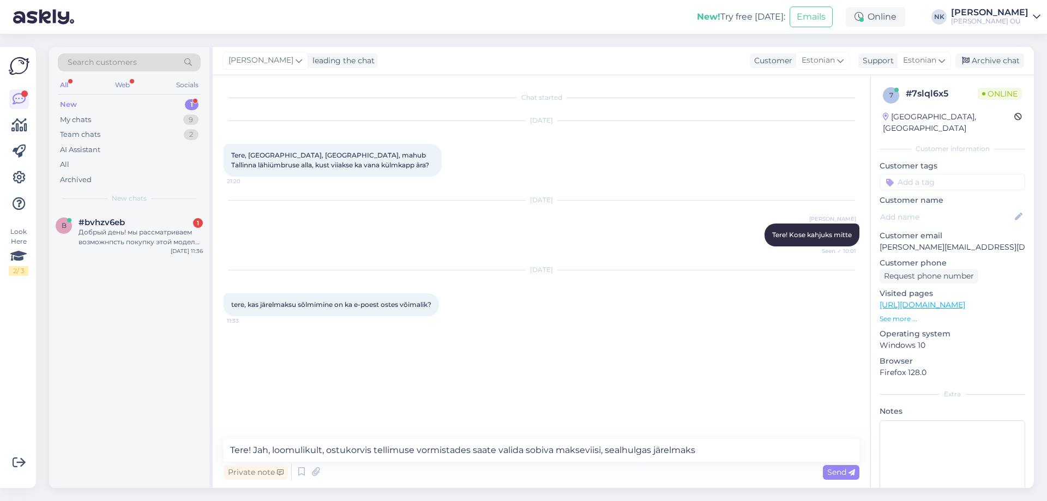
type textarea "Tere! Jah, loomulikult, ostukorvis tellimuse vormistades saate valida sobiva ma…"
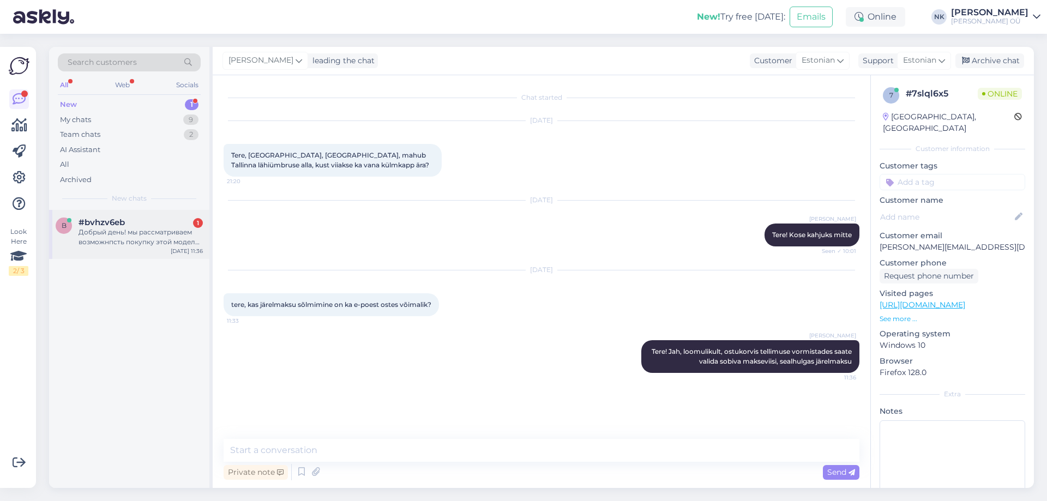
click at [158, 213] on div "b #bvhzv6eb 1 Добрый день! мы рассматриваем возможнпсть покупку этой модели: Bo…" at bounding box center [129, 234] width 160 height 49
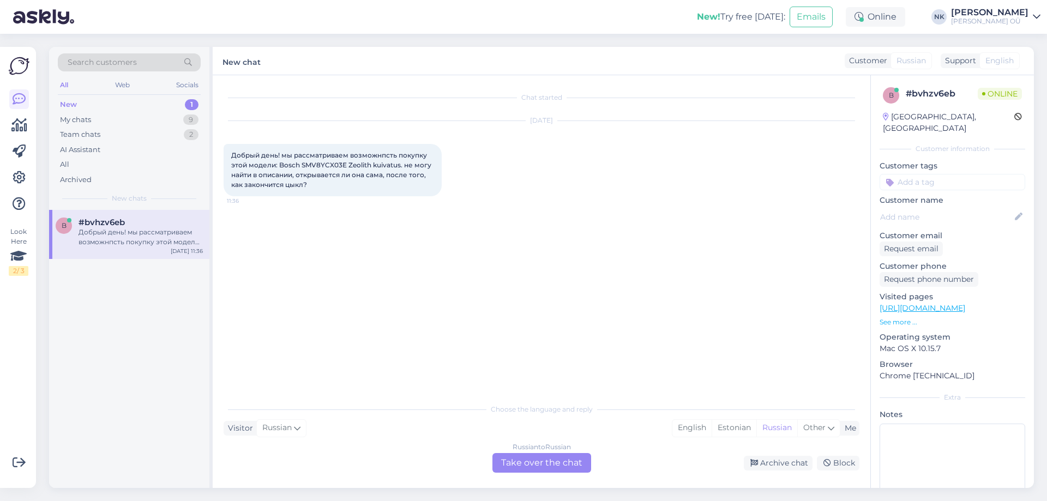
click at [523, 458] on div "Russian to Russian Take over the chat" at bounding box center [541, 463] width 99 height 20
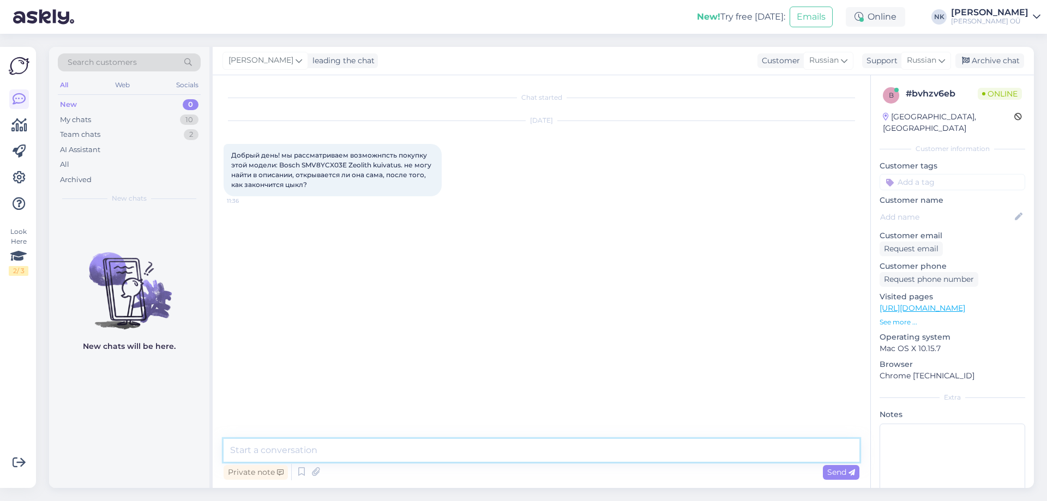
click at [320, 444] on textarea at bounding box center [542, 450] width 636 height 23
click at [965, 303] on link "[URL][DOMAIN_NAME]" at bounding box center [922, 308] width 86 height 10
click at [368, 464] on div "Private note Send" at bounding box center [542, 472] width 636 height 21
click at [373, 460] on textarea "Здравствуйте!" at bounding box center [542, 450] width 636 height 23
click at [776, 451] on textarea "Здравствуйте! Нет, эта модель не открывается. Технология сушки [PERSON_NAME] за…" at bounding box center [542, 450] width 636 height 23
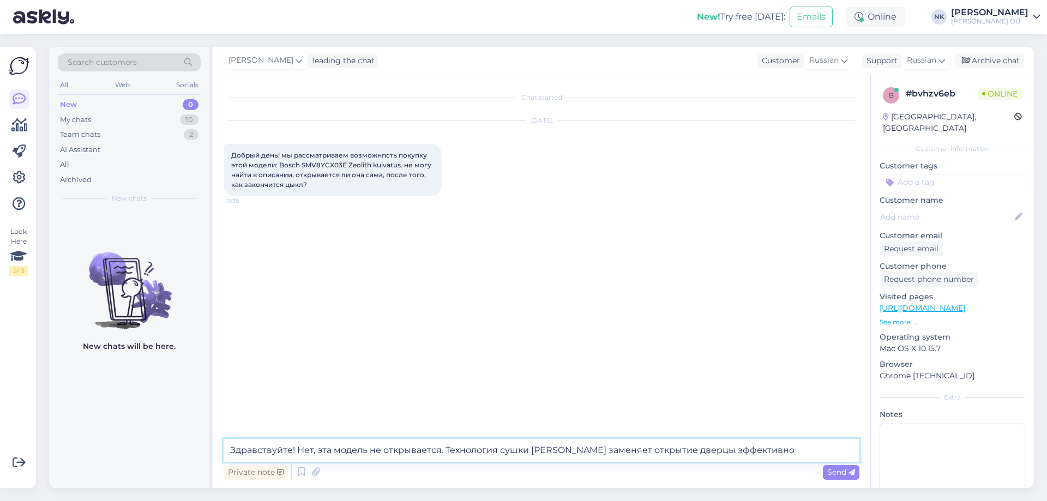
drag, startPoint x: 783, startPoint y: 451, endPoint x: 775, endPoint y: 451, distance: 7.6
click at [775, 451] on textarea "Здравствуйте! Нет, эта модель не открывается. Технология сушки [PERSON_NAME] за…" at bounding box center [542, 450] width 636 height 23
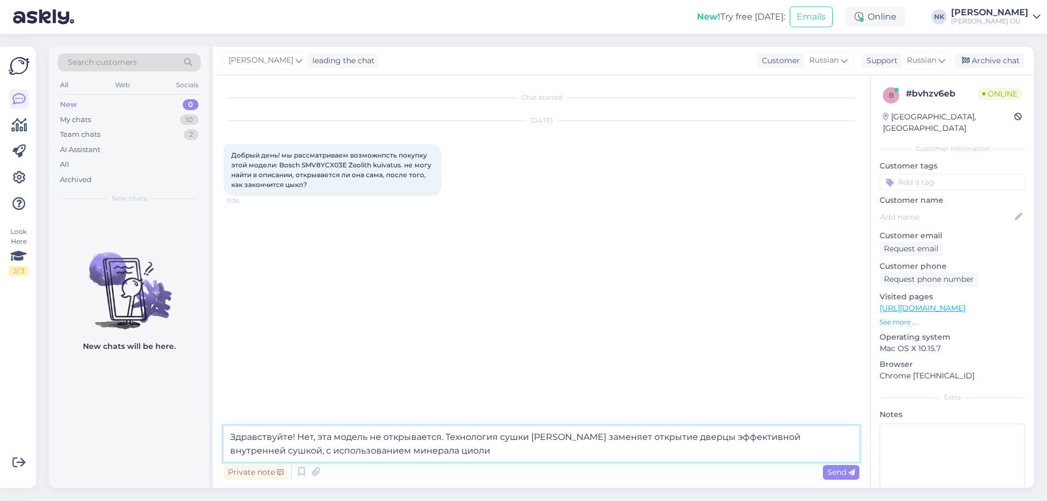
type textarea "Здравствуйте! Нет, эта модель не открывается. Технология сушки [PERSON_NAME] за…"
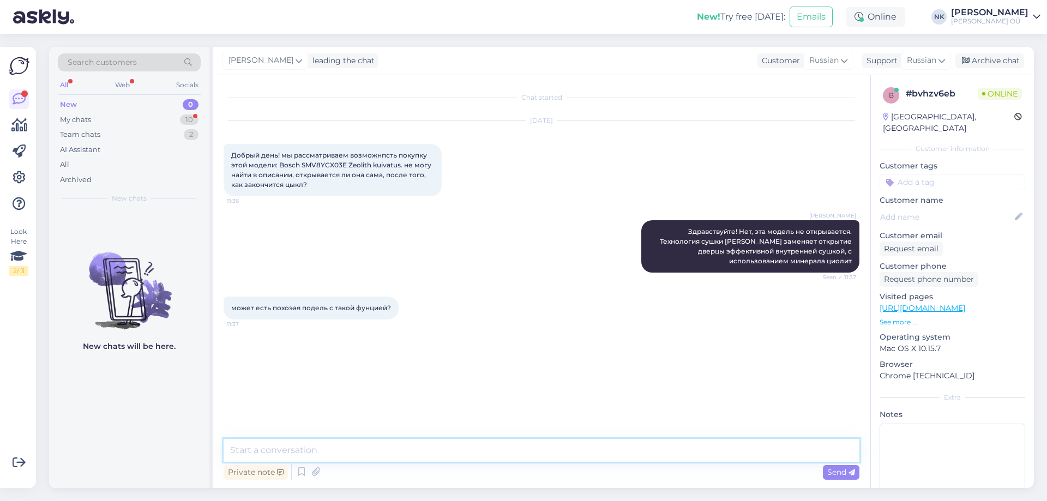
click at [514, 445] on textarea at bounding box center [542, 450] width 636 height 23
type textarea "На данный момент среди интегрируемых посудомоек Bosch к сожалению нет моделей с…"
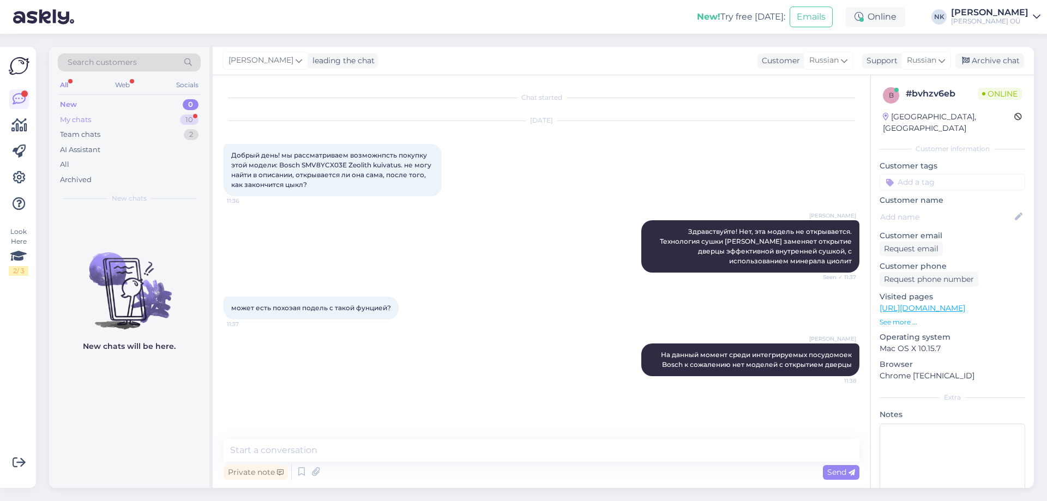
click at [143, 116] on div "My chats 10" at bounding box center [129, 119] width 143 height 15
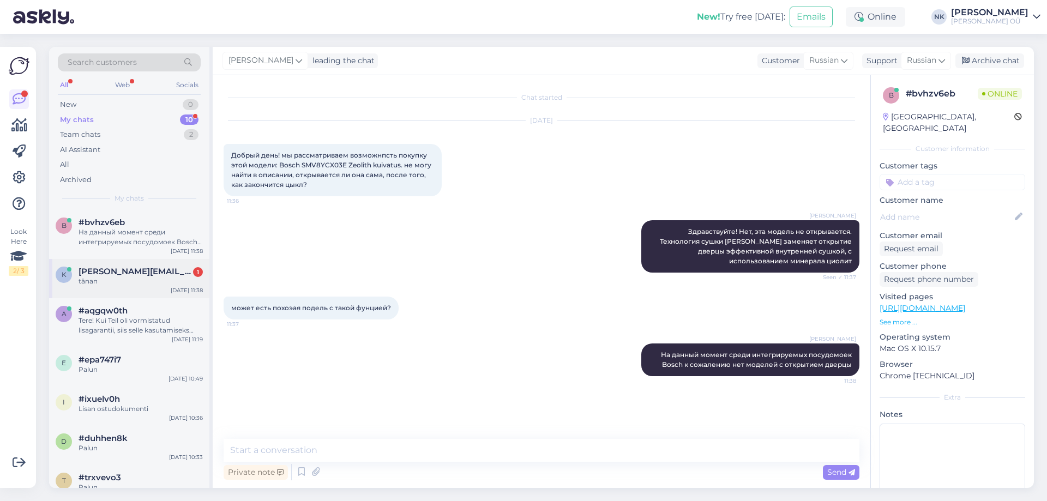
click at [158, 283] on div "tänan" at bounding box center [141, 281] width 124 height 10
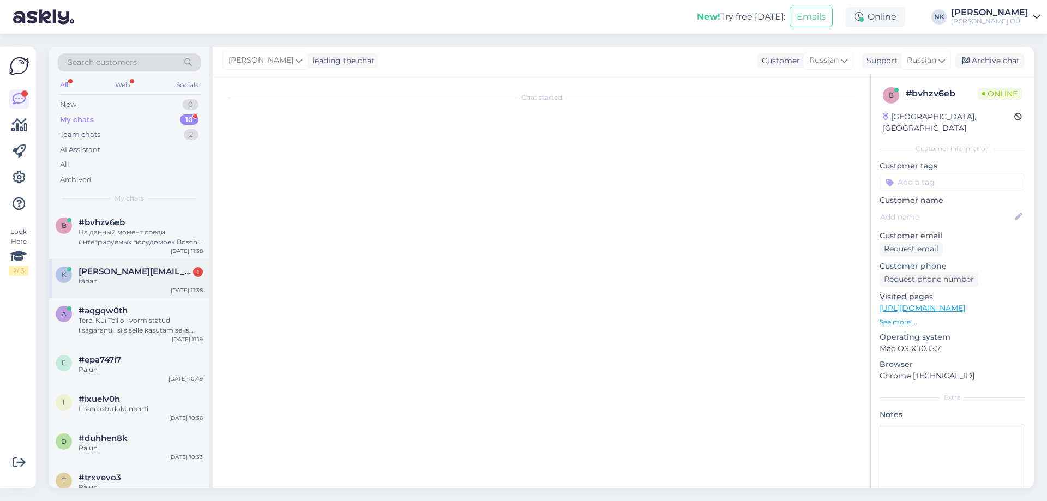
scroll to position [3, 0]
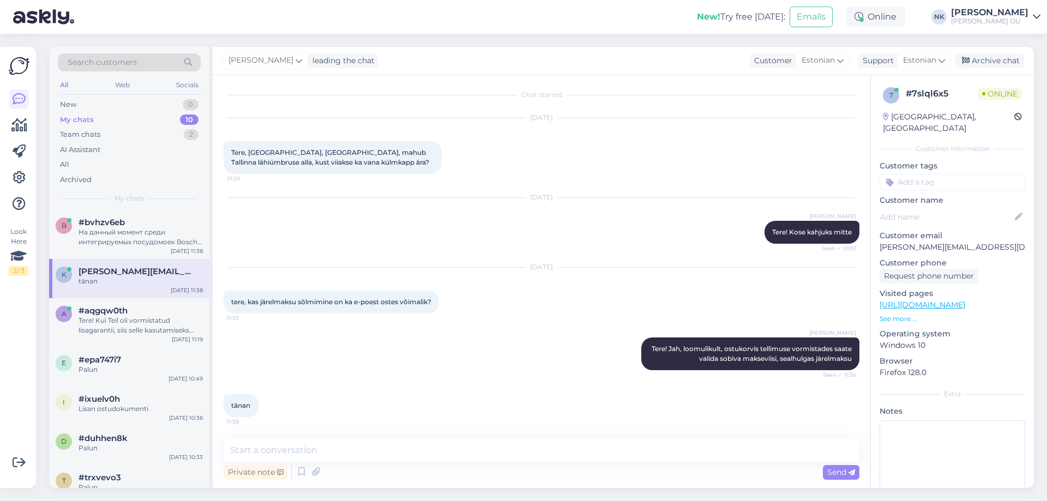
click at [462, 463] on div "Private note Send" at bounding box center [542, 472] width 636 height 21
click at [461, 463] on div "Private note Send" at bounding box center [542, 472] width 636 height 21
click at [458, 463] on div "Private note Send" at bounding box center [542, 472] width 636 height 21
click at [446, 457] on textarea at bounding box center [542, 450] width 636 height 23
type textarea "Palun"
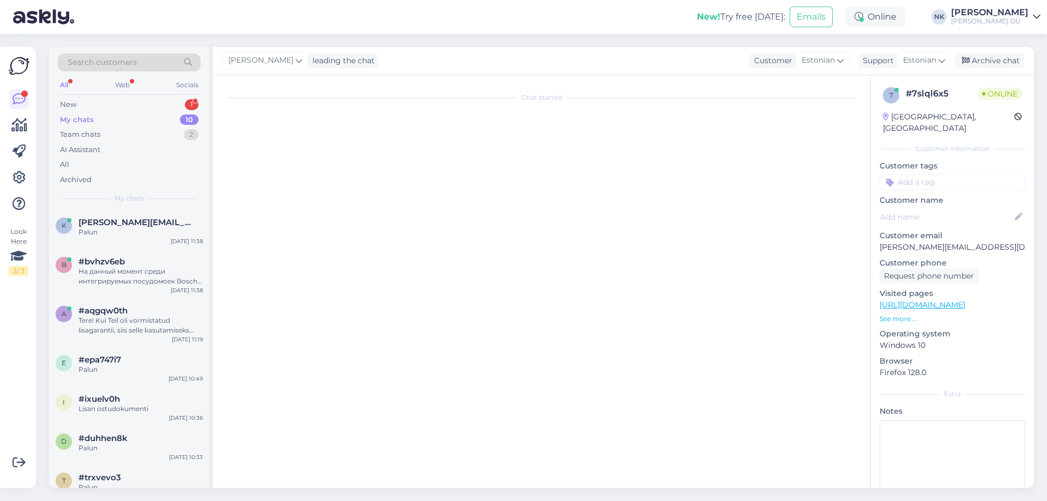
scroll to position [0, 0]
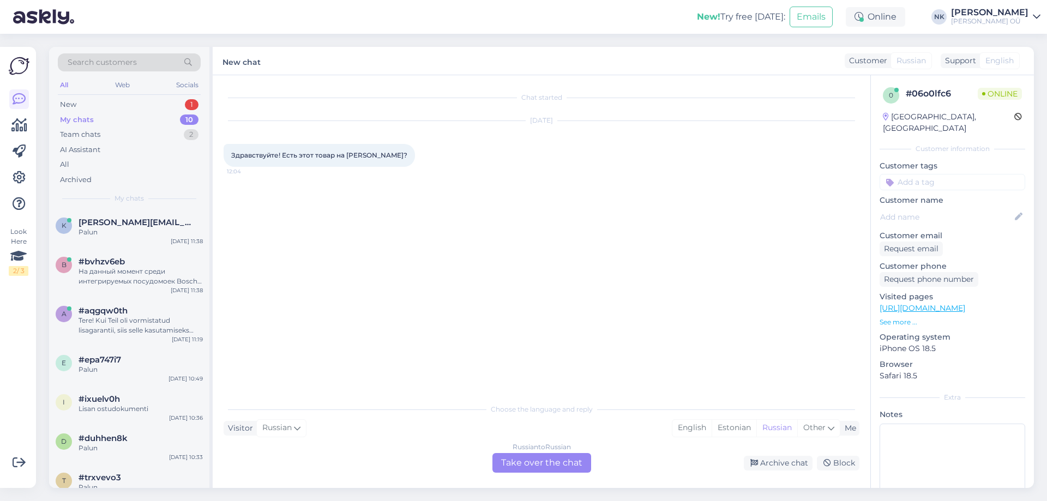
click at [958, 303] on link "[URL][DOMAIN_NAME]" at bounding box center [922, 308] width 86 height 10
click at [307, 206] on link "[URL][DOMAIN_NAME]" at bounding box center [269, 202] width 76 height 8
click at [527, 469] on div "Russian to Russian Take over the chat" at bounding box center [541, 463] width 99 height 20
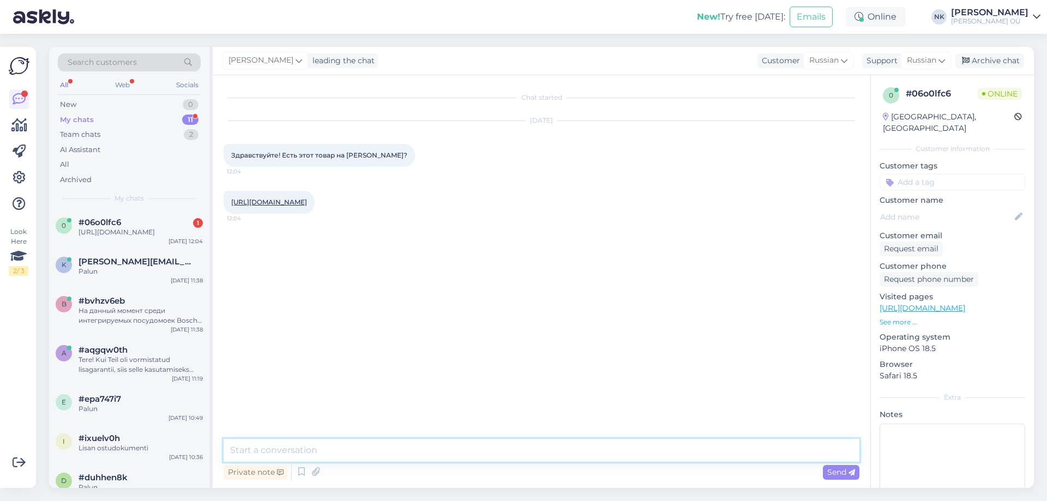
click at [517, 458] on textarea at bounding box center [542, 450] width 636 height 23
paste textarea "[PHONE_NUMBER]"
paste textarea "[GEOGRAPHIC_DATA] Tähesaju city 2 шт."
type textarea "Здравствуйте! Да указано наличие [GEOGRAPHIC_DATA] Tähesaju city 2 шт."
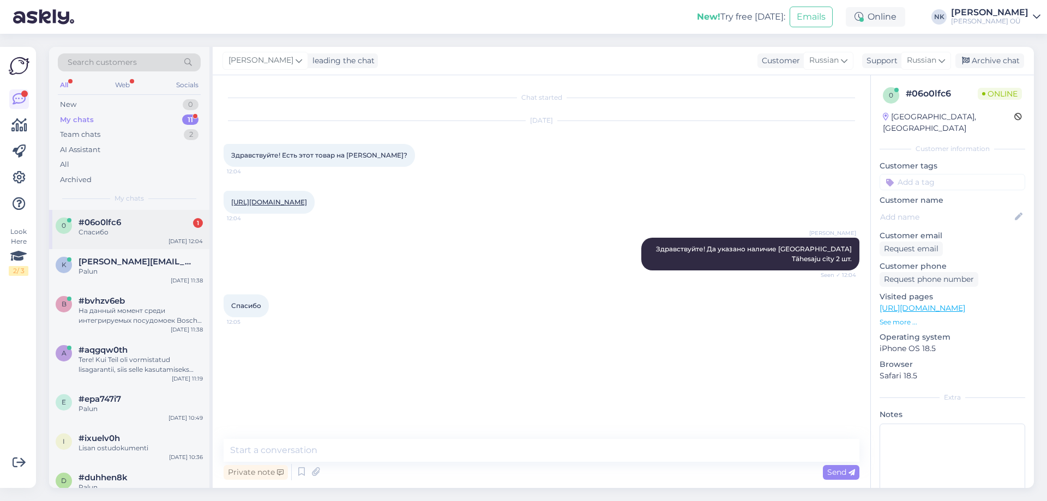
click at [158, 229] on div "Спасибо" at bounding box center [141, 232] width 124 height 10
click at [409, 466] on div "Private note Send" at bounding box center [542, 472] width 636 height 21
click at [411, 456] on textarea at bounding box center [542, 450] width 636 height 23
click at [411, 454] on textarea at bounding box center [542, 450] width 636 height 23
type textarea "Пожалуйста"
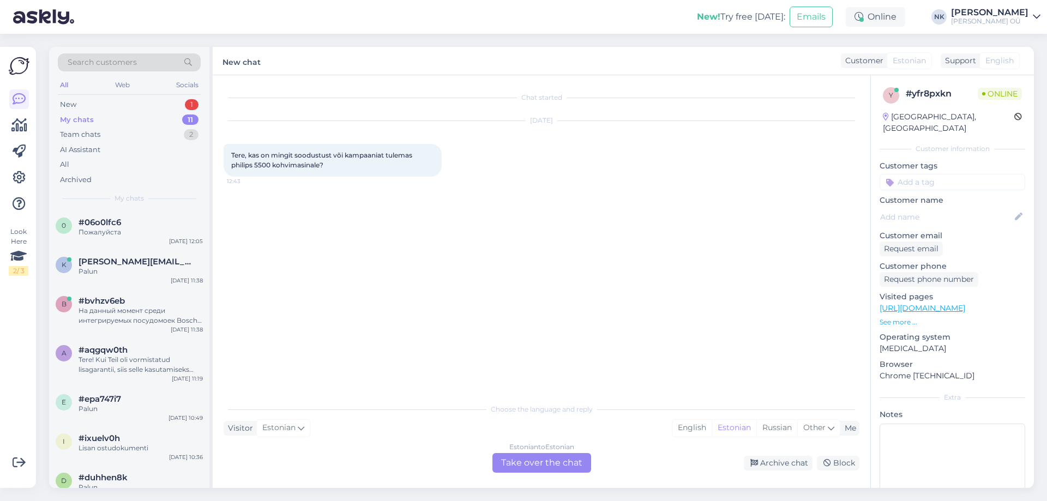
click at [508, 457] on div "Estonian to Estonian Take over the chat" at bounding box center [541, 463] width 99 height 20
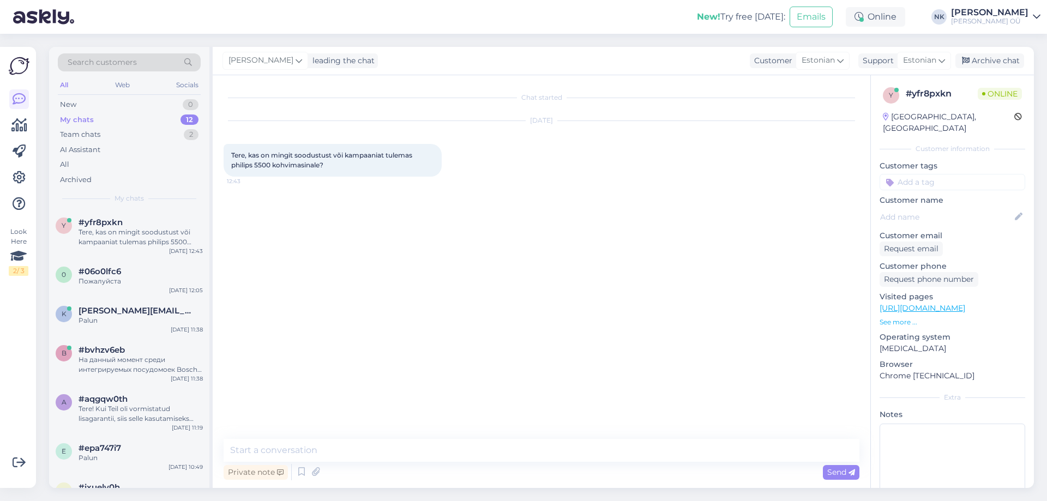
click at [949, 303] on link "[URL][DOMAIN_NAME]" at bounding box center [922, 308] width 86 height 10
click at [508, 440] on textarea at bounding box center [542, 450] width 636 height 23
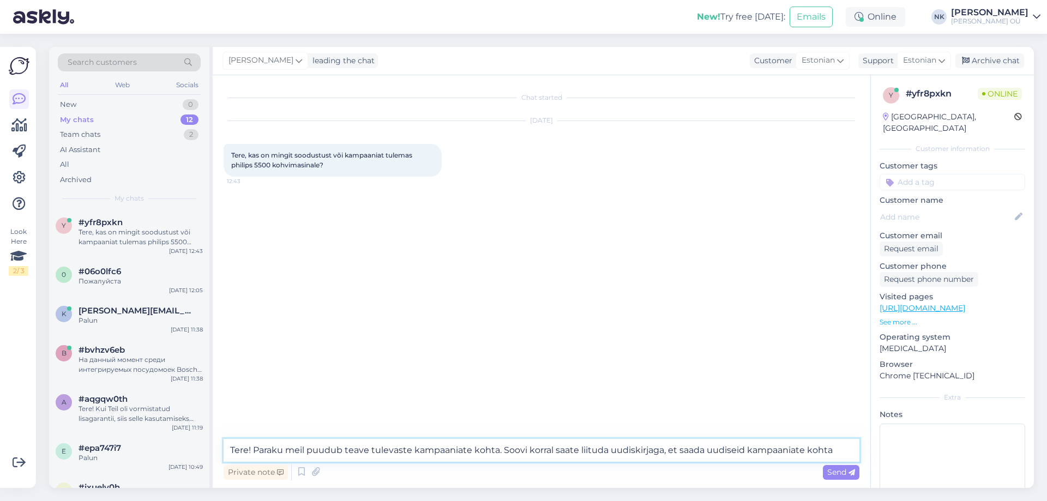
click at [746, 449] on textarea "Tere! Paraku meil puudub teave tulevaste kampaaniate kohta. Soovi korral saate …" at bounding box center [542, 450] width 636 height 23
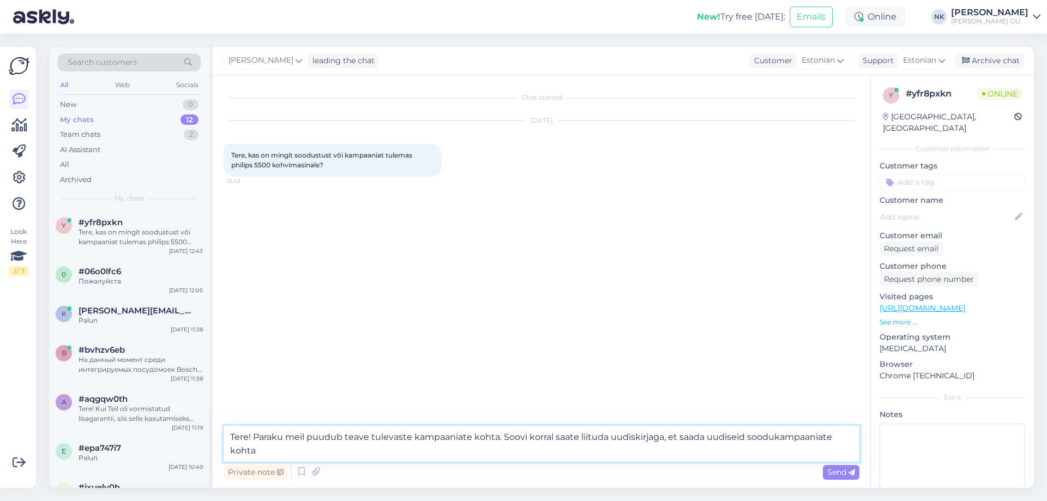
type textarea "Tere! Paraku meil puudub teave tulevaste kampaaniate kohta. Soovi korral saate …"
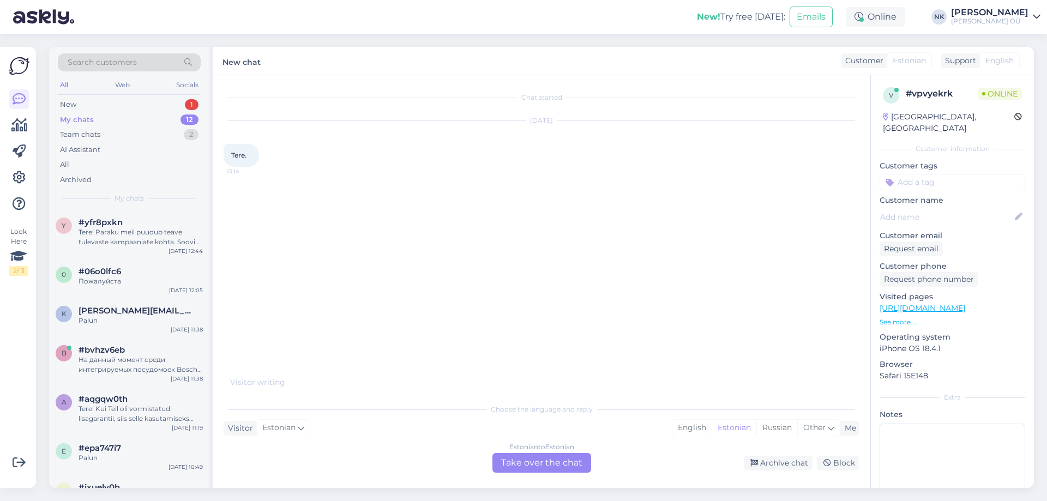
click at [539, 458] on div "Estonian to Estonian Take over the chat" at bounding box center [541, 463] width 99 height 20
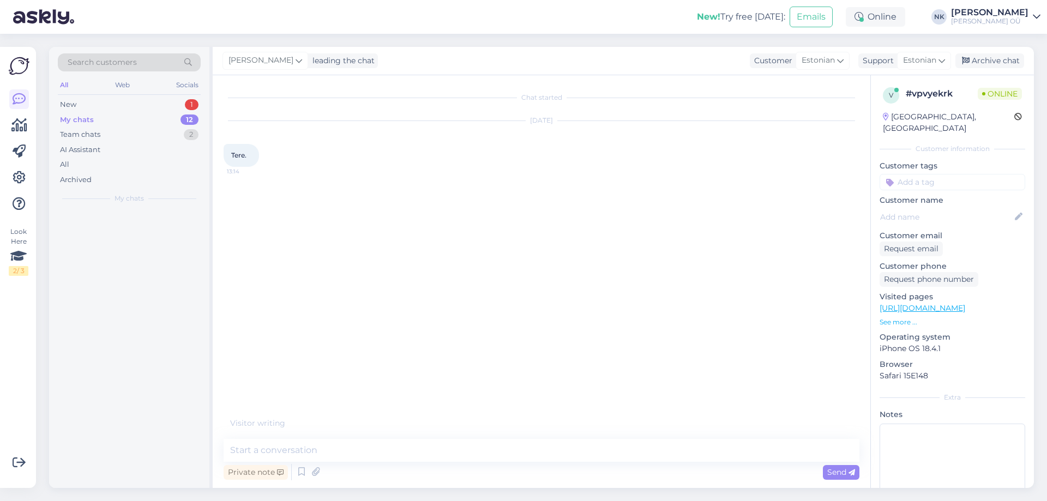
click at [539, 457] on textarea at bounding box center [542, 450] width 636 height 23
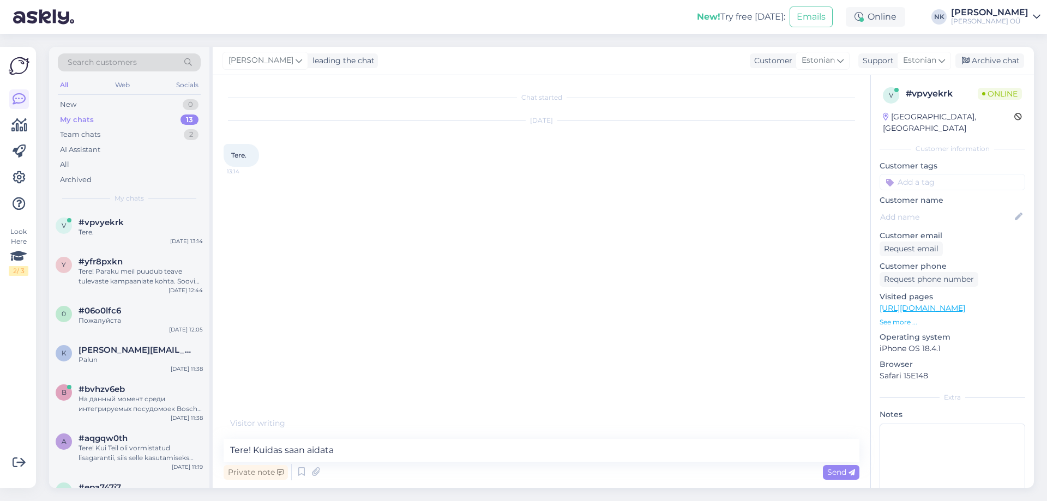
type textarea "Tere! Kuidas saan aidata?"
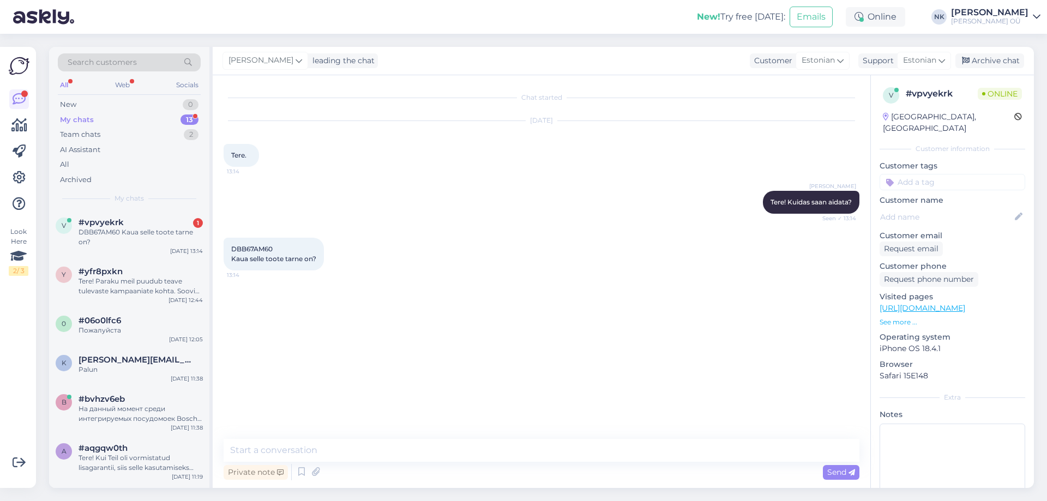
click at [965, 303] on link "[URL][DOMAIN_NAME]" at bounding box center [922, 308] width 86 height 10
click at [394, 447] on textarea at bounding box center [542, 450] width 636 height 23
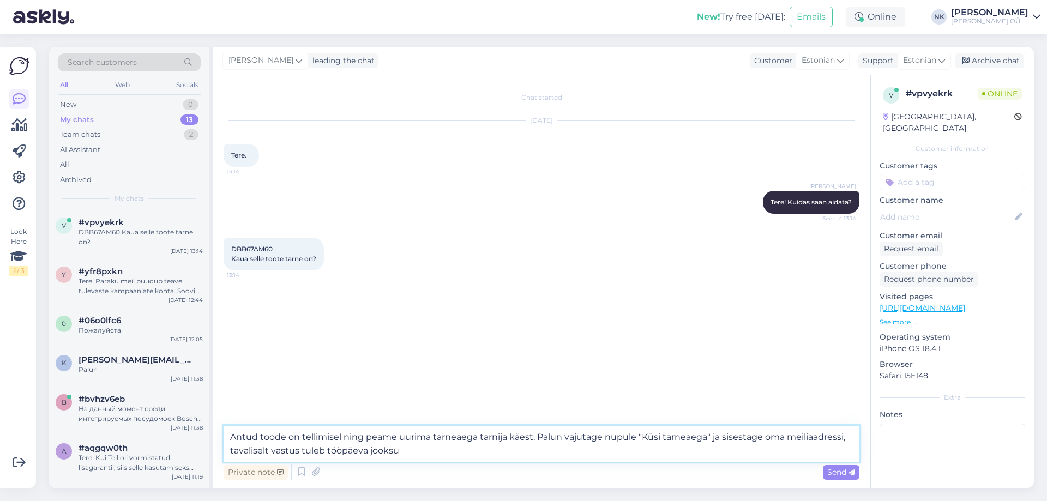
type textarea "Antud toode on tellimisel ning peame uurima tarneaega tarnija käest. Palun vaju…"
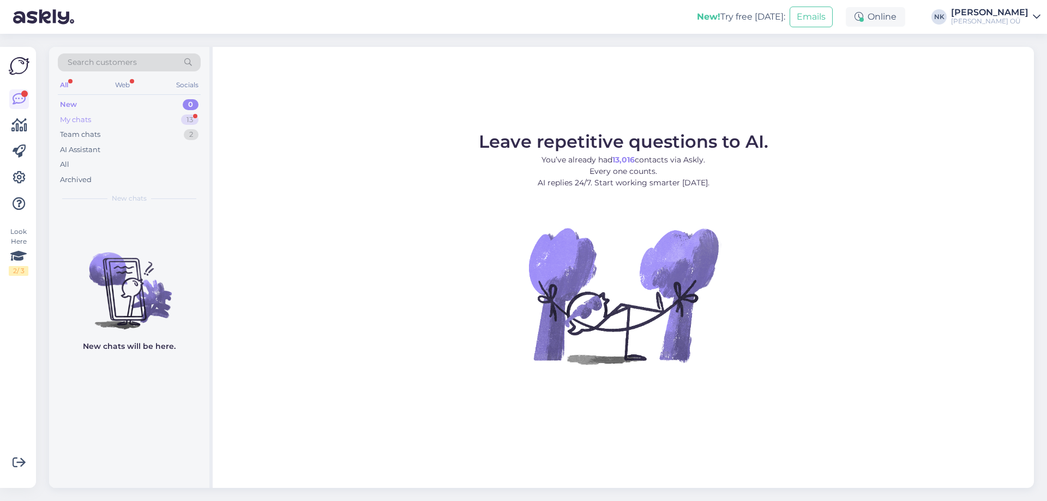
click at [160, 122] on div "My chats 13" at bounding box center [129, 119] width 143 height 15
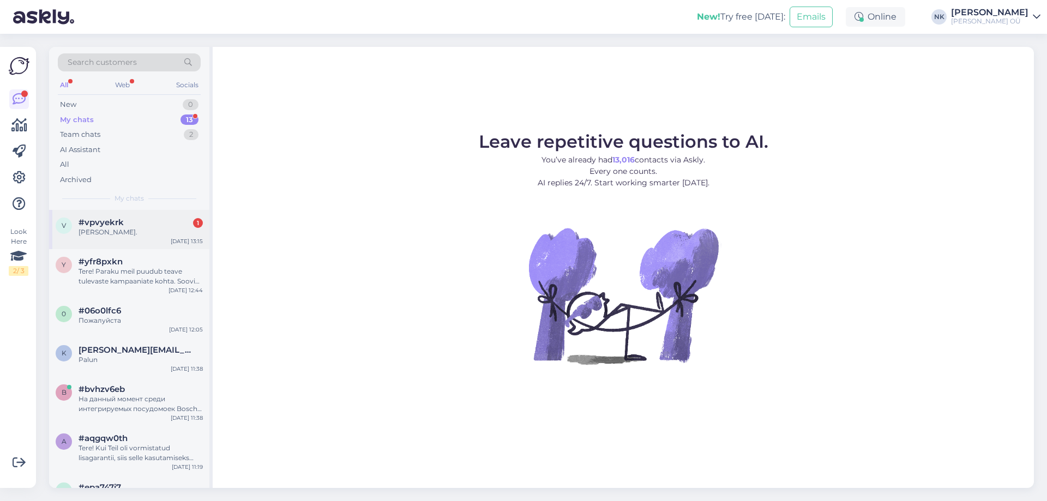
click at [154, 227] on div "#vpvyekrk 1" at bounding box center [141, 223] width 124 height 10
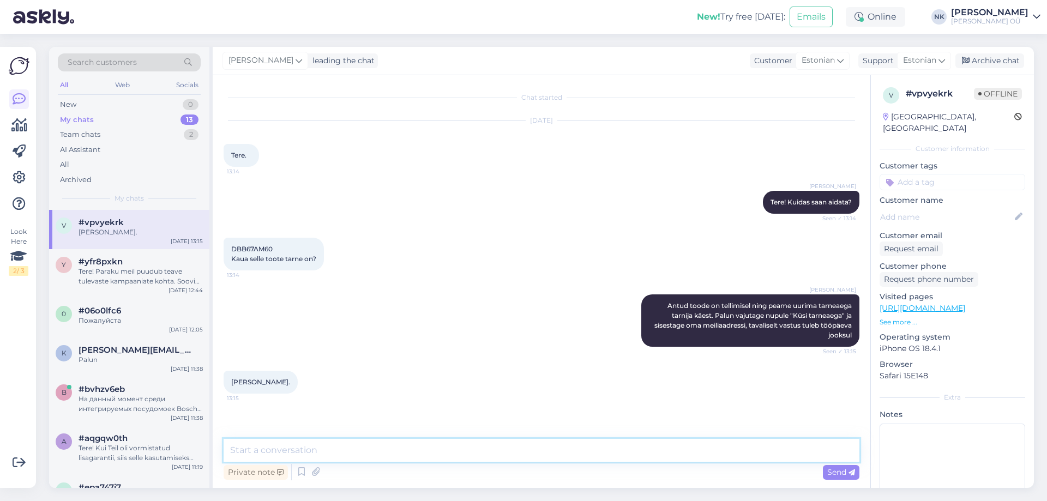
click at [393, 461] on textarea at bounding box center [542, 450] width 636 height 23
type textarea "Palun"
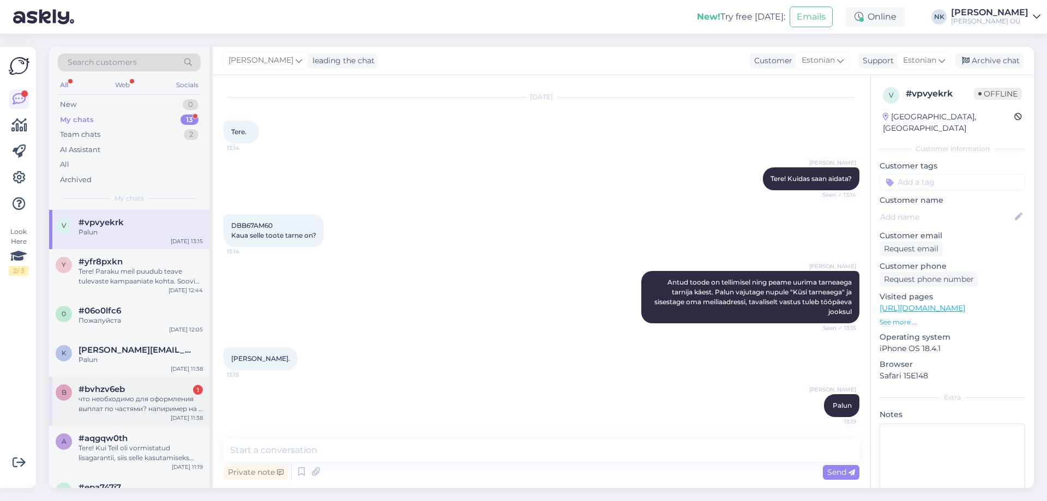
click at [160, 417] on div "b #bvhzv6eb 1 что необходимо для оформления выплат по частями? напиример на 6 м…" at bounding box center [129, 401] width 160 height 49
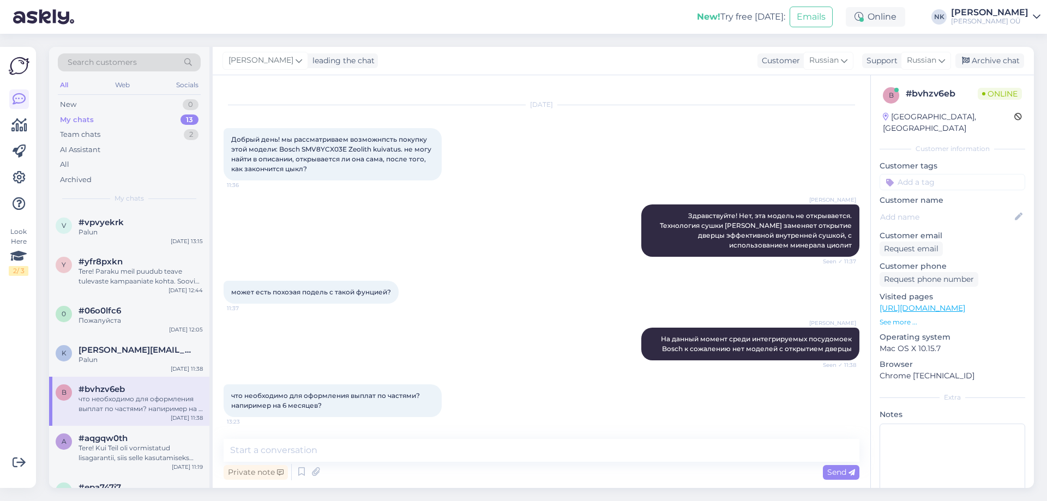
click at [965, 303] on link "[URL][DOMAIN_NAME]" at bounding box center [922, 308] width 86 height 10
click at [443, 460] on textarea at bounding box center [542, 450] width 636 height 23
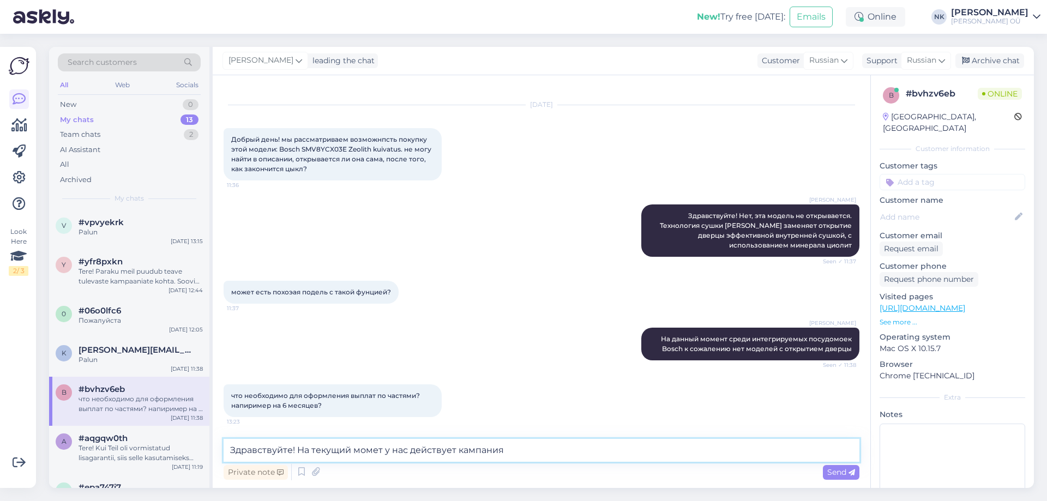
click at [573, 442] on textarea "Здравствуйте! На текущий момет у нас действует кампания" at bounding box center [542, 450] width 636 height 23
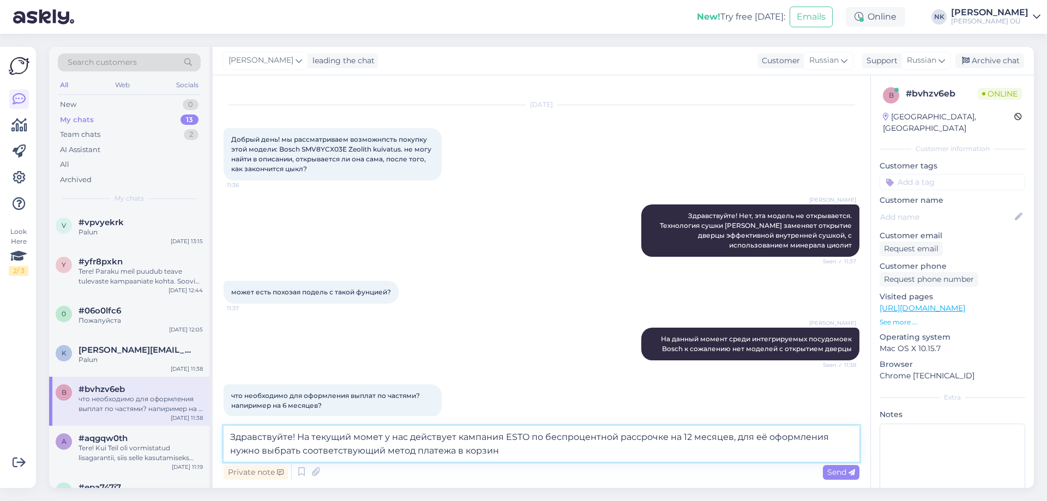
type textarea "Здравствуйте! На текущий момет у нас действует кампания ESTO по беспроцентной р…"
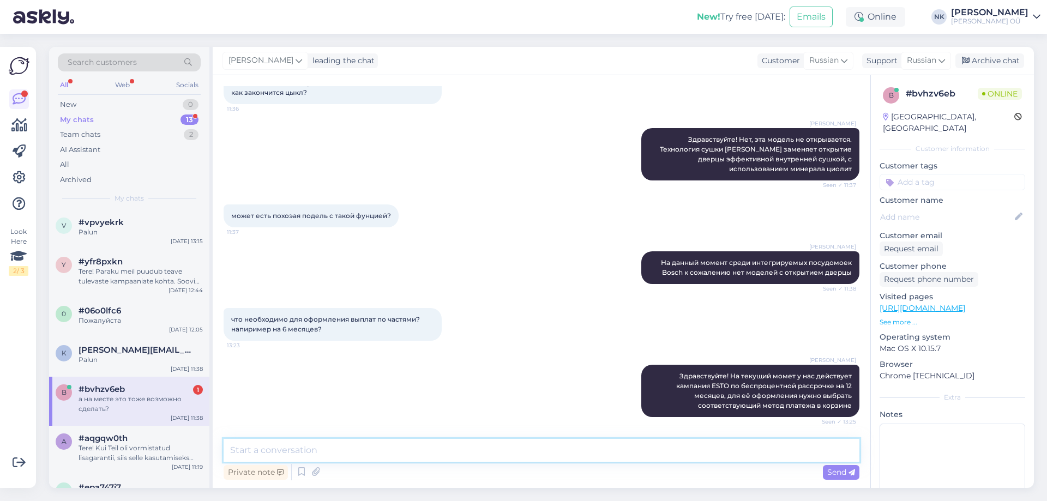
scroll to position [139, 0]
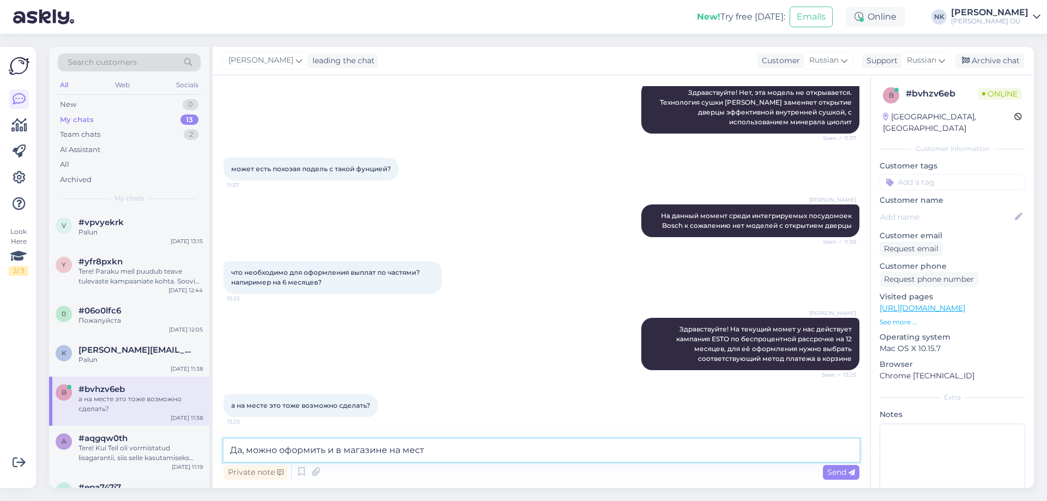
type textarea "Да, можно оформить и в магазине на месте"
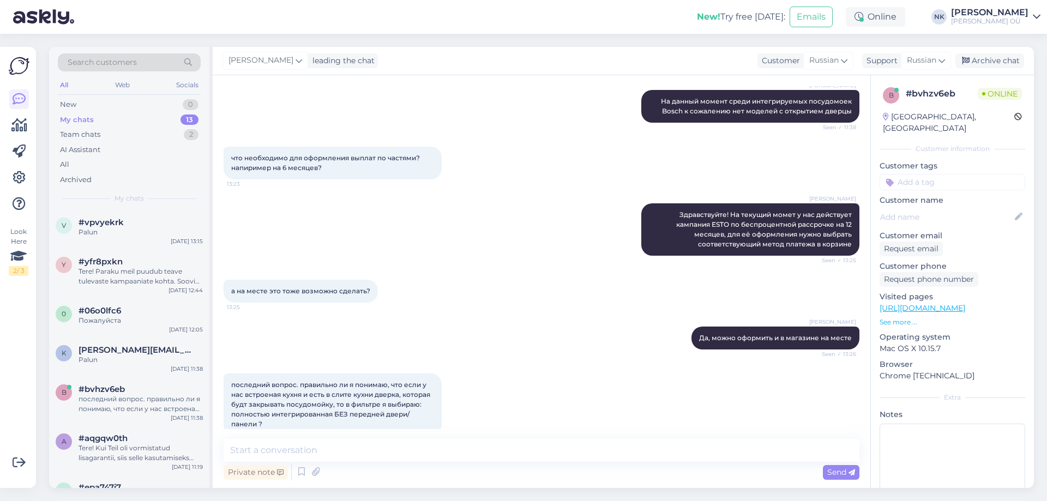
scroll to position [272, 0]
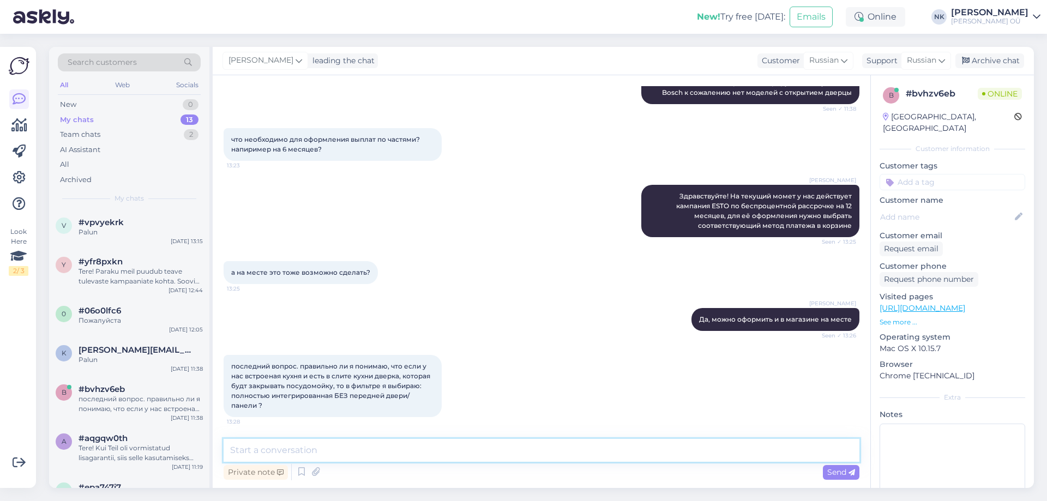
click at [343, 453] on textarea at bounding box center [542, 450] width 636 height 23
click at [965, 303] on link "https://onoff.ee/ru/232-int-noudepesumasinad?q=%D0%A2%D0%B8%D0%BF+%D0%BF%D0%BE%…" at bounding box center [922, 308] width 86 height 10
click at [444, 452] on textarea at bounding box center [542, 450] width 636 height 23
type textarea "Полностью интегрируемые устанавливаются с кухонной фурнитурой, а другие имеют с…"
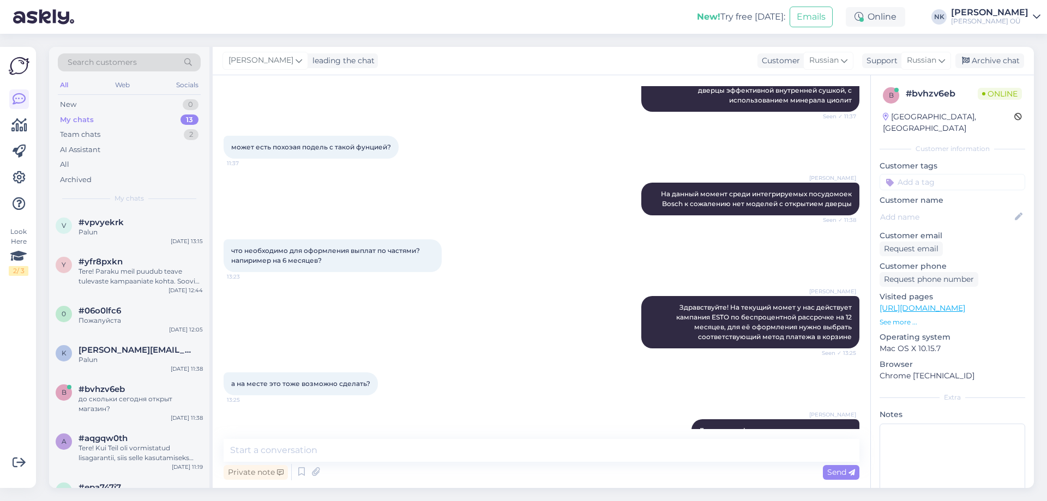
scroll to position [385, 0]
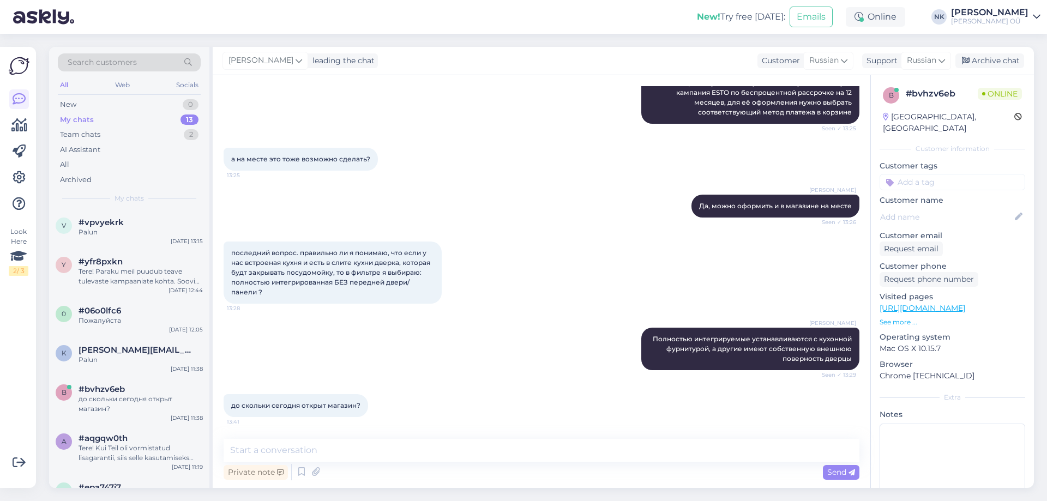
click at [971, 303] on p "https://onoff.ee/ru/module/stcompare/compare?product_ids=114716-103075-70718" at bounding box center [952, 308] width 146 height 11
click at [965, 303] on link "https://onoff.ee/ru/module/stcompare/compare?product_ids=114716-103075-70718" at bounding box center [922, 308] width 86 height 10
click at [437, 452] on textarea at bounding box center [542, 450] width 636 height 23
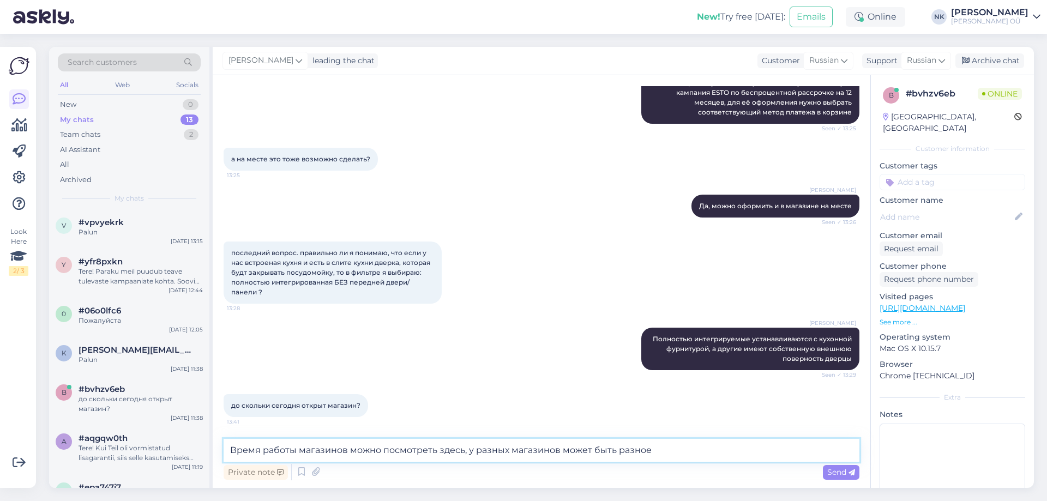
paste textarea "https://onoff.ee/ru/stores"
type textarea "Время работы магазинов можно посмотреть здесь, у разных магазинов может быть ра…"
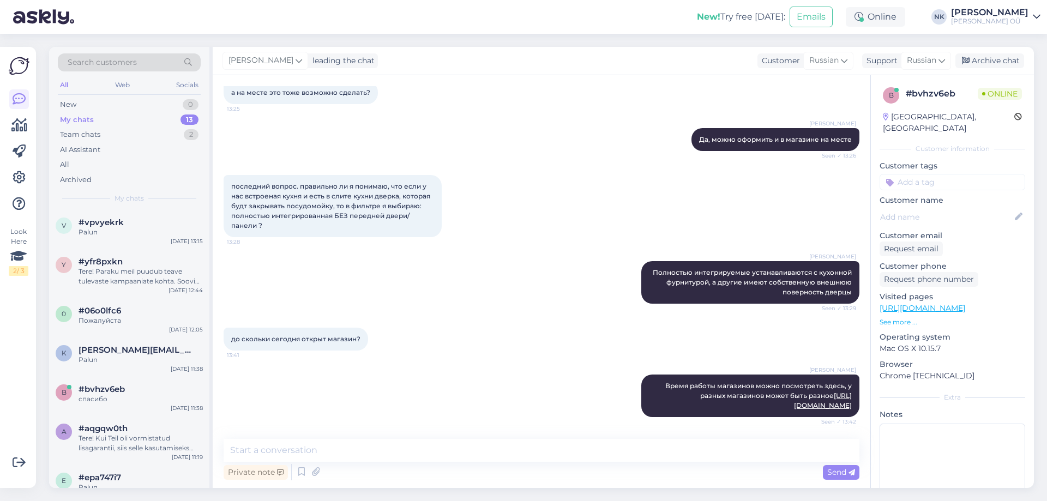
scroll to position [0, 0]
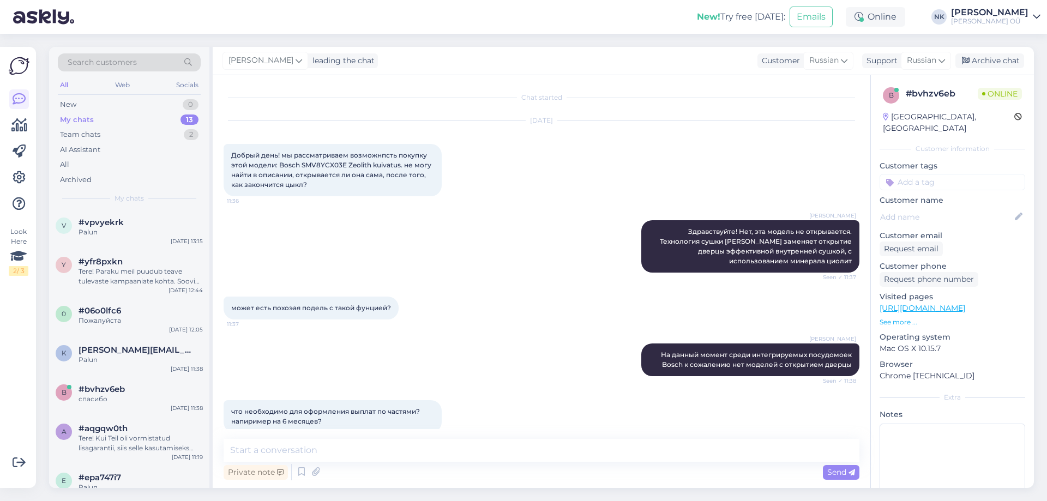
click at [538, 463] on div "Private note Send" at bounding box center [542, 472] width 636 height 21
click at [525, 449] on textarea at bounding box center [542, 450] width 636 height 23
type textarea "Пожалуйста"
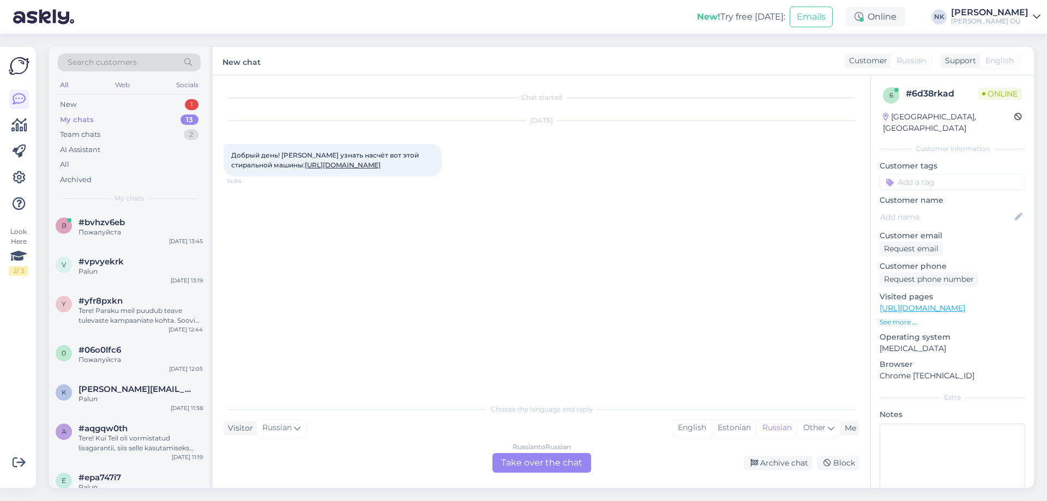
click at [306, 168] on link "https://onoff.ee/ru/eestlaetavad-pesumasinad/90698-whirlpool-wrbsb-6249-s-eu-23…" at bounding box center [343, 165] width 76 height 8
click at [530, 461] on div "Russian to Russian Take over the chat" at bounding box center [541, 463] width 99 height 20
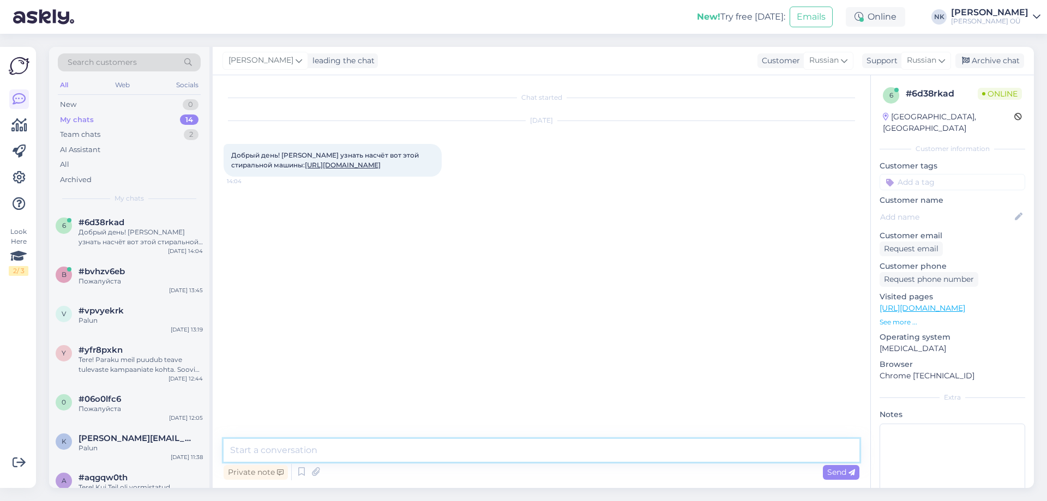
click at [506, 455] on textarea at bounding box center [542, 450] width 636 height 23
click at [512, 455] on textarea at bounding box center [542, 450] width 636 height 23
type textarea "Здравствуйте! да, какой у Вас вопрос?"
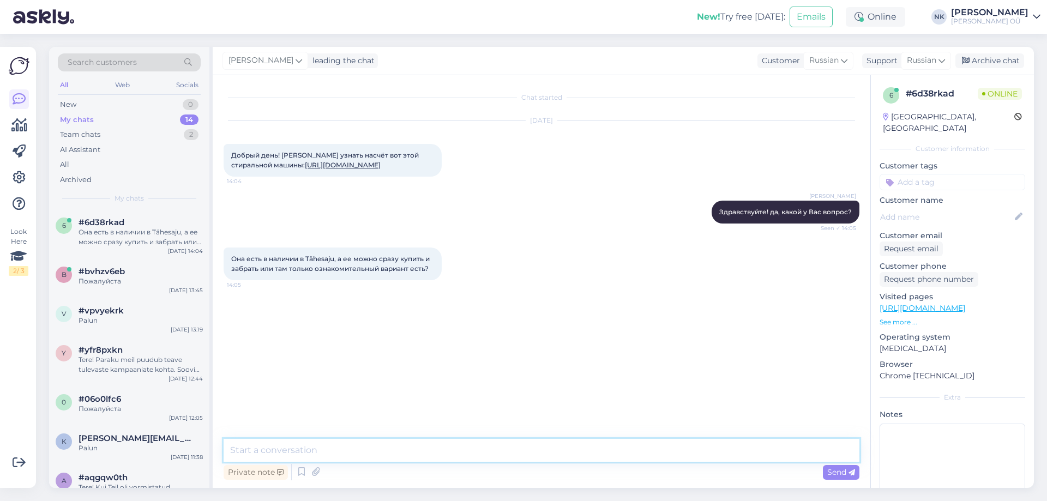
click at [420, 442] on textarea at bounding box center [542, 450] width 636 height 23
type textarea "В Tähesaju единственный экземпляр и скорее всего он выставлен в зал, однако его…"
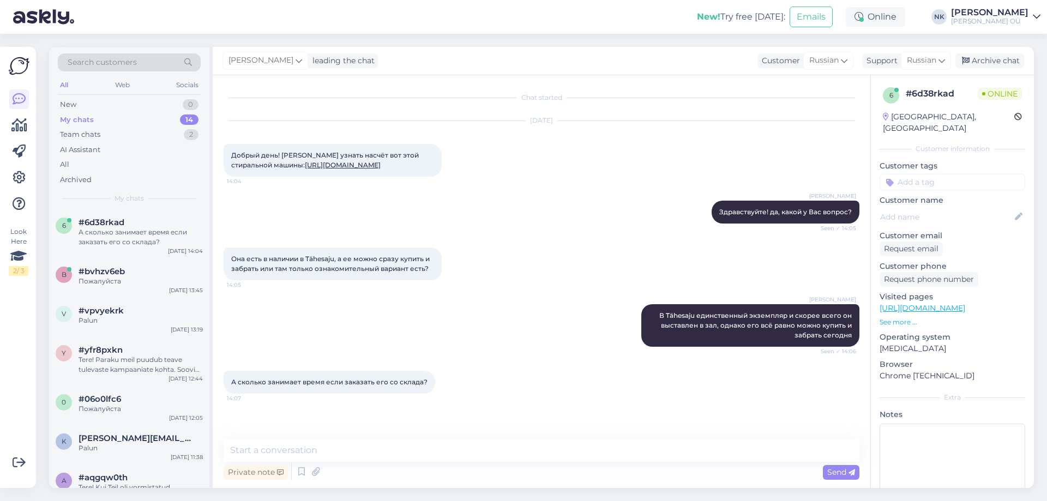
click at [965, 303] on link "https://onoff.ee/ru/eestlaetavad-pesumasinad/90698-whirlpool-wrbsb-6249-s-eu-23…" at bounding box center [922, 308] width 86 height 10
click at [406, 448] on textarea at bounding box center [542, 450] width 636 height 23
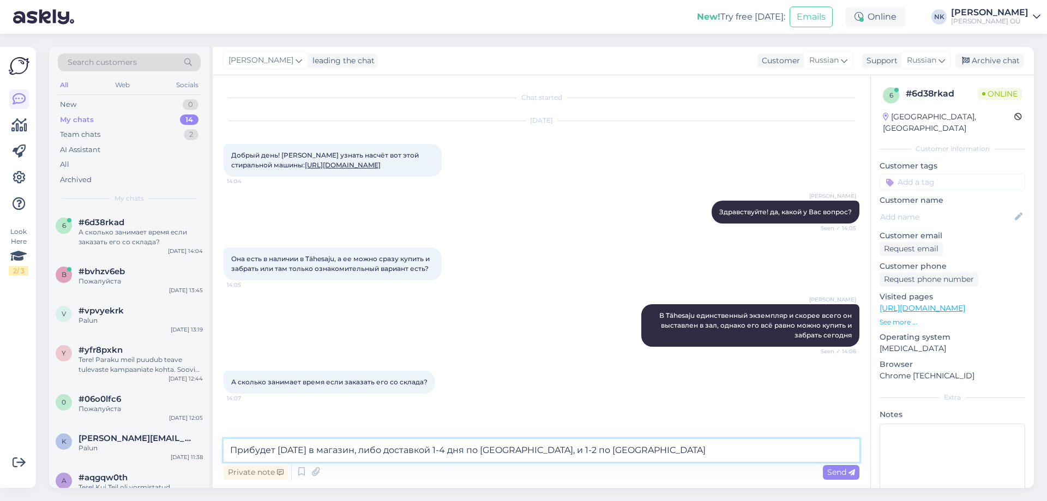
type textarea "Прибудет завтра в магазин, либо доставкой 1-4 дня по Эстонии, и 1-2 по Таллинну"
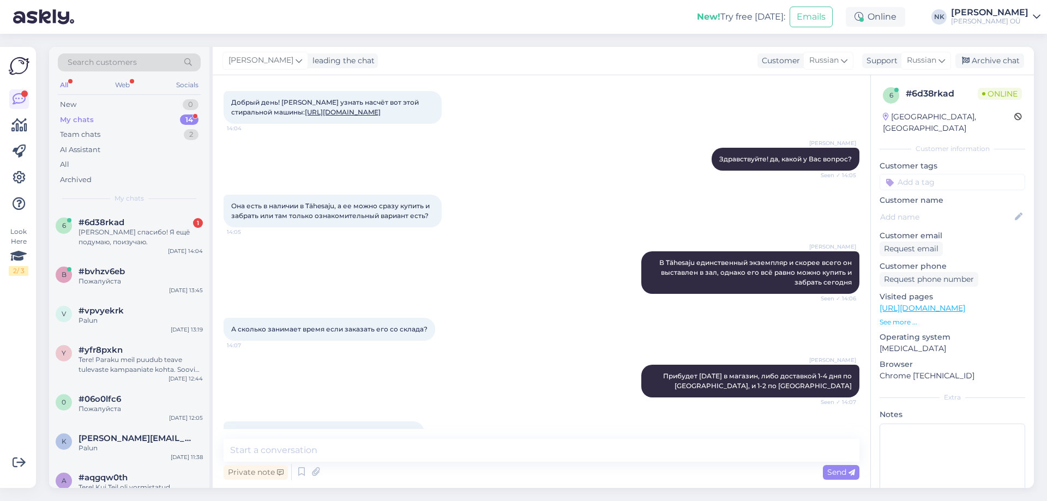
scroll to position [100, 0]
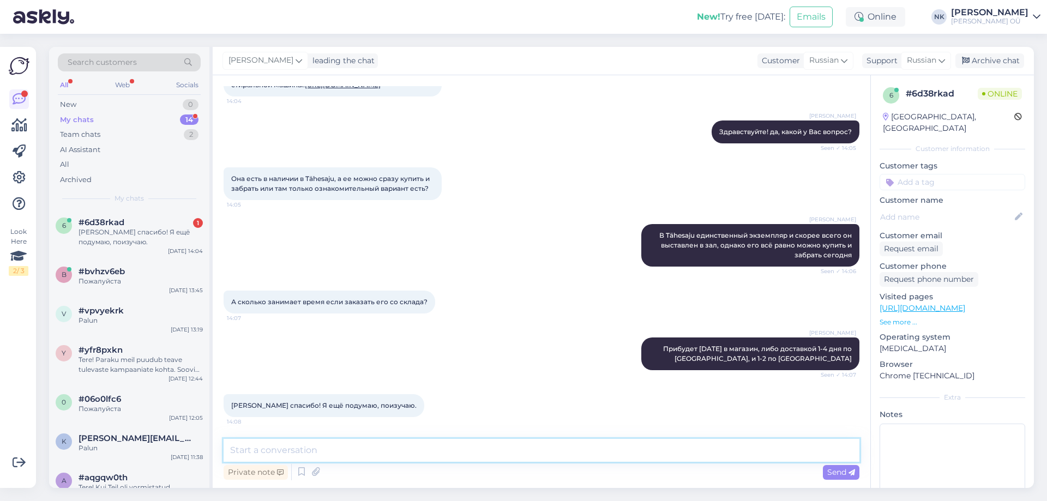
click at [395, 450] on textarea at bounding box center [542, 450] width 636 height 23
type textarea "Пожалуйста"
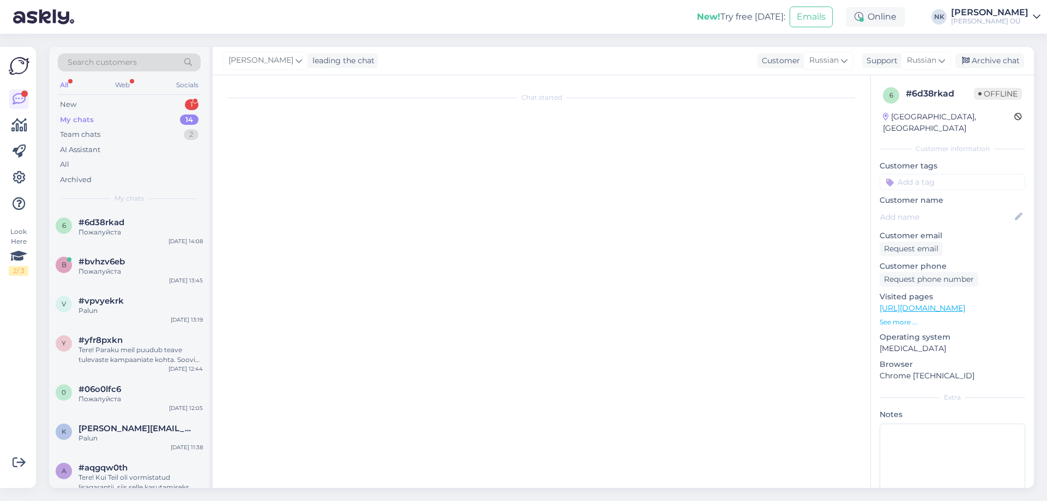
scroll to position [0, 0]
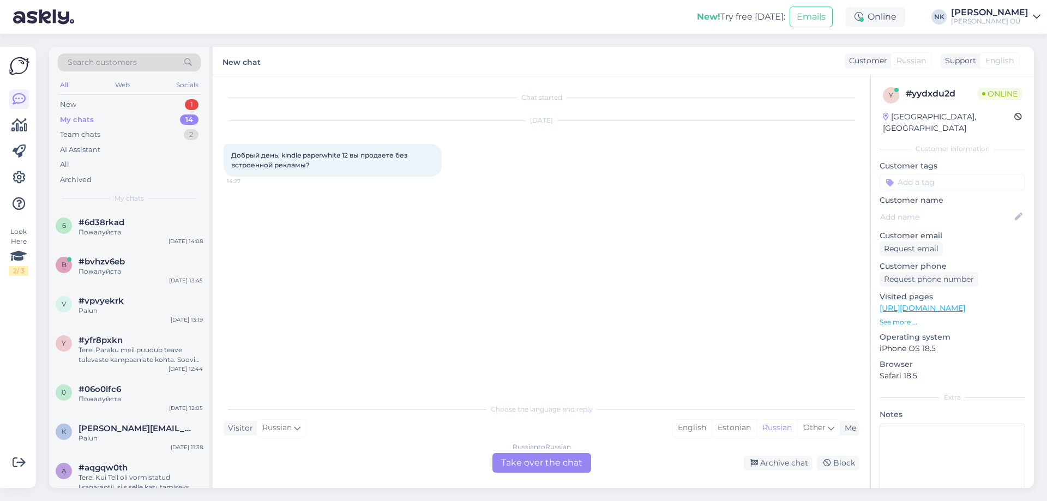
click at [965, 303] on link "https://onoff.ee/ru/module/stcompare/compare?product_ids=111917-113836" at bounding box center [922, 308] width 86 height 10
click at [541, 466] on div "Russian to Russian Take over the chat" at bounding box center [541, 463] width 99 height 20
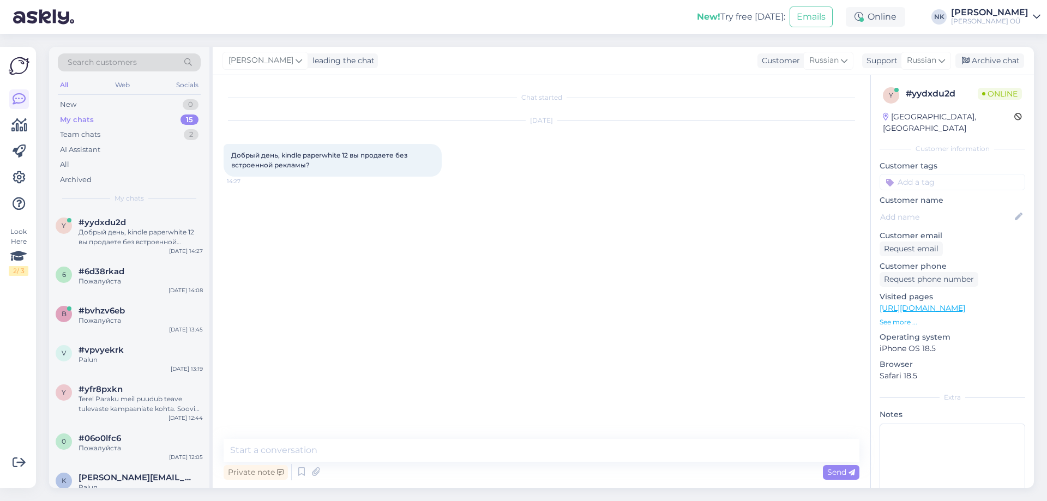
click at [511, 452] on textarea at bounding box center [542, 450] width 636 height 23
type textarea "Здравствуйте, да, все Signature варианты без встроенной рекламы, например этот …"
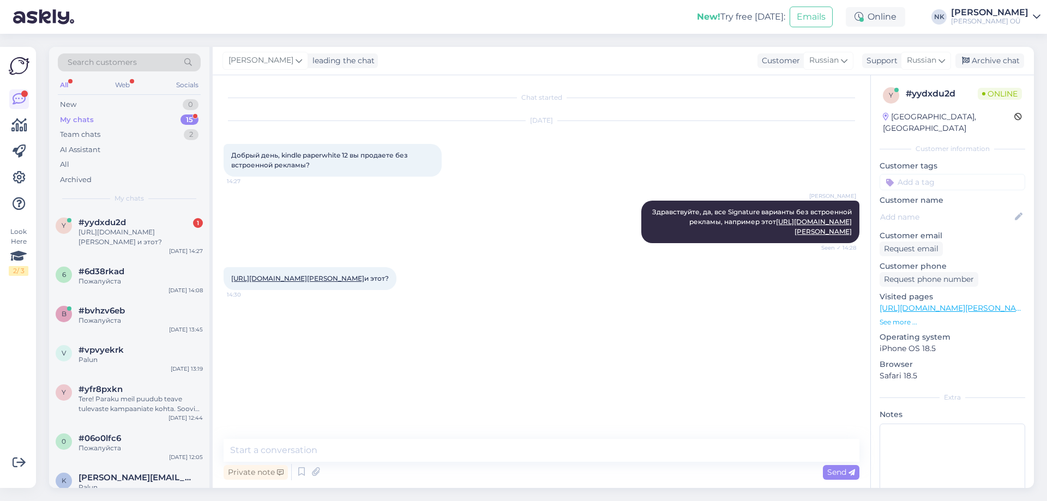
click at [308, 282] on link "https://onoff.ee/ru/e-lugerid/111917-amazon-kindle-paperwhite-2024-12th-gen-16g…" at bounding box center [297, 278] width 133 height 8
click at [444, 460] on textarea at bounding box center [542, 450] width 636 height 23
click at [319, 452] on textarea "Нет, только Signatur-варианты" at bounding box center [542, 450] width 636 height 23
type textarea "Нет, только Signature-варианты"
click at [428, 451] on textarea "Нет, только Signature-варианты" at bounding box center [542, 450] width 636 height 23
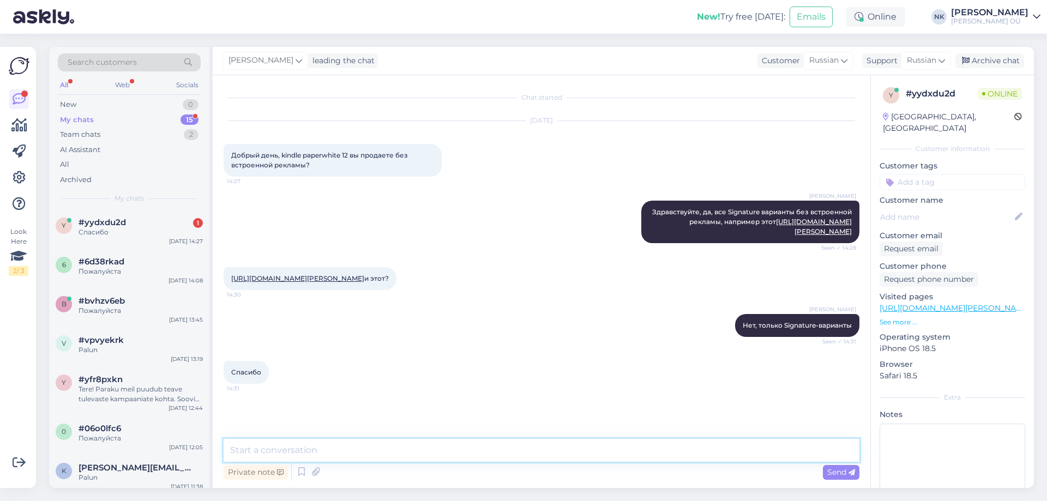
scroll to position [6, 0]
click at [295, 444] on textarea at bounding box center [542, 450] width 636 height 23
type textarea "Пожалуйста"
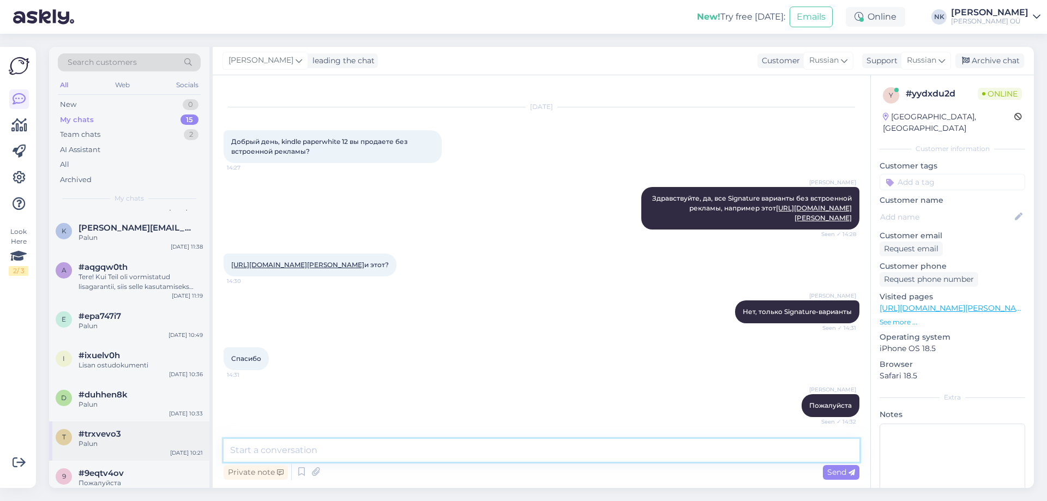
scroll to position [340, 0]
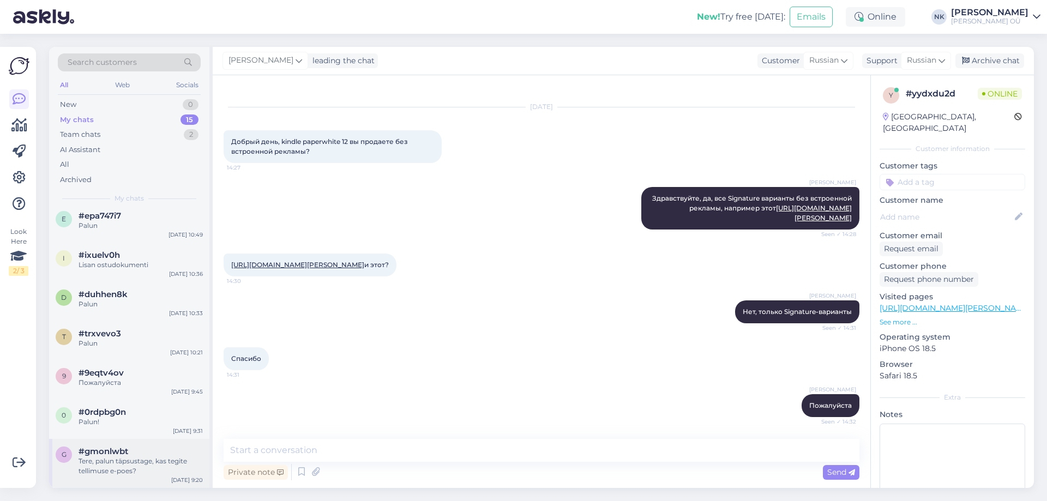
click at [134, 450] on div "#gmonlwbt" at bounding box center [141, 451] width 124 height 10
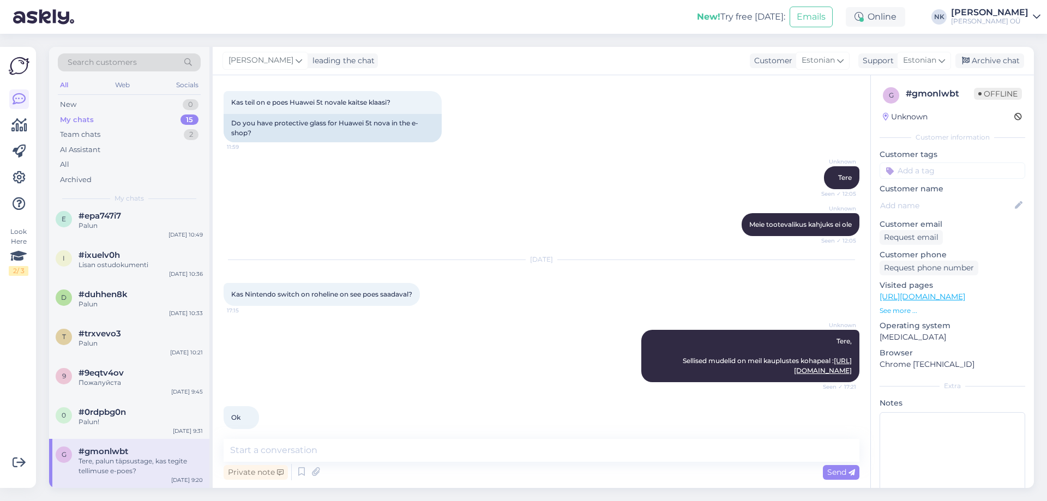
scroll to position [2723, 0]
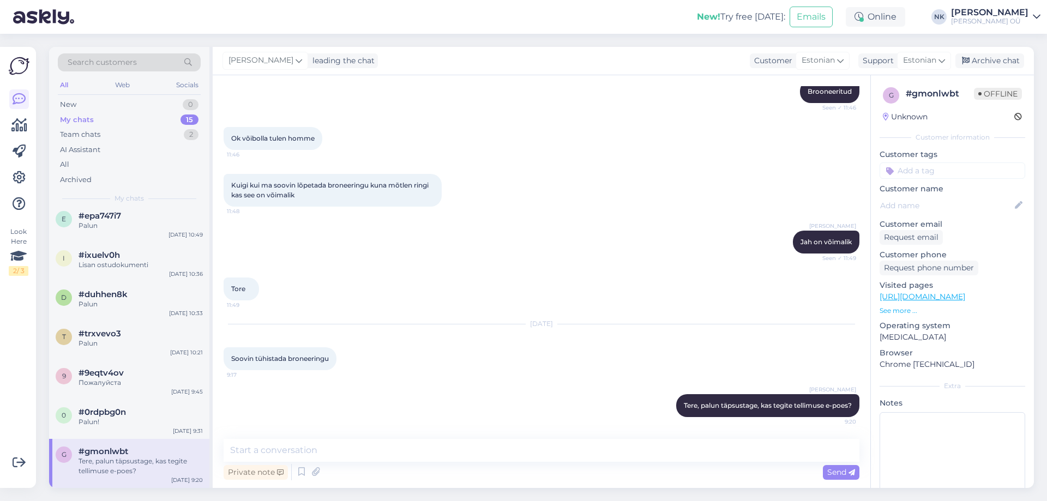
click at [990, 53] on div "[PERSON_NAME] leading the chat Customer Estonian Support Estonian Archive chat" at bounding box center [623, 61] width 821 height 28
click at [981, 63] on div "Archive chat" at bounding box center [989, 60] width 69 height 15
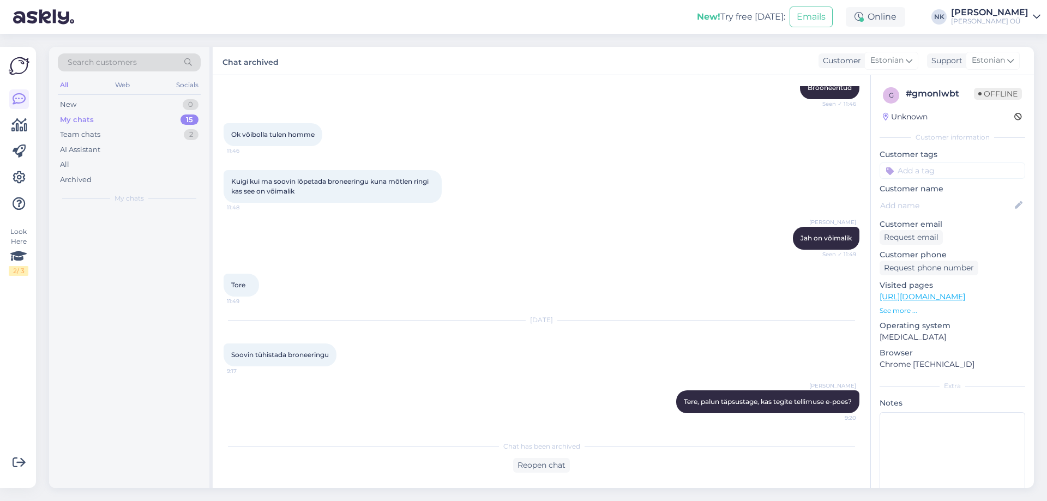
scroll to position [0, 0]
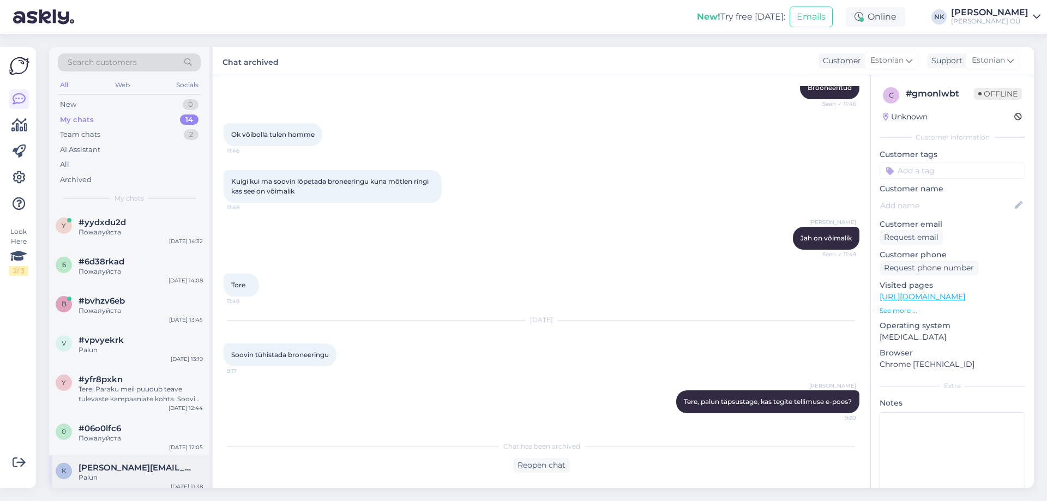
click at [132, 463] on span "[PERSON_NAME][EMAIL_ADDRESS][DOMAIN_NAME]" at bounding box center [135, 468] width 113 height 10
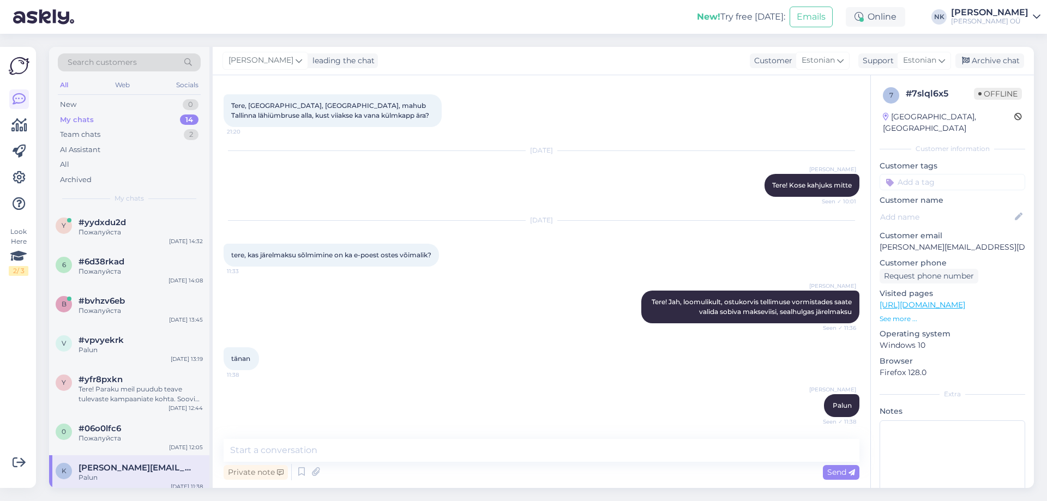
drag, startPoint x: 1003, startPoint y: 62, endPoint x: 441, endPoint y: 264, distance: 597.3
click at [1002, 62] on div "Archive chat" at bounding box center [989, 60] width 69 height 15
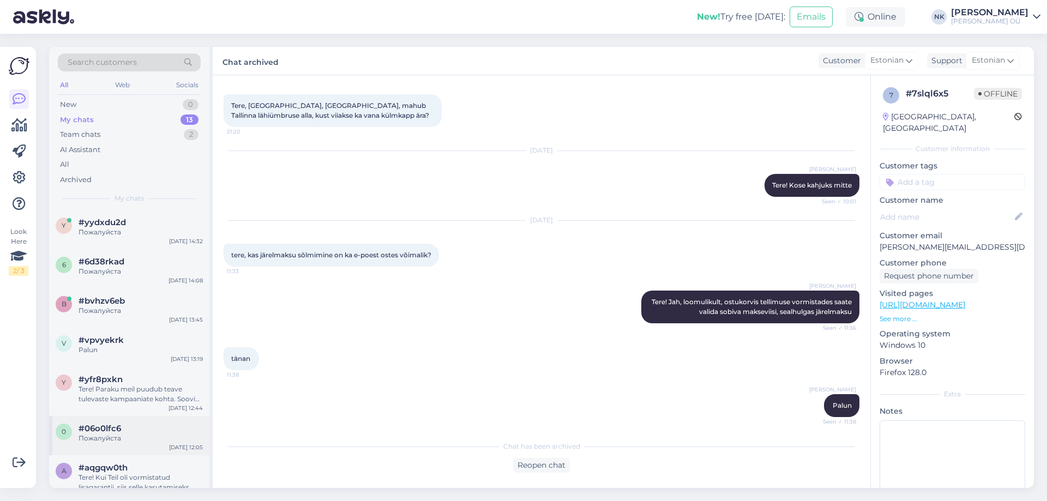
scroll to position [252, 0]
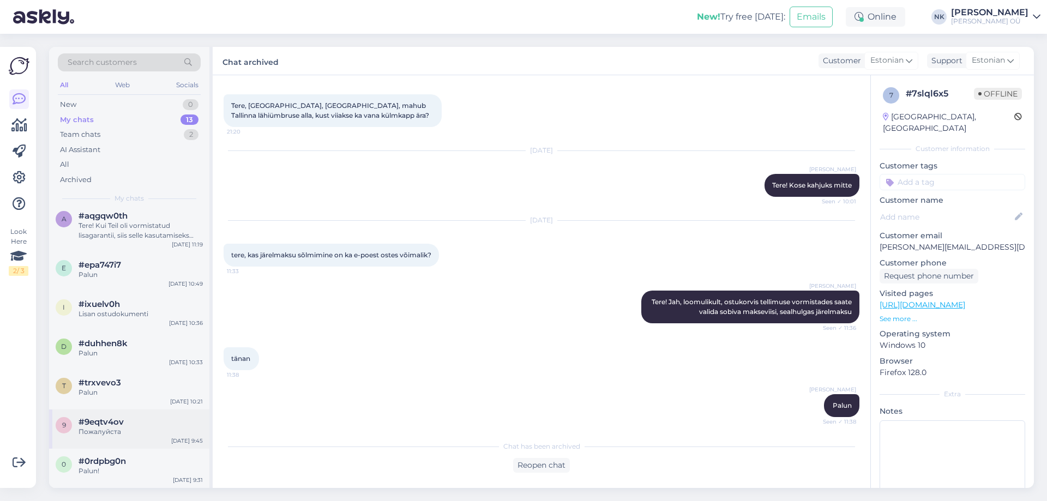
click at [135, 445] on div "9 #9eqtv4ov Пожалуйста Aug 11 9:45" at bounding box center [129, 428] width 160 height 39
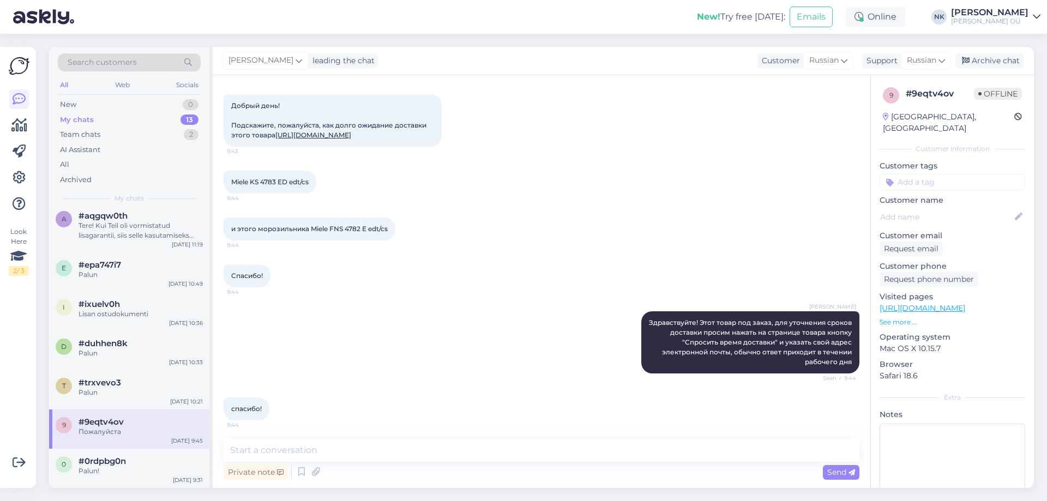
scroll to position [129, 0]
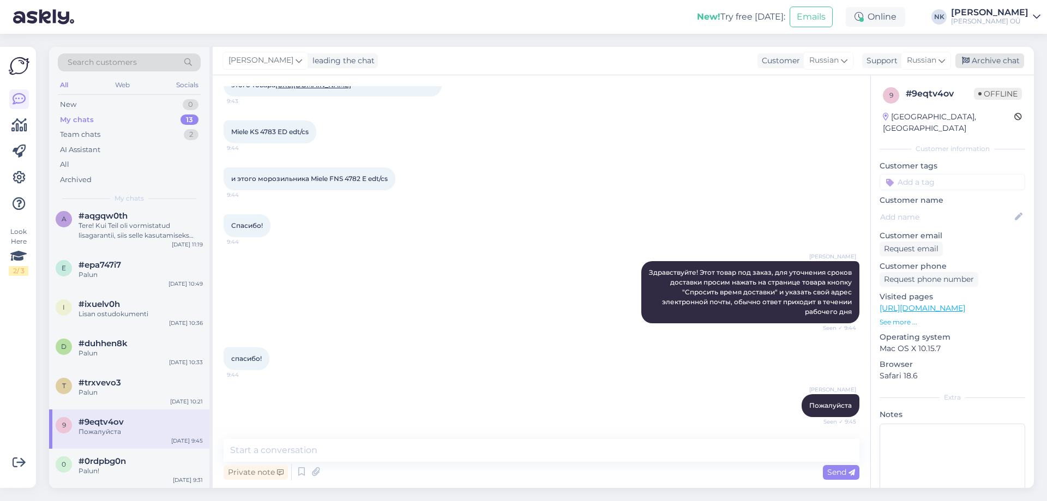
click at [976, 62] on div "Archive chat" at bounding box center [989, 60] width 69 height 15
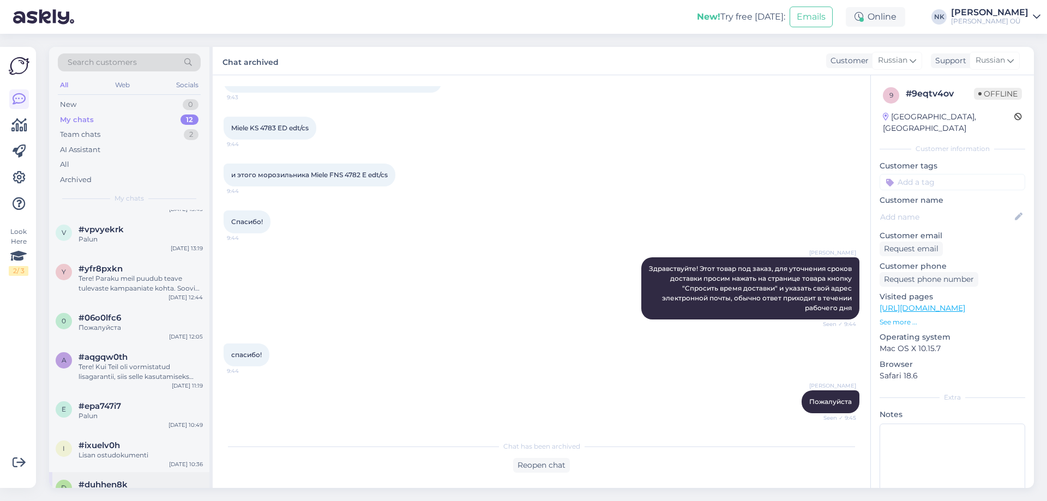
scroll to position [213, 0]
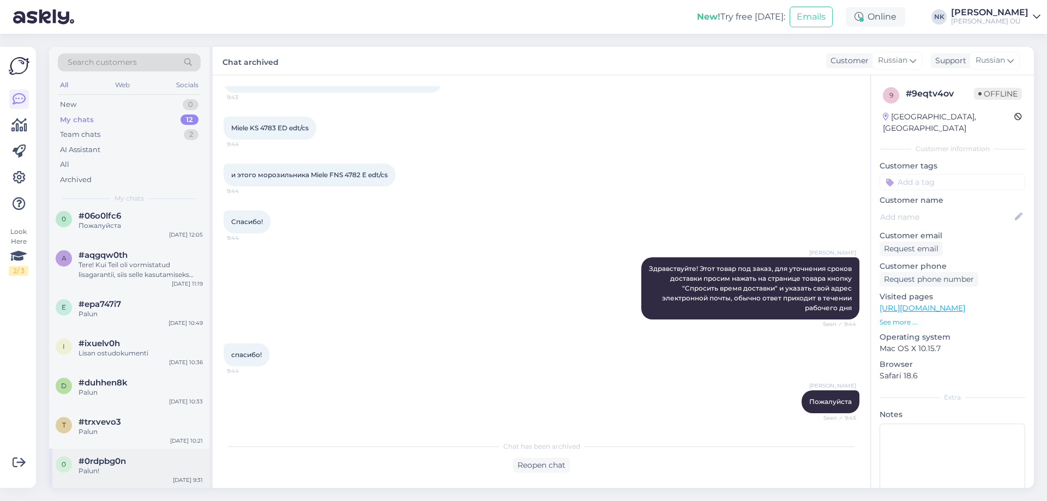
click at [103, 456] on div "0 #0rdpbg0n Palun! Aug 11 9:31" at bounding box center [129, 468] width 160 height 39
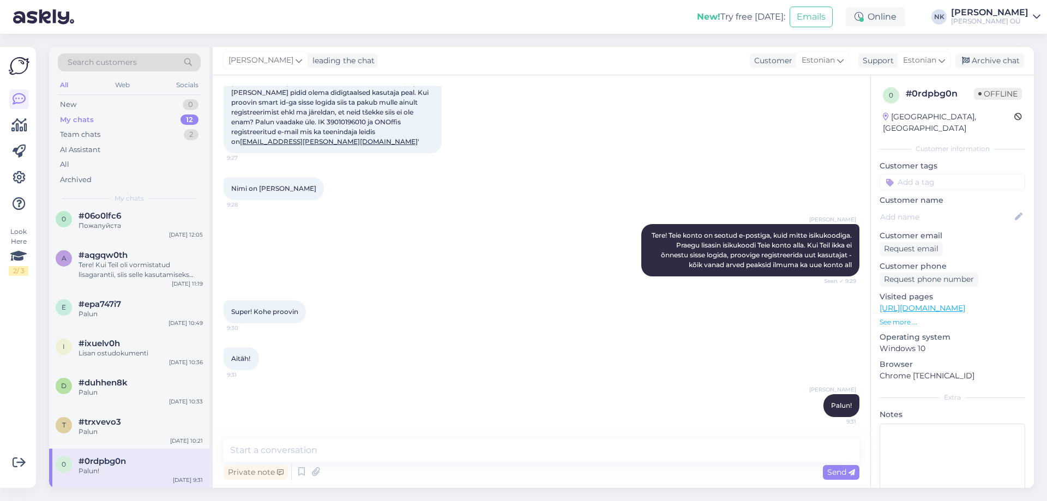
scroll to position [73, 0]
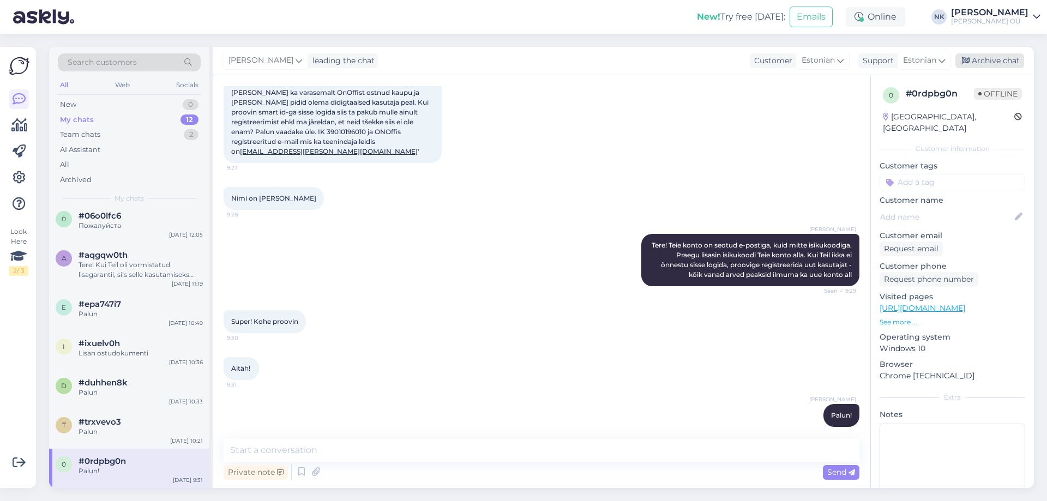
click at [999, 61] on div "Archive chat" at bounding box center [989, 60] width 69 height 15
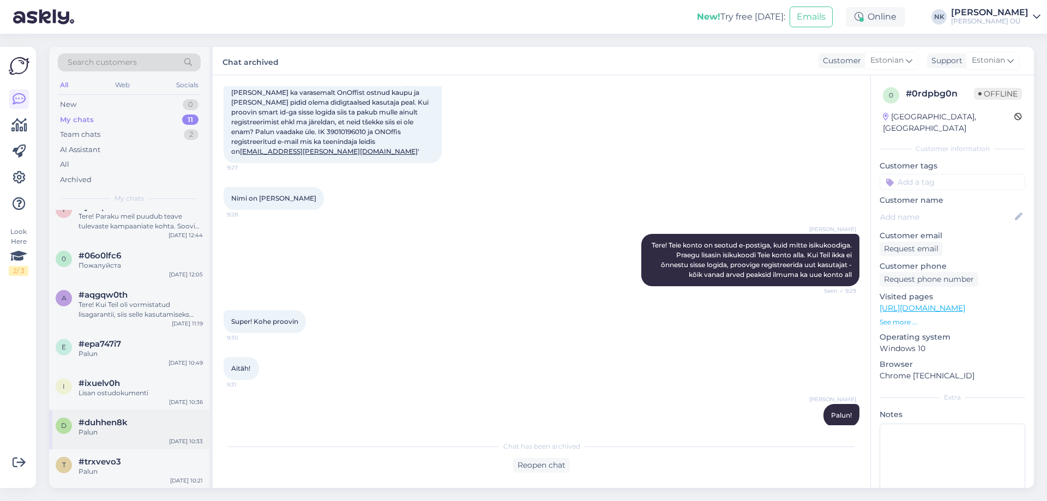
scroll to position [173, 0]
click at [134, 445] on div "d #duhhen8k Palun Aug 11 10:33" at bounding box center [129, 428] width 160 height 39
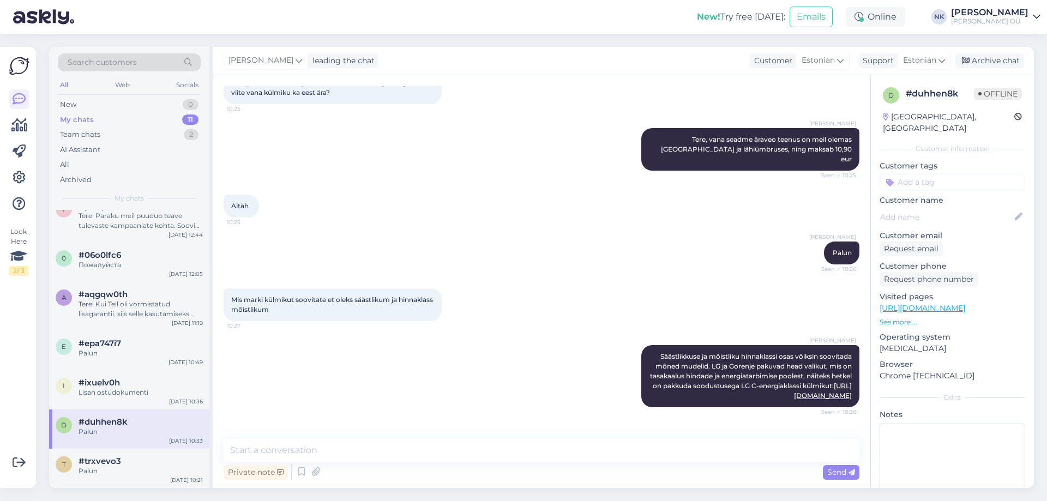
scroll to position [307, 0]
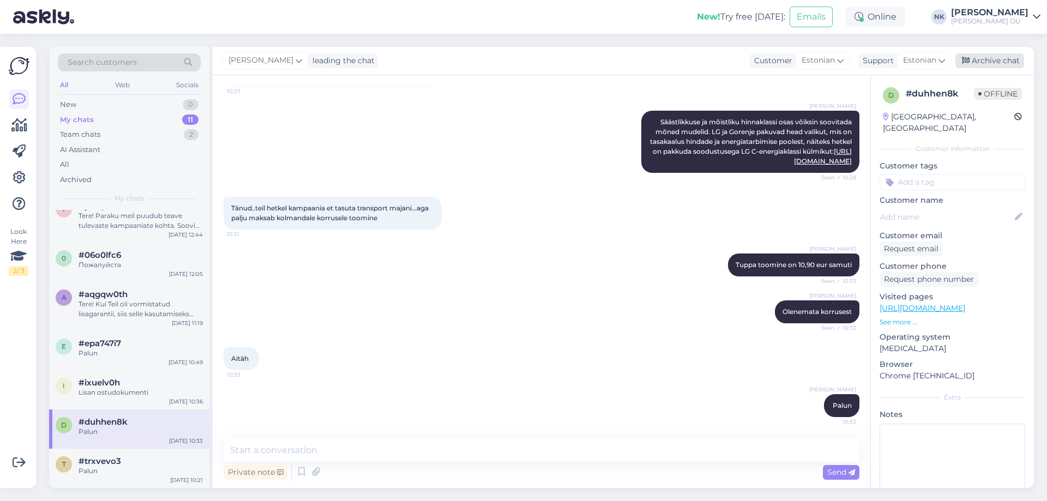
click at [994, 56] on div "Archive chat" at bounding box center [989, 60] width 69 height 15
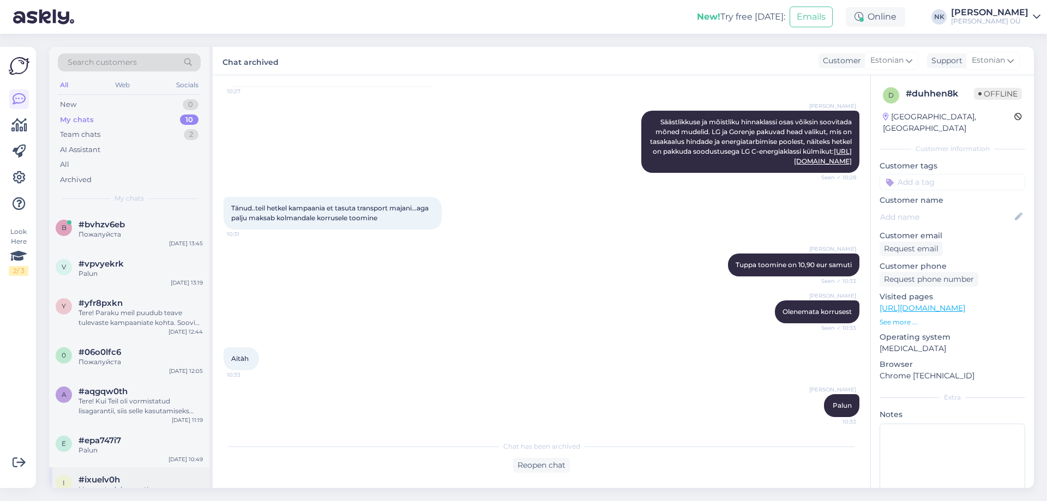
scroll to position [134, 0]
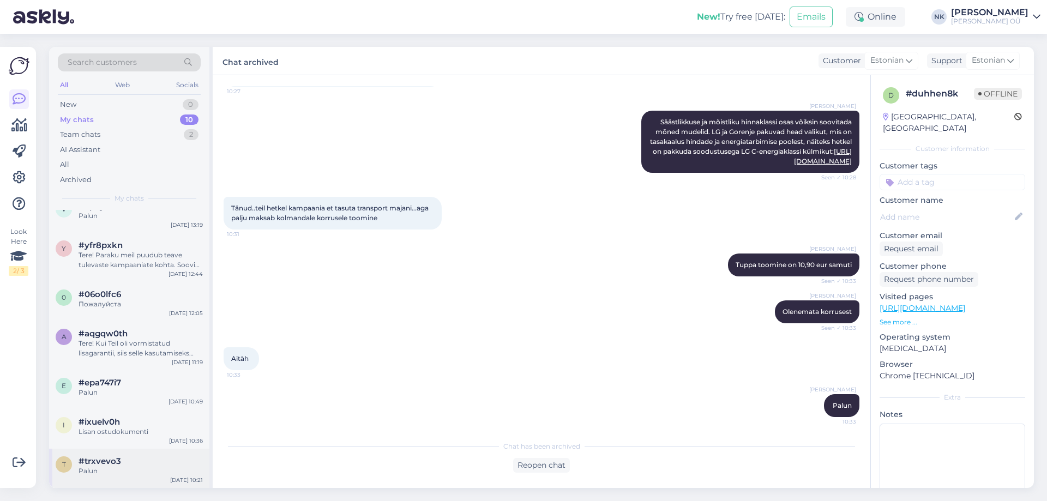
click at [127, 461] on div "#trxvevo3" at bounding box center [141, 461] width 124 height 10
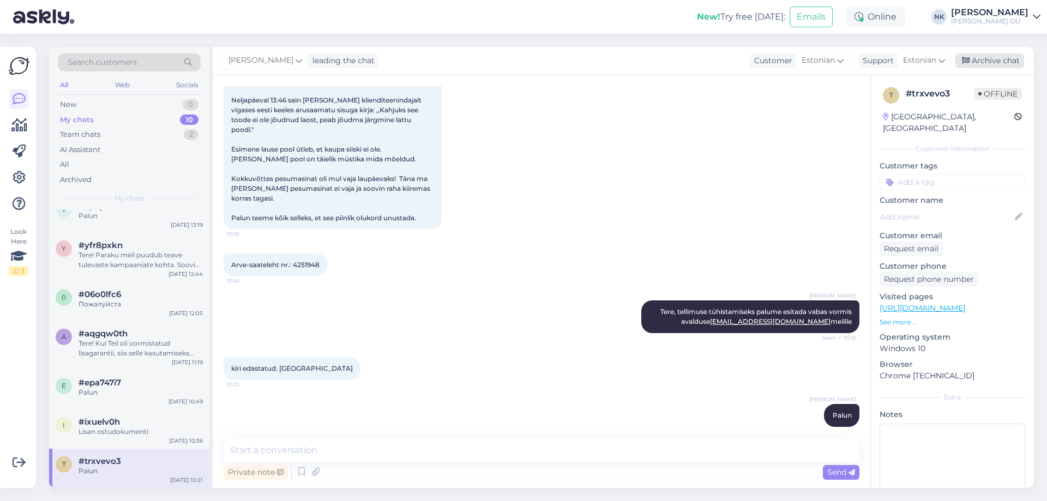
click at [989, 55] on div "Archive chat" at bounding box center [989, 60] width 69 height 15
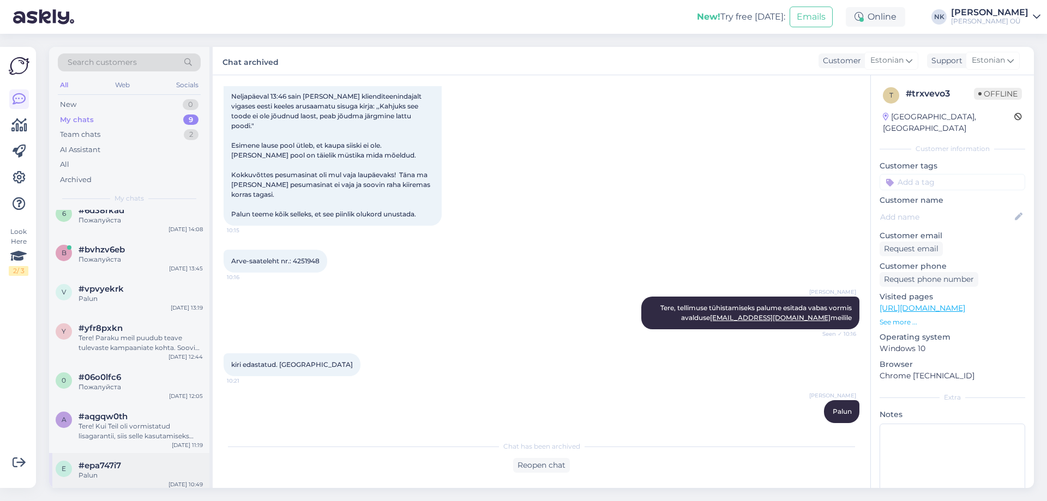
scroll to position [95, 0]
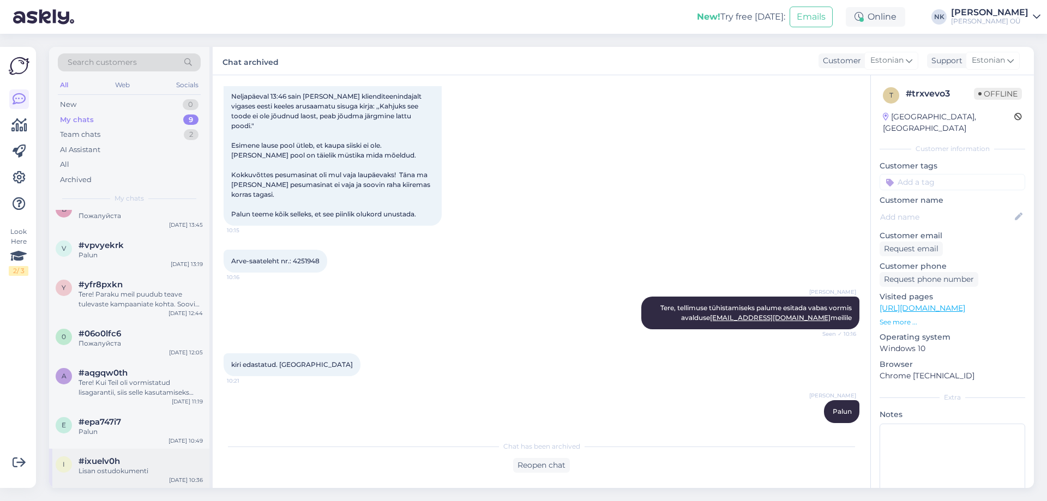
click at [117, 464] on span "#ixuelv0h" at bounding box center [99, 461] width 41 height 10
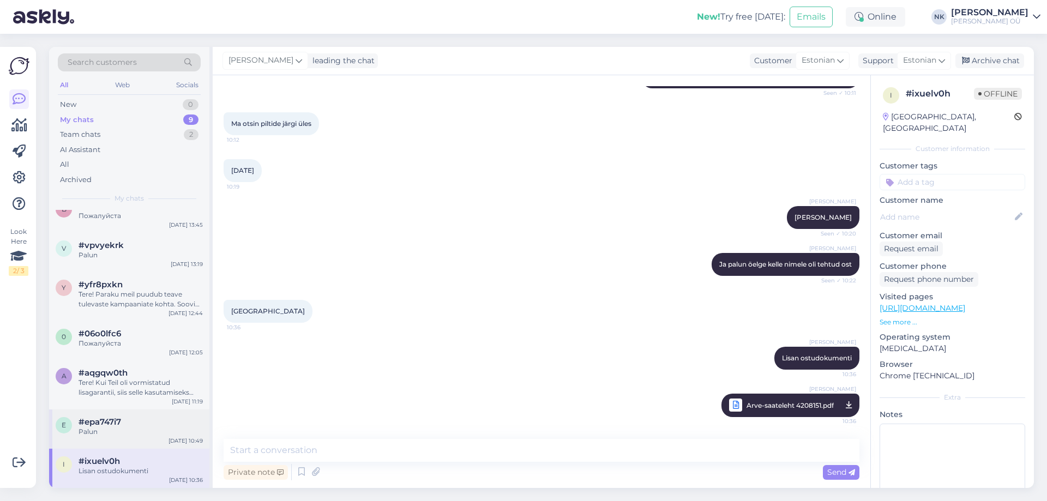
click at [137, 425] on div "#epa747i7" at bounding box center [141, 422] width 124 height 10
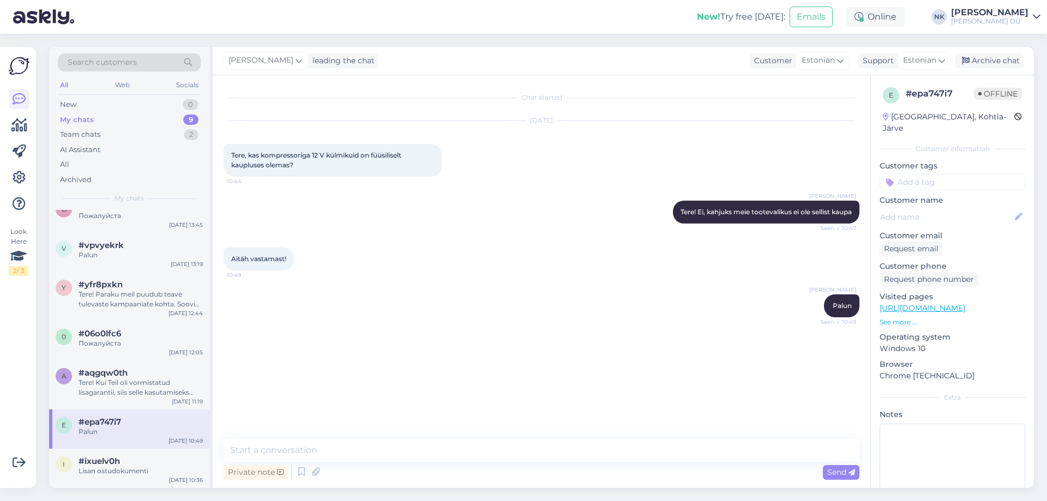
scroll to position [0, 0]
click at [1021, 60] on div "Archive chat" at bounding box center [989, 60] width 69 height 15
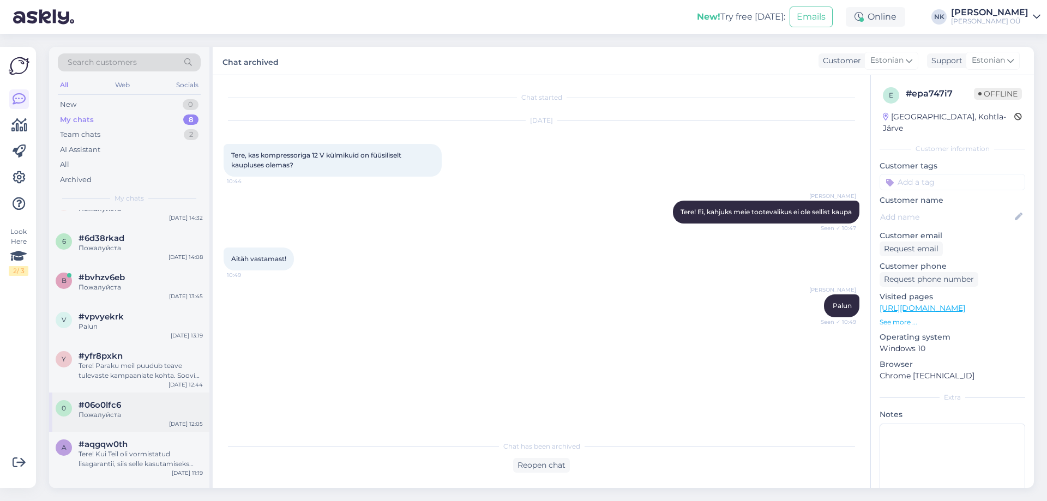
scroll to position [56, 0]
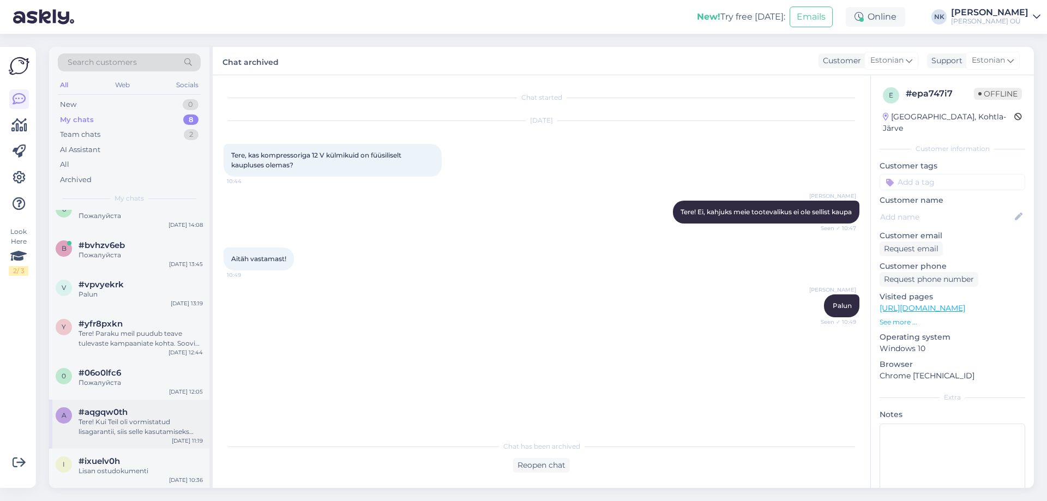
click at [133, 432] on div "Tere! Kui Teil oli vormistatud lisagarantii, siis selle kasutamiseks palume täi…" at bounding box center [141, 427] width 124 height 20
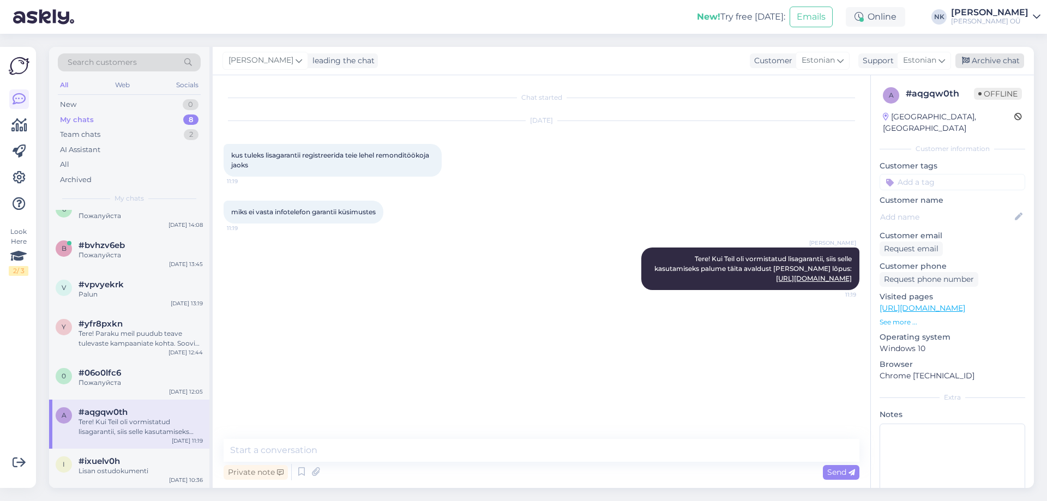
click at [970, 56] on div "Archive chat" at bounding box center [989, 60] width 69 height 15
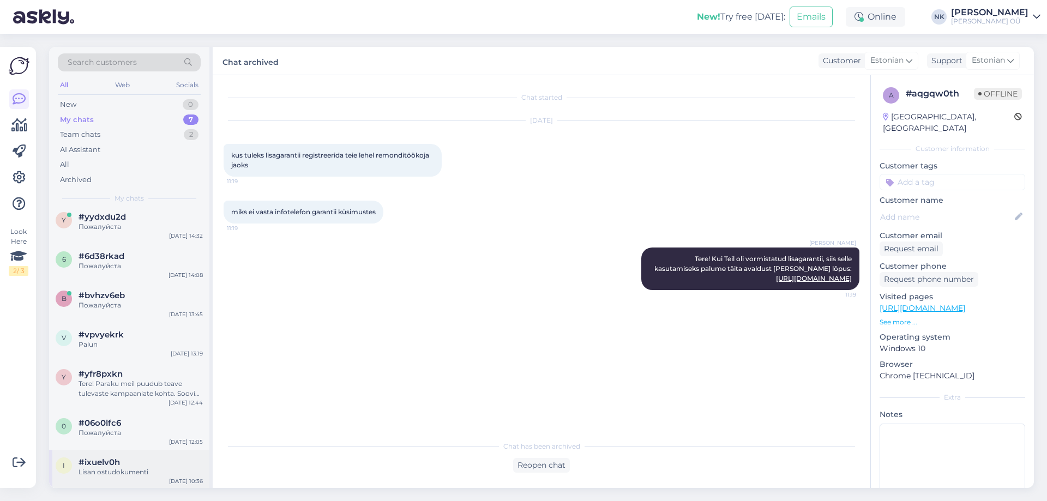
scroll to position [7, 0]
click at [144, 461] on div "#ixuelv0h" at bounding box center [141, 461] width 124 height 10
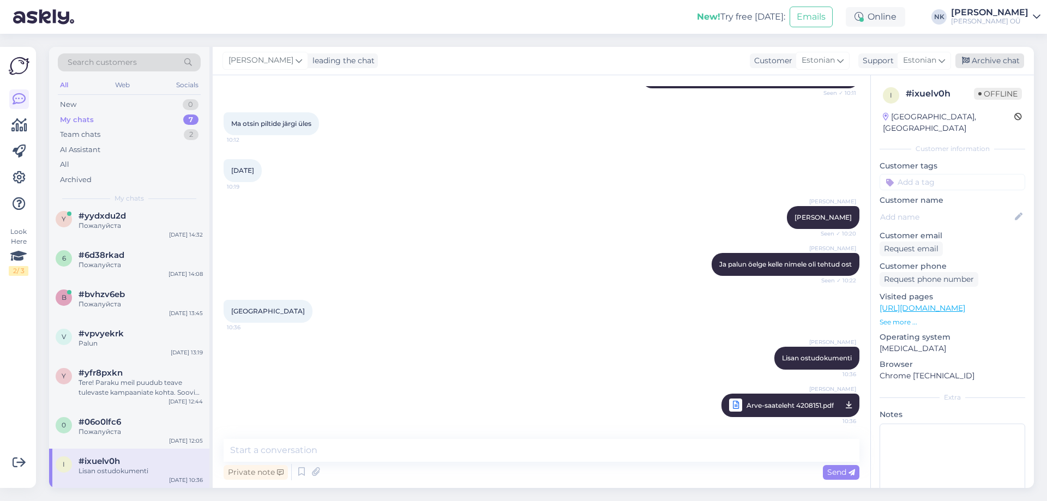
click at [991, 61] on div "Archive chat" at bounding box center [989, 60] width 69 height 15
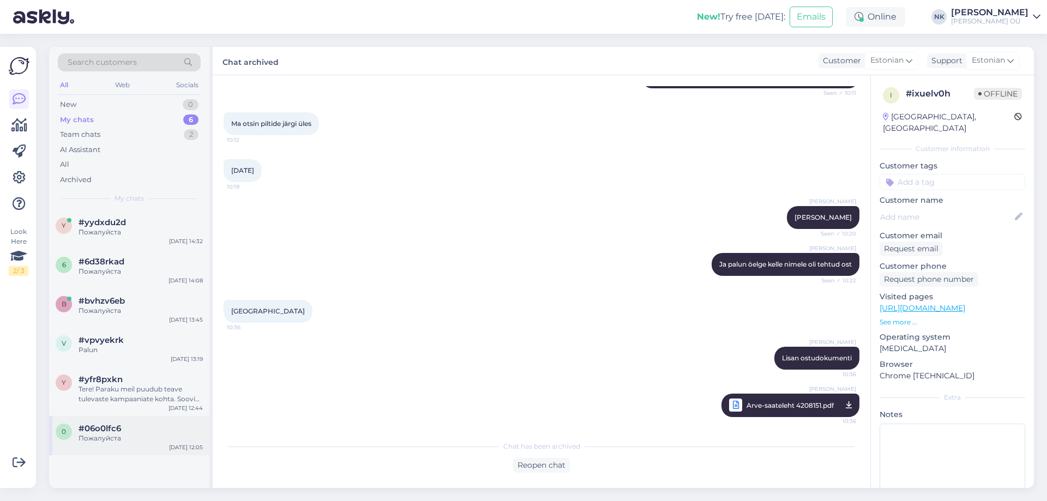
click at [131, 445] on div "0 #06o0lfc6 Пожалуйста Aug 11 12:05" at bounding box center [129, 435] width 160 height 39
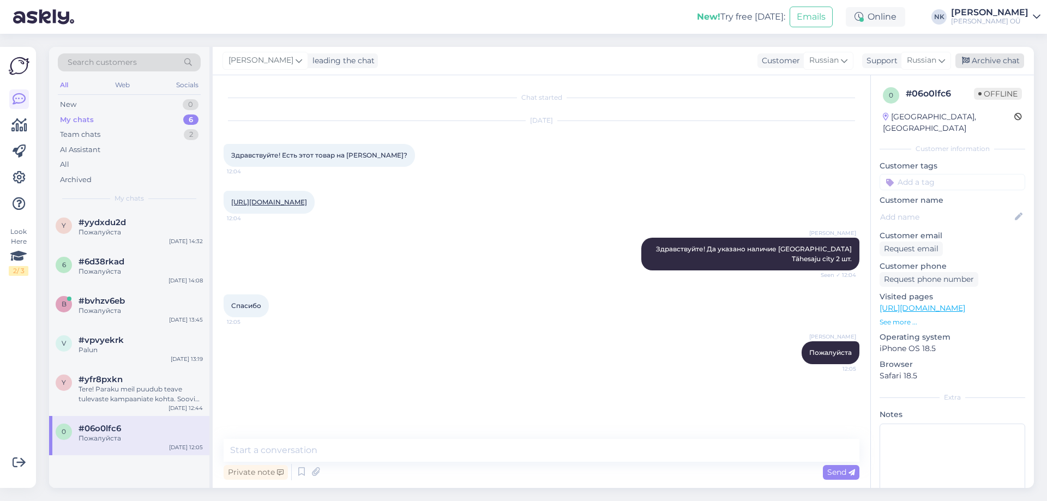
click at [1003, 64] on div "Archive chat" at bounding box center [989, 60] width 69 height 15
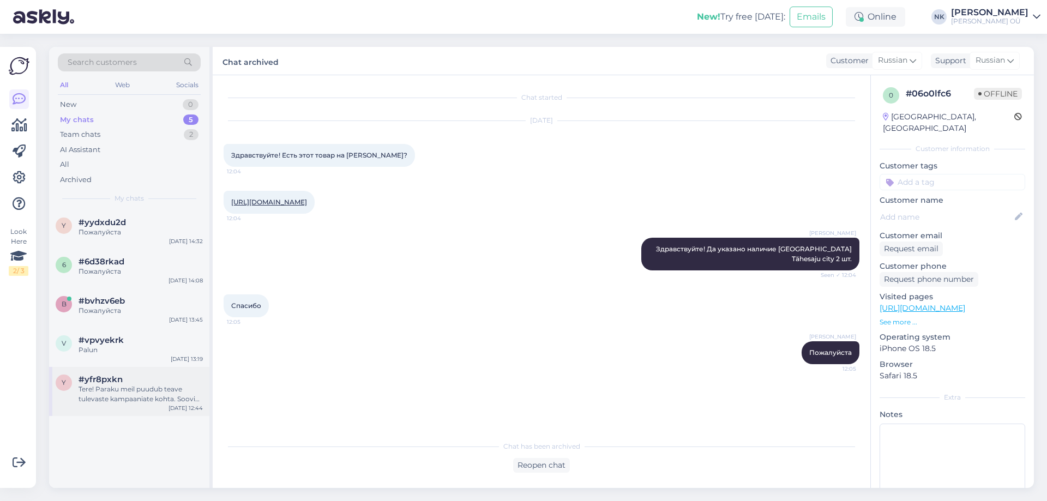
click at [132, 411] on div "y #yfr8pxkn Tere! Paraku meil puudub teave tulevaste kampaaniate kohta. Soovi k…" at bounding box center [129, 391] width 160 height 49
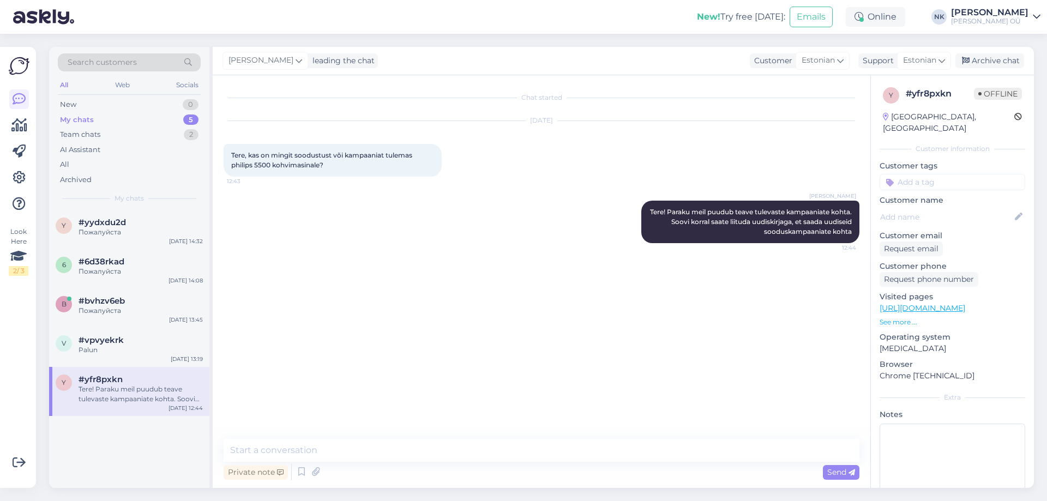
click at [1003, 52] on div "[PERSON_NAME] leading the chat Customer Estonian Support Estonian Archive chat" at bounding box center [623, 61] width 821 height 28
click at [997, 56] on div "Archive chat" at bounding box center [989, 60] width 69 height 15
